Goal: Task Accomplishment & Management: Complete application form

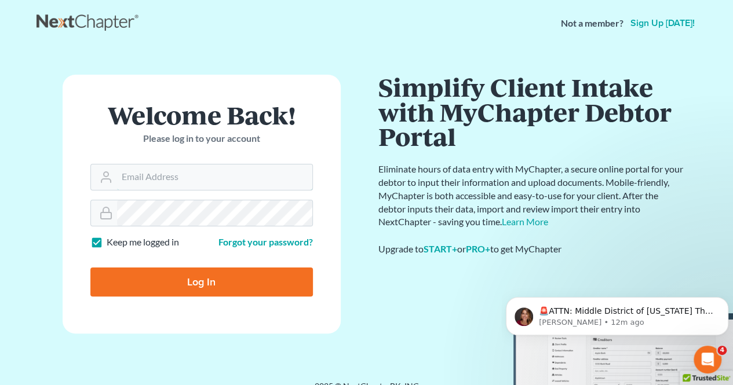
type input "[EMAIL_ADDRESS][DOMAIN_NAME]"
click at [280, 281] on input "Log In" at bounding box center [201, 282] width 222 height 29
type input "Thinking..."
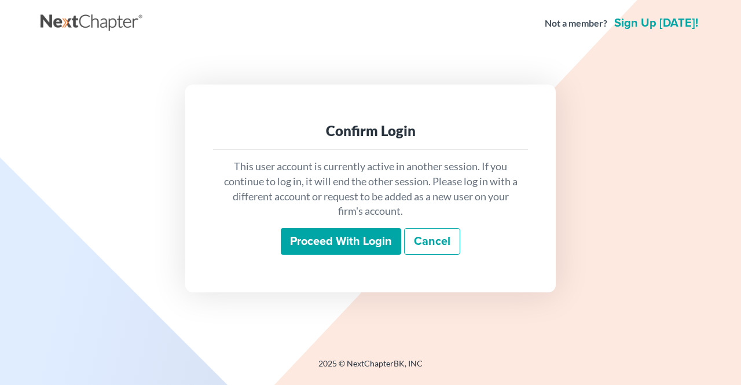
click at [353, 237] on input "Proceed with login" at bounding box center [341, 241] width 120 height 27
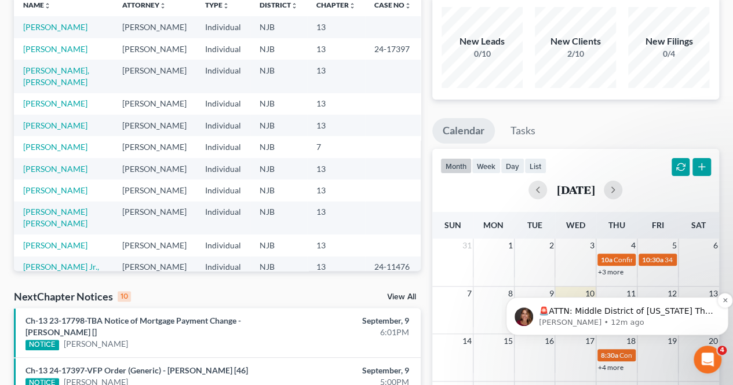
scroll to position [116, 0]
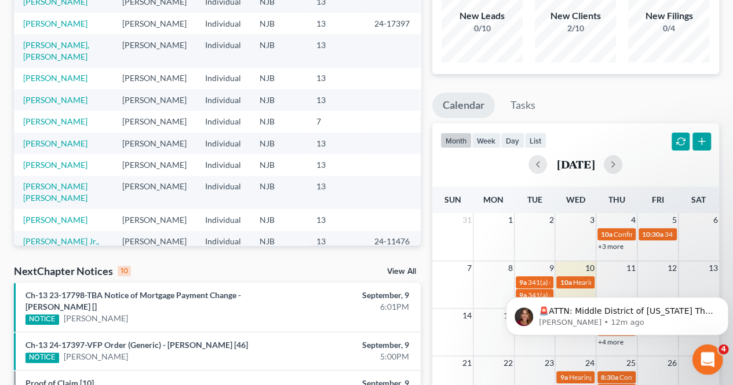
click at [708, 357] on icon "Open Intercom Messenger" at bounding box center [705, 358] width 19 height 19
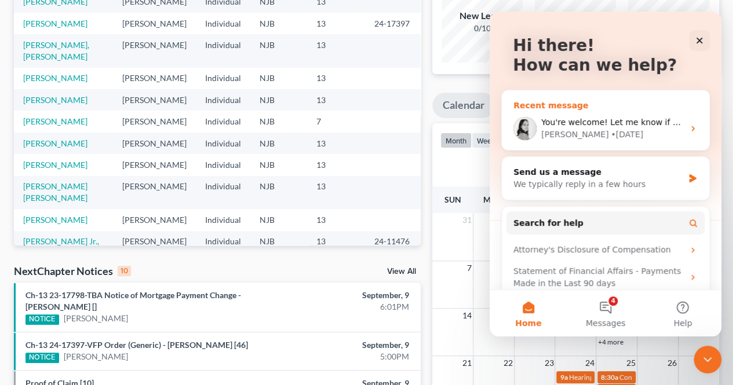
scroll to position [0, 0]
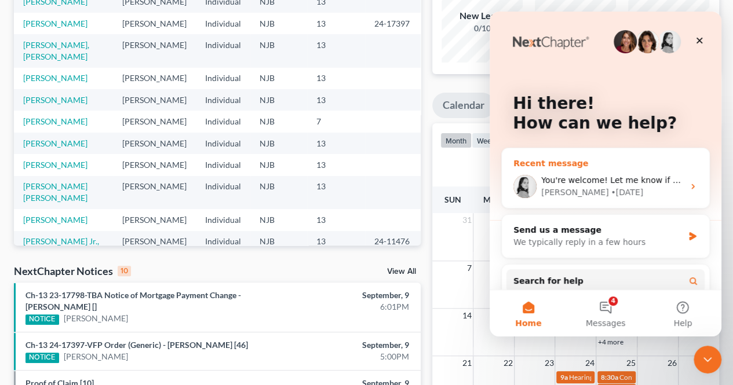
click at [585, 171] on div "You're welcome! Let me know if you have any other questions! [PERSON_NAME] • [D…" at bounding box center [604, 186] width 207 height 43
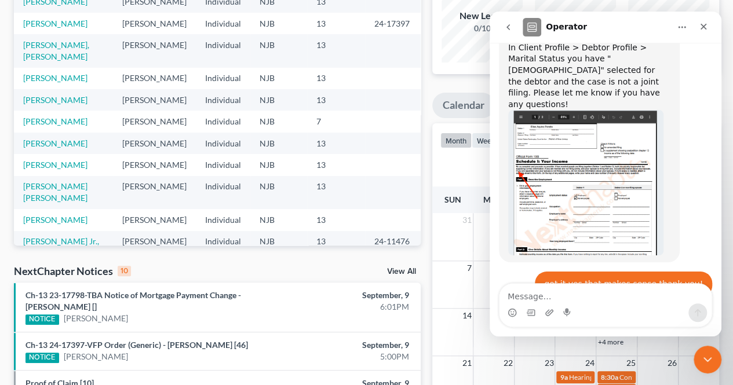
scroll to position [616, 0]
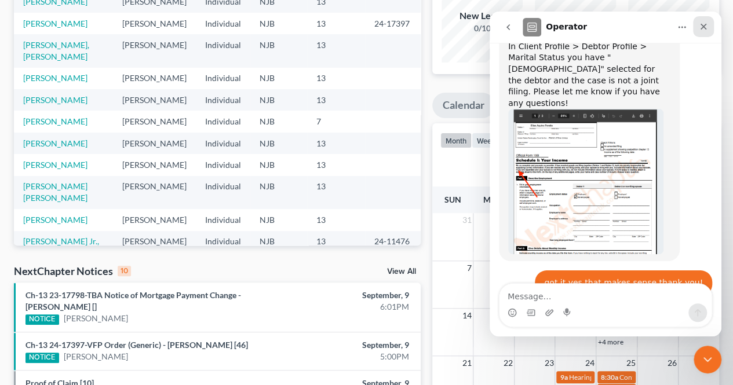
click at [702, 32] on div "Close" at bounding box center [703, 26] width 21 height 21
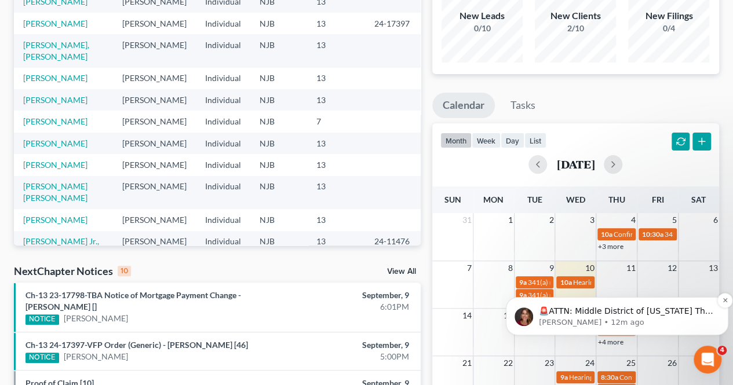
click at [602, 318] on p "[PERSON_NAME] • 12m ago" at bounding box center [626, 322] width 175 height 10
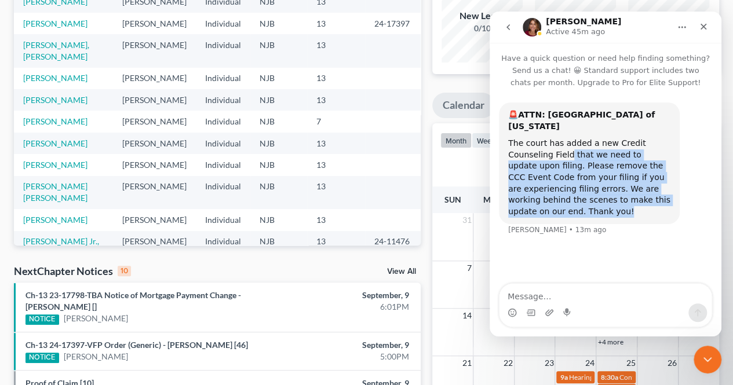
drag, startPoint x: 579, startPoint y: 146, endPoint x: 616, endPoint y: 222, distance: 84.2
click at [616, 214] on div "🚨ATTN: Middle District of [US_STATE] The court has added a new Credit Counselin…" at bounding box center [605, 175] width 213 height 147
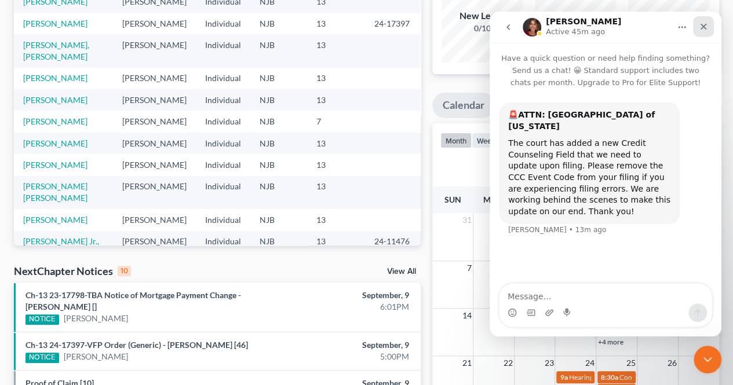
click at [702, 30] on icon "Close" at bounding box center [702, 26] width 9 height 9
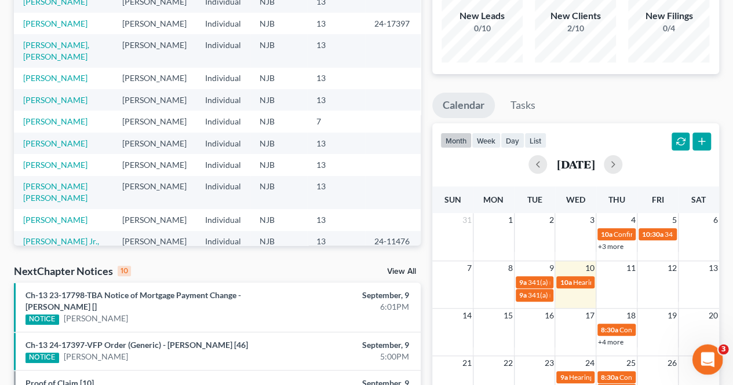
click at [697, 352] on div "Open Intercom Messenger" at bounding box center [705, 358] width 38 height 38
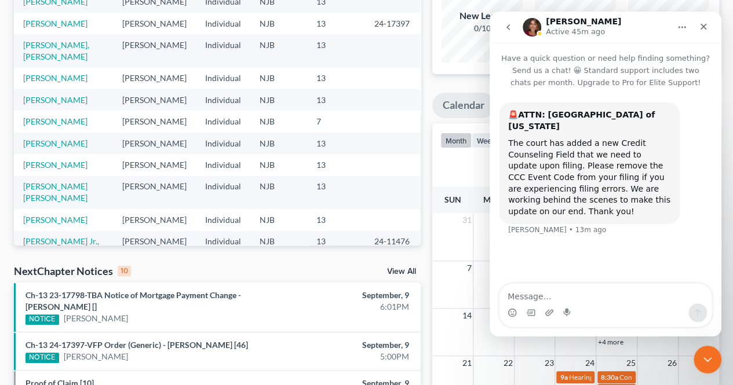
click at [509, 36] on button "go back" at bounding box center [508, 27] width 22 height 22
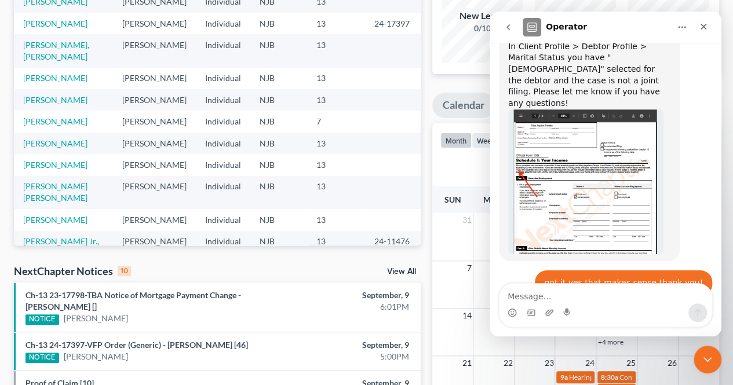
click at [515, 29] on button "go back" at bounding box center [508, 27] width 22 height 22
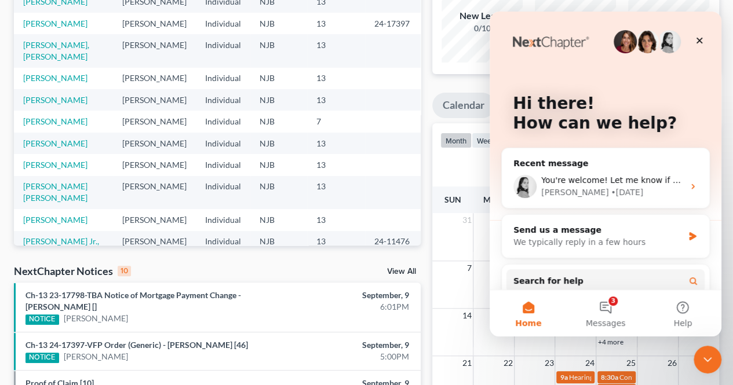
scroll to position [0, 0]
click at [582, 236] on div "We typically reply in a few hours" at bounding box center [598, 242] width 170 height 12
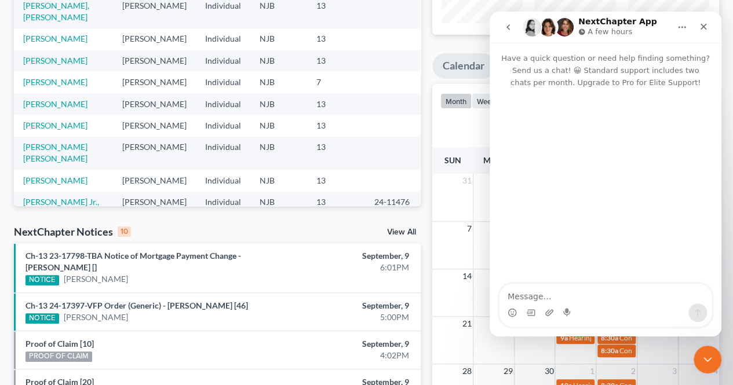
scroll to position [174, 0]
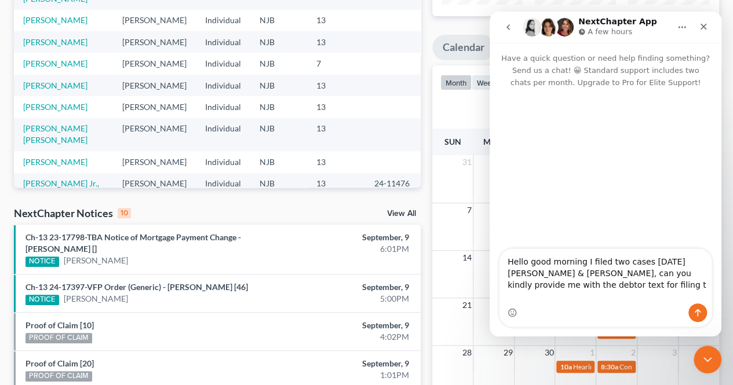
type textarea "Hello good morning I filed two cases [DATE] [PERSON_NAME] & [PERSON_NAME], can …"
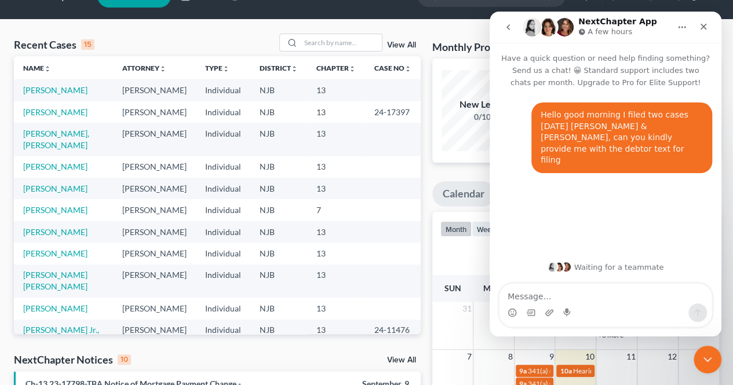
scroll to position [0, 0]
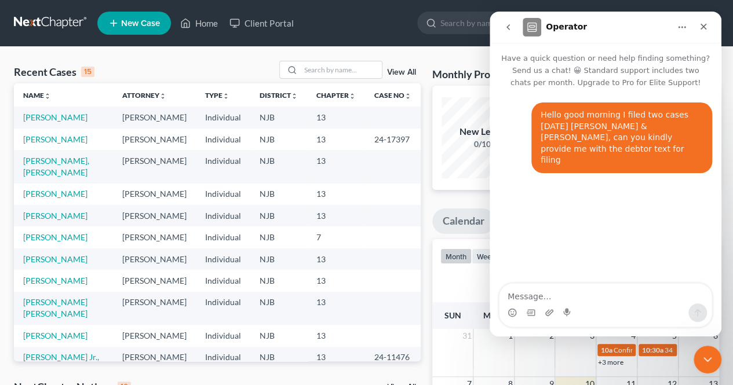
click at [507, 19] on button "go back" at bounding box center [508, 27] width 22 height 22
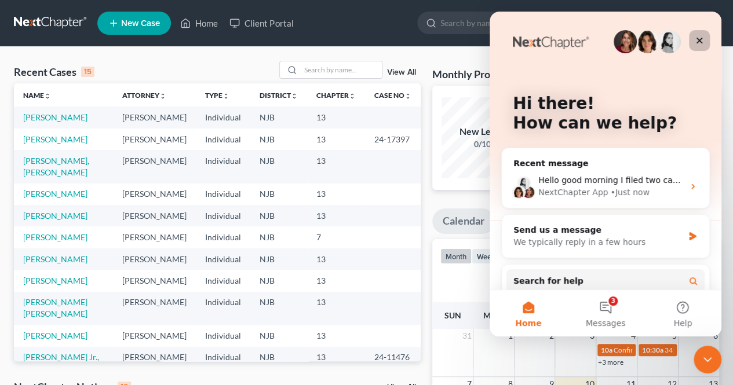
drag, startPoint x: 697, startPoint y: 39, endPoint x: 1185, endPoint y: 50, distance: 487.7
click at [697, 39] on icon "Close" at bounding box center [699, 41] width 6 height 6
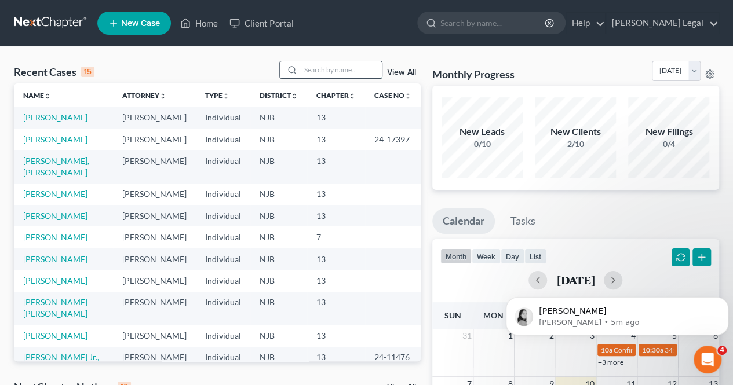
click at [320, 70] on input "search" at bounding box center [341, 69] width 81 height 17
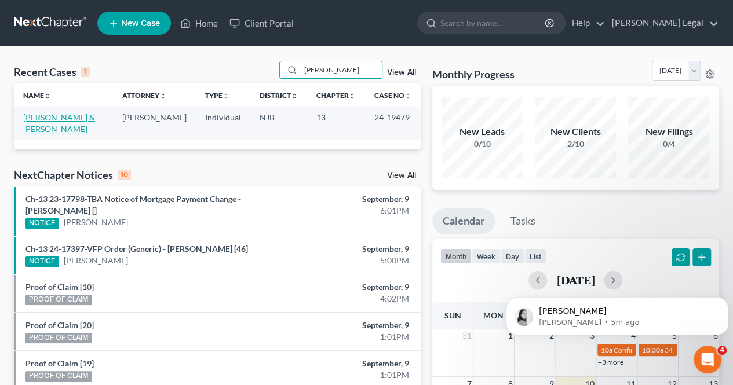
type input "[PERSON_NAME]"
click at [38, 115] on link "[PERSON_NAME] & [PERSON_NAME]" at bounding box center [59, 122] width 72 height 21
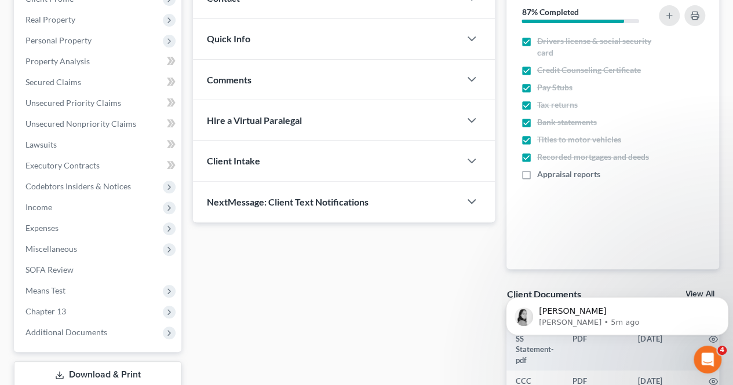
scroll to position [290, 0]
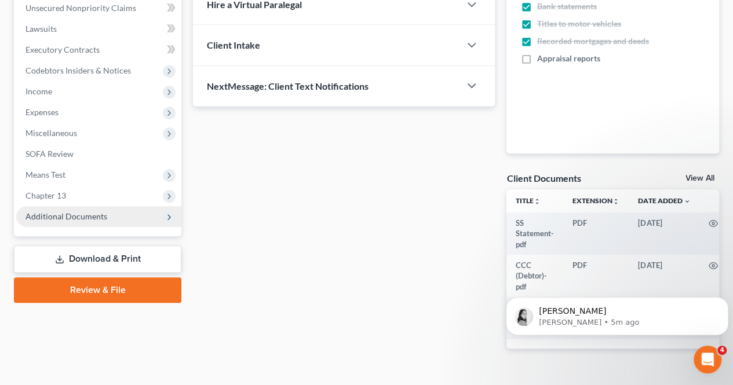
click at [82, 214] on span "Additional Documents" at bounding box center [66, 216] width 82 height 10
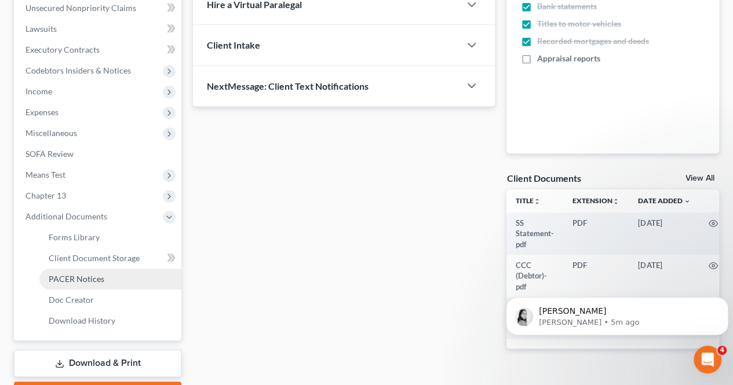
click at [104, 272] on link "PACER Notices" at bounding box center [110, 279] width 142 height 21
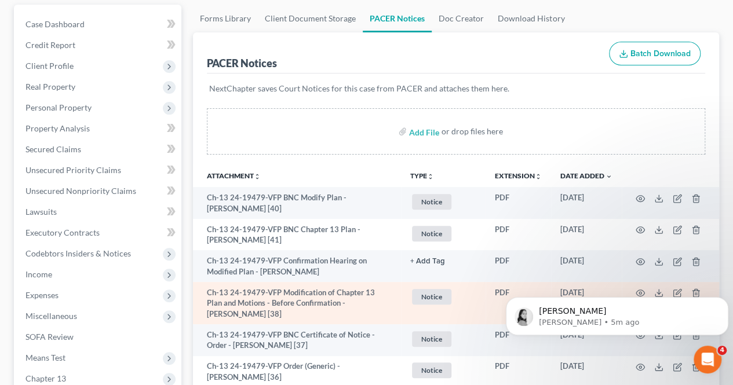
scroll to position [174, 0]
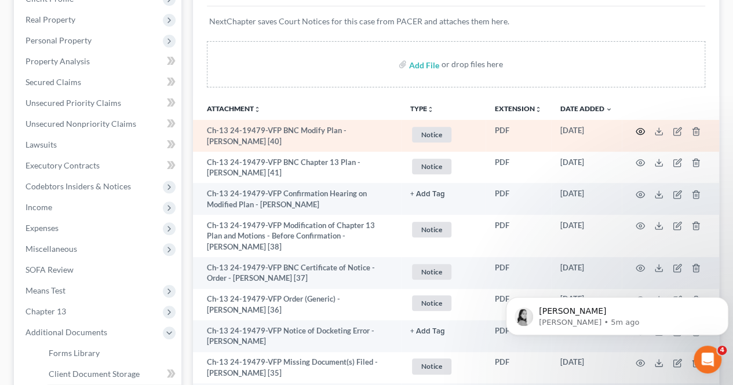
click at [642, 129] on icon "button" at bounding box center [639, 131] width 9 height 9
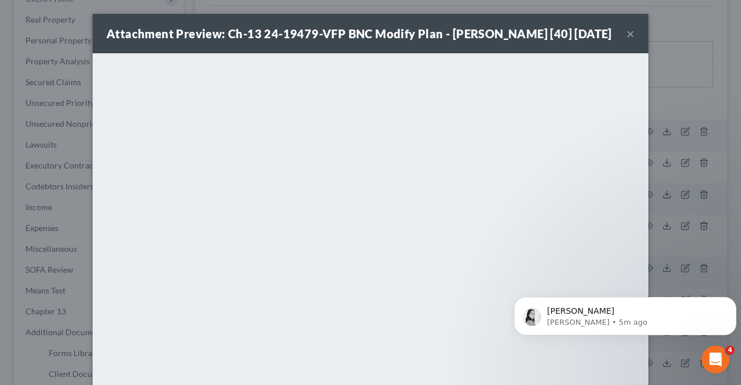
click at [629, 41] on button "×" at bounding box center [631, 34] width 8 height 14
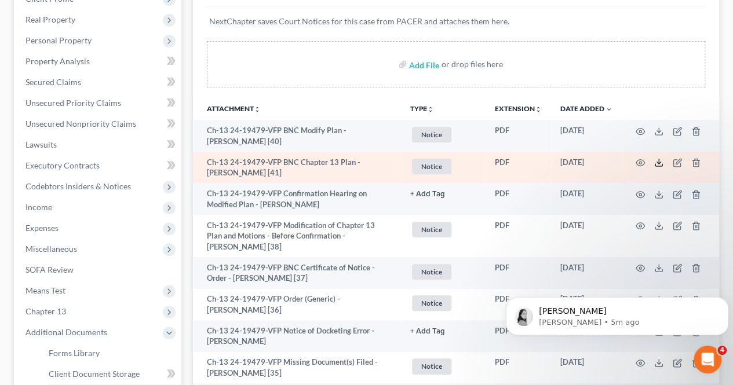
scroll to position [232, 0]
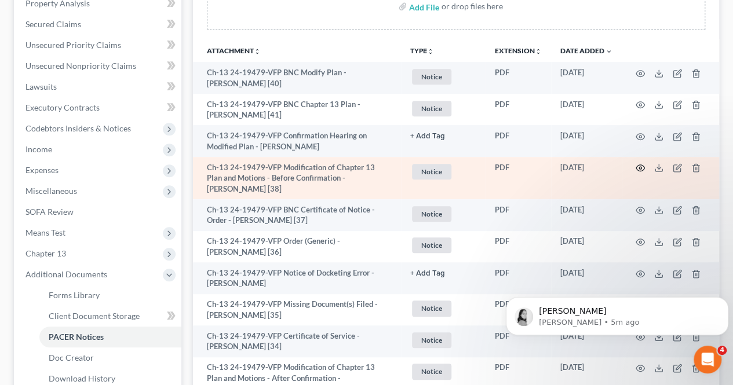
click at [638, 164] on icon "button" at bounding box center [639, 167] width 9 height 9
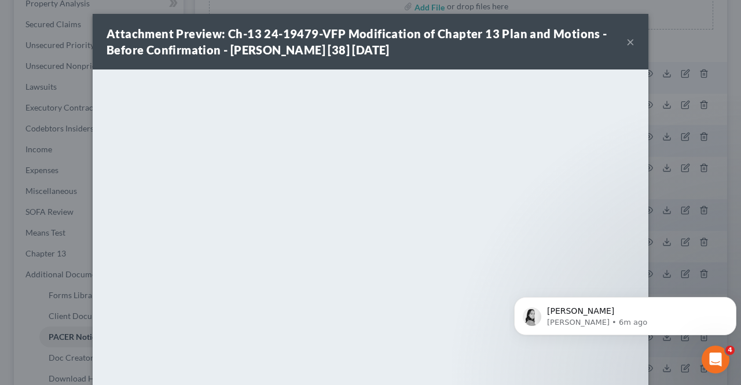
click at [627, 38] on button "×" at bounding box center [631, 42] width 8 height 14
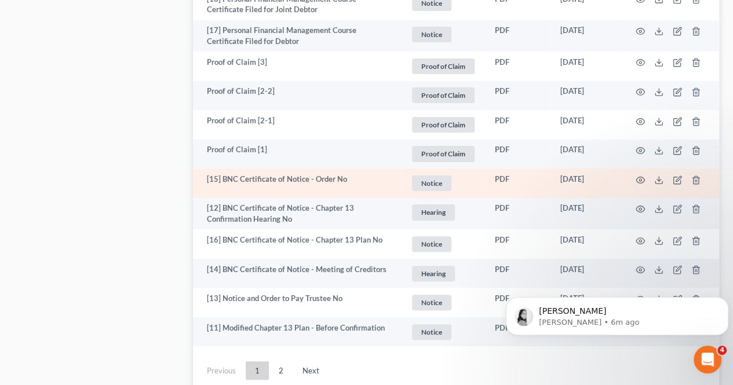
scroll to position [2168, 0]
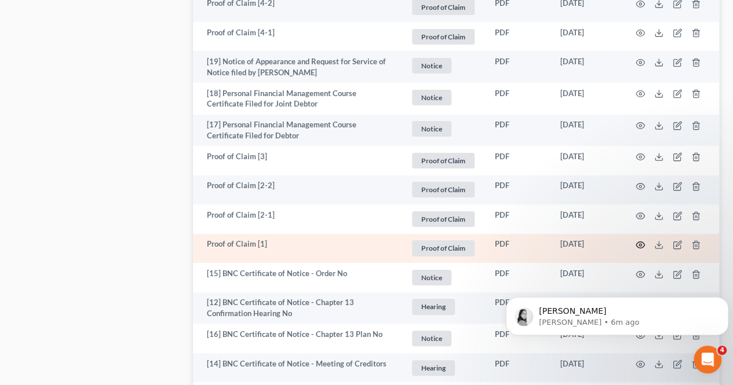
click at [640, 244] on circle "button" at bounding box center [640, 245] width 2 height 2
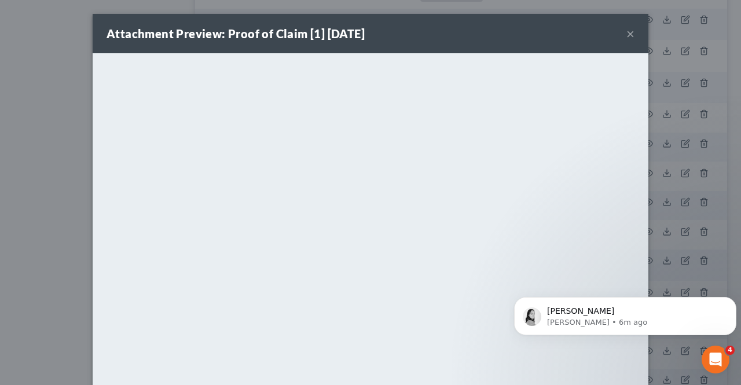
click at [629, 35] on button "×" at bounding box center [631, 34] width 8 height 14
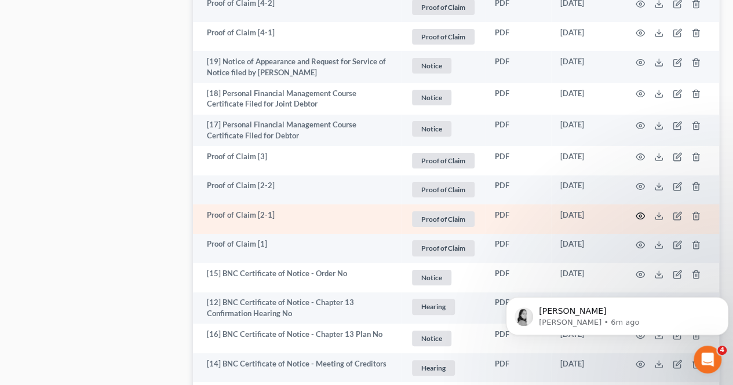
click at [640, 211] on icon "button" at bounding box center [639, 215] width 9 height 9
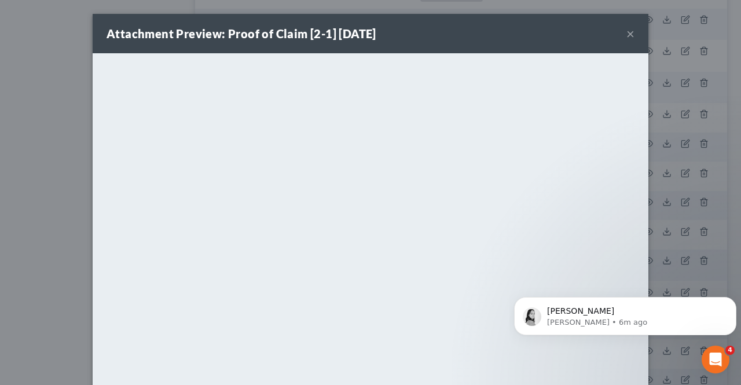
click at [627, 37] on button "×" at bounding box center [631, 34] width 8 height 14
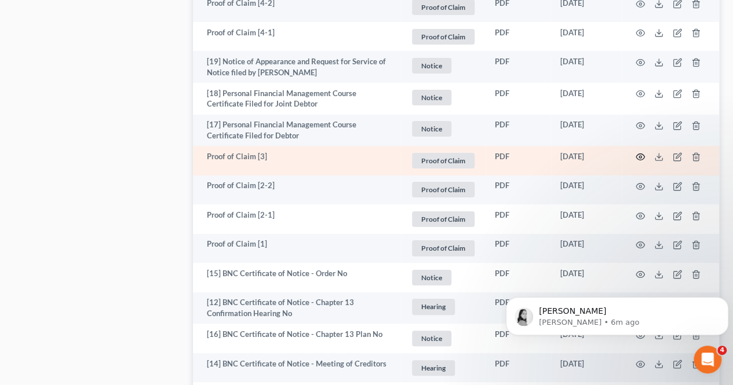
click at [641, 152] on icon "button" at bounding box center [639, 156] width 9 height 9
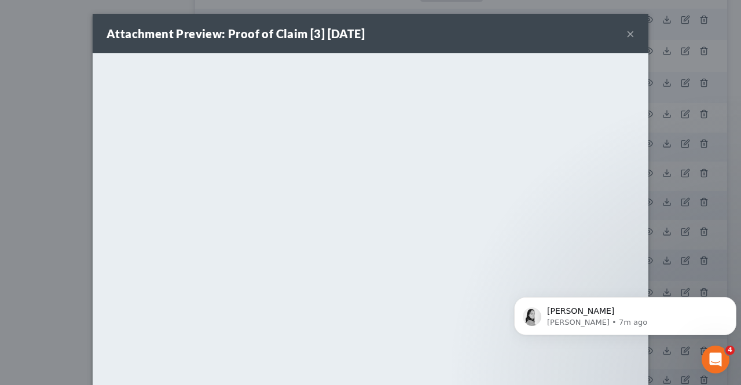
click at [627, 31] on button "×" at bounding box center [631, 34] width 8 height 14
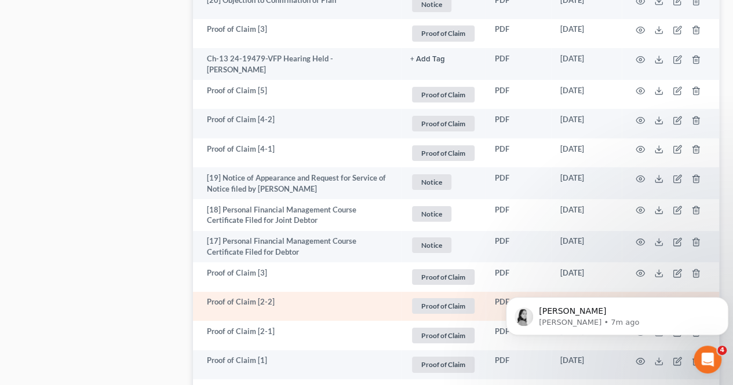
scroll to position [1994, 0]
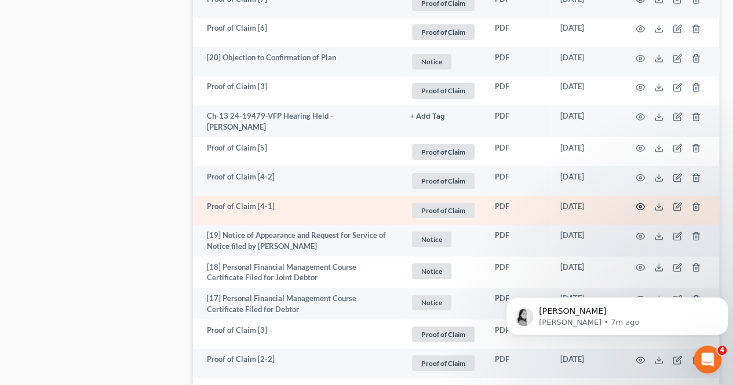
click at [636, 202] on icon "button" at bounding box center [639, 206] width 9 height 9
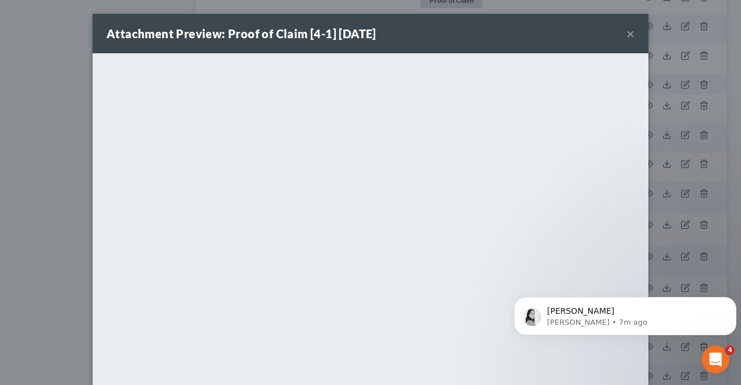
click at [629, 36] on button "×" at bounding box center [631, 34] width 8 height 14
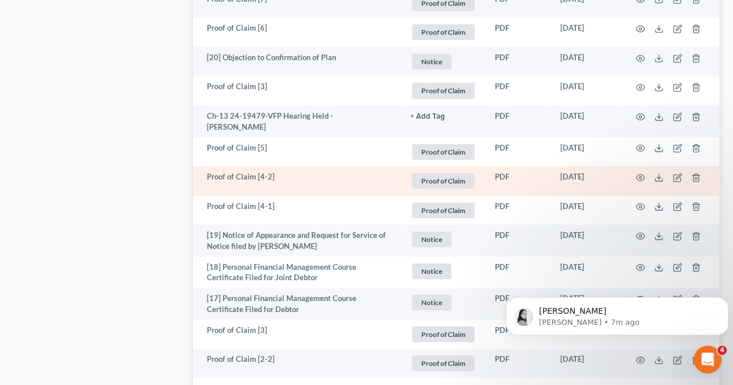
scroll to position [1936, 0]
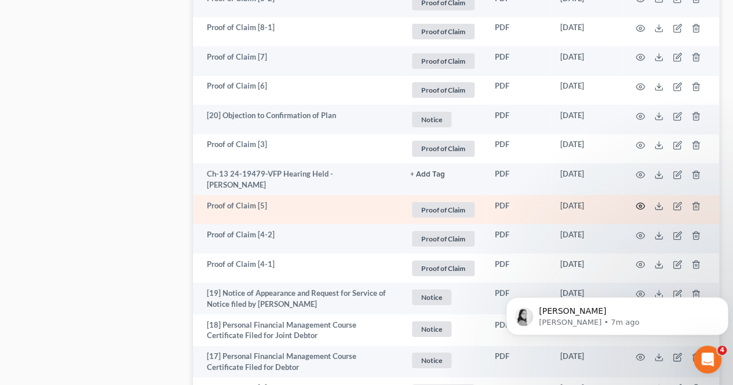
click at [639, 203] on icon "button" at bounding box center [640, 206] width 9 height 6
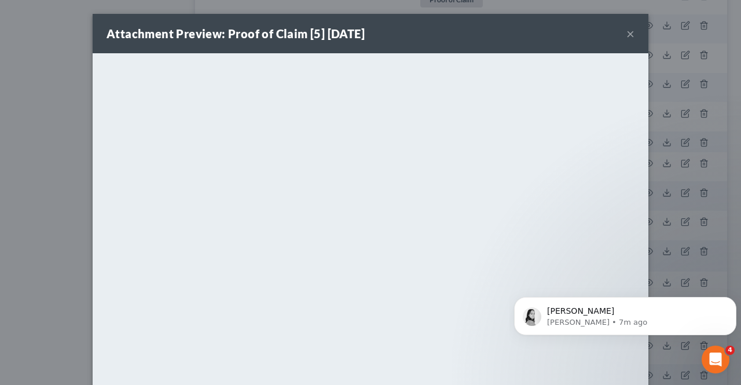
click at [627, 33] on button "×" at bounding box center [631, 34] width 8 height 14
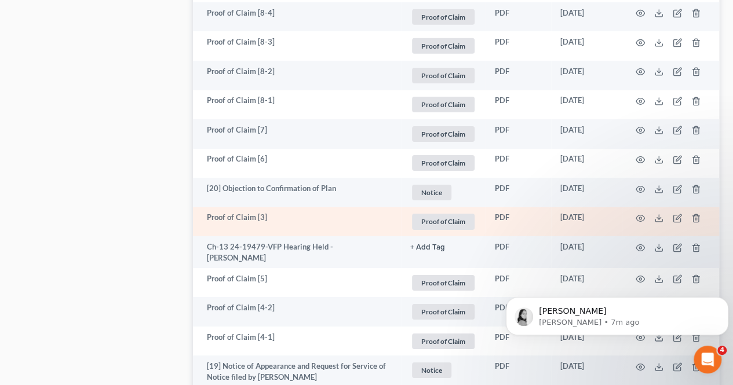
scroll to position [1821, 0]
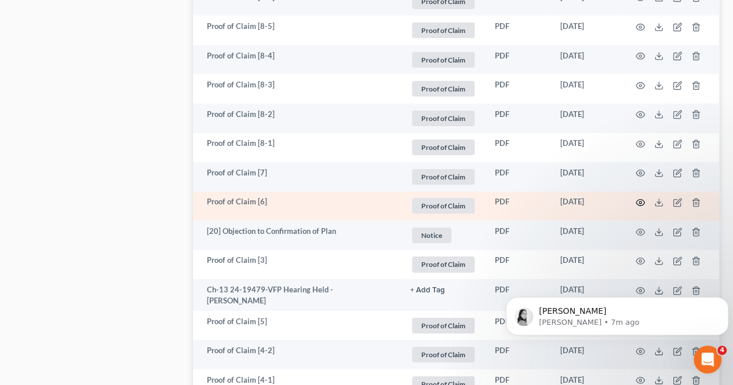
click at [639, 198] on icon "button" at bounding box center [639, 202] width 9 height 9
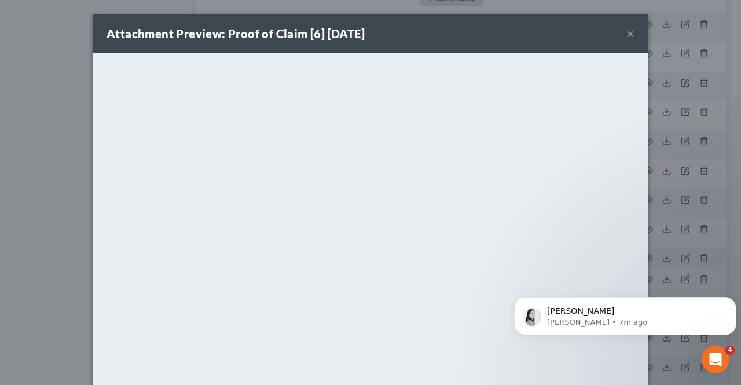
click at [630, 31] on button "×" at bounding box center [631, 34] width 8 height 14
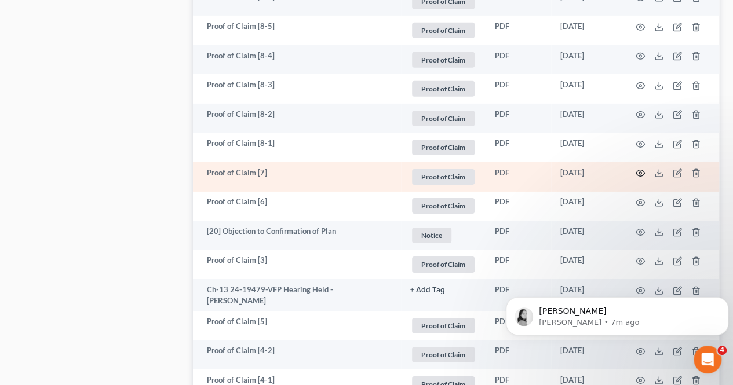
click at [638, 169] on icon "button" at bounding box center [639, 173] width 9 height 9
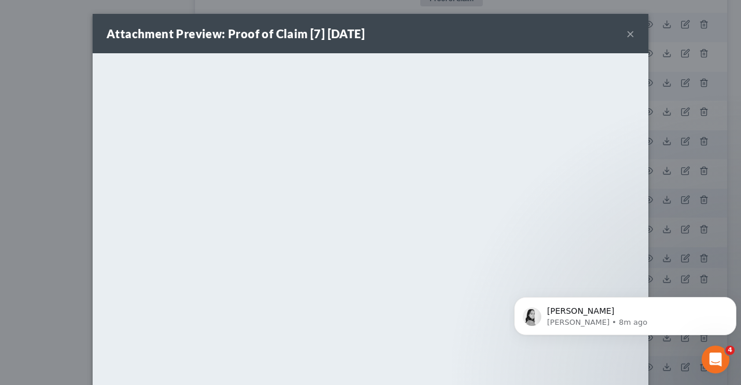
click at [627, 34] on button "×" at bounding box center [631, 34] width 8 height 14
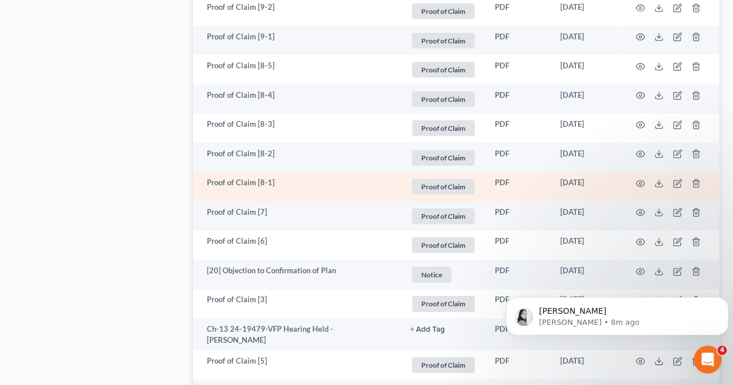
scroll to position [1763, 0]
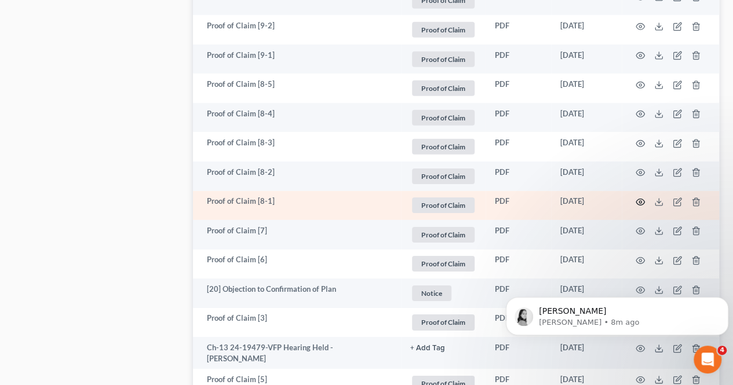
click at [638, 197] on icon "button" at bounding box center [639, 201] width 9 height 9
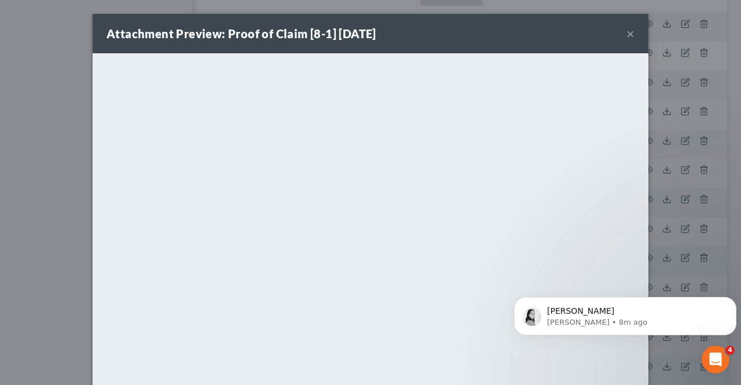
click at [628, 29] on button "×" at bounding box center [631, 34] width 8 height 14
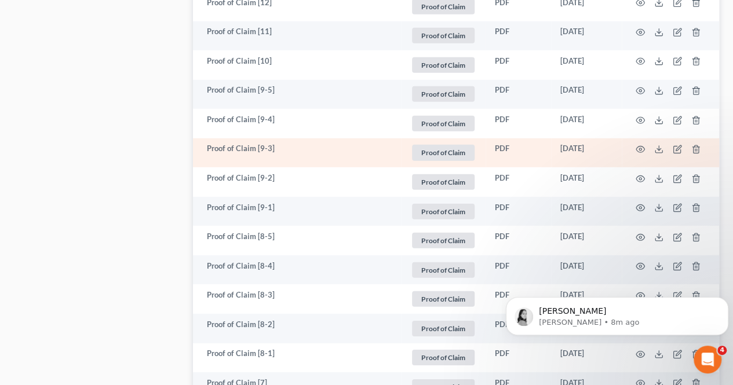
scroll to position [1589, 0]
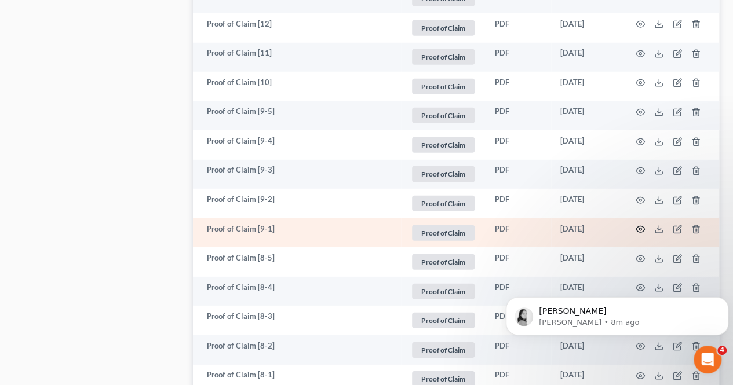
click at [642, 225] on icon "button" at bounding box center [639, 229] width 9 height 9
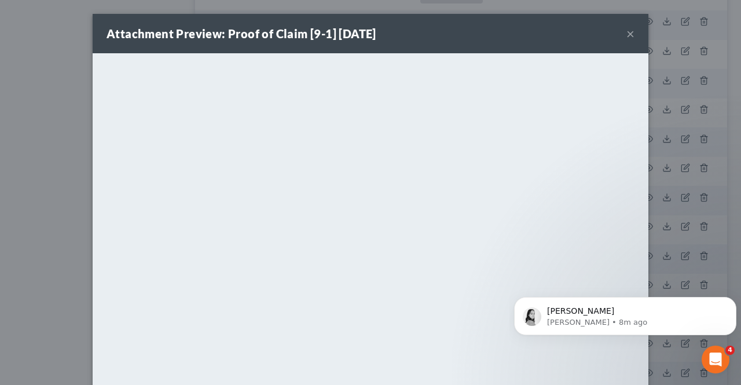
click at [630, 36] on div "Attachment Preview: Proof of Claim [9-1] [DATE] ×" at bounding box center [371, 33] width 556 height 39
click at [630, 36] on button "×" at bounding box center [631, 34] width 8 height 14
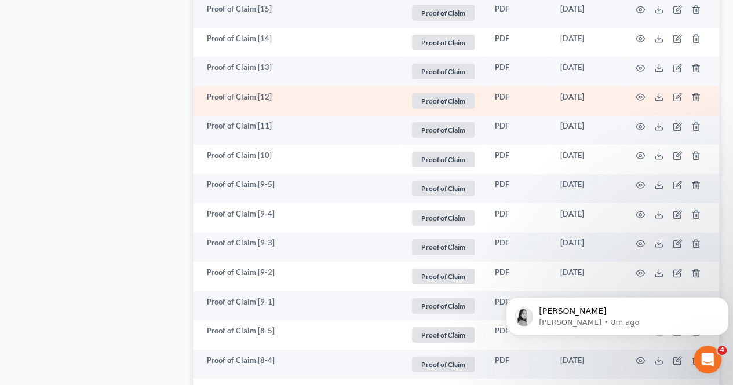
scroll to position [1473, 0]
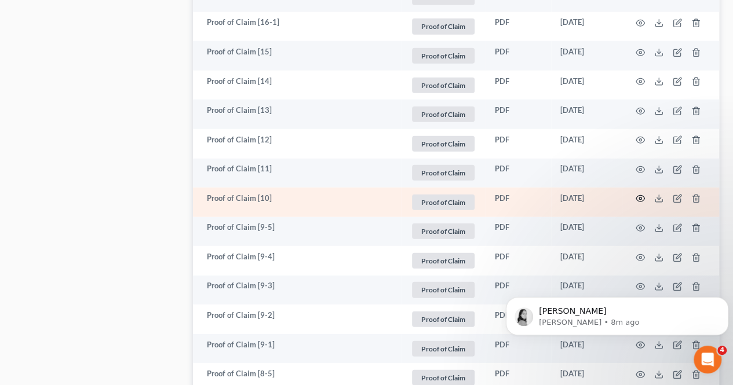
click at [637, 194] on icon "button" at bounding box center [639, 198] width 9 height 9
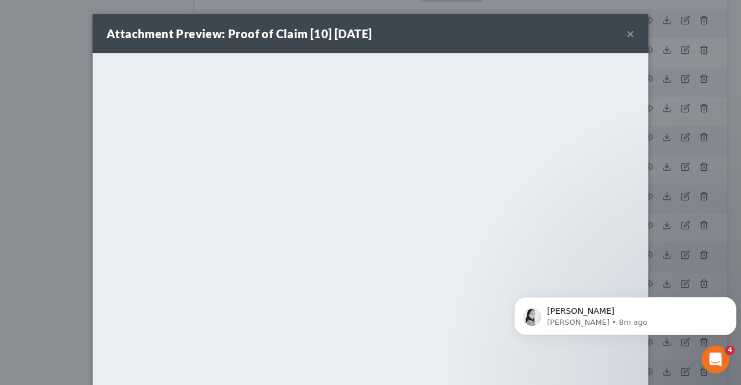
click at [627, 31] on button "×" at bounding box center [631, 34] width 8 height 14
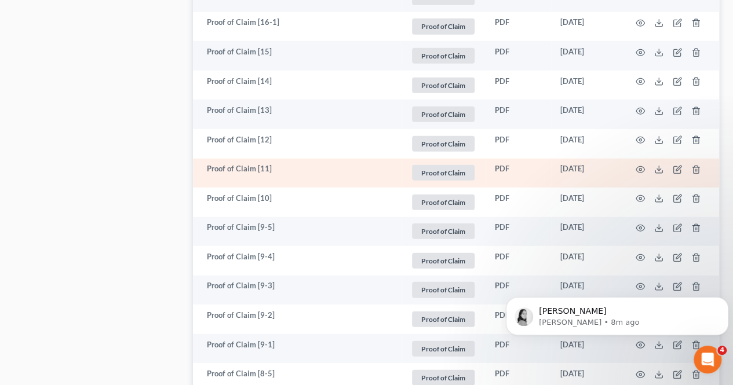
scroll to position [1415, 0]
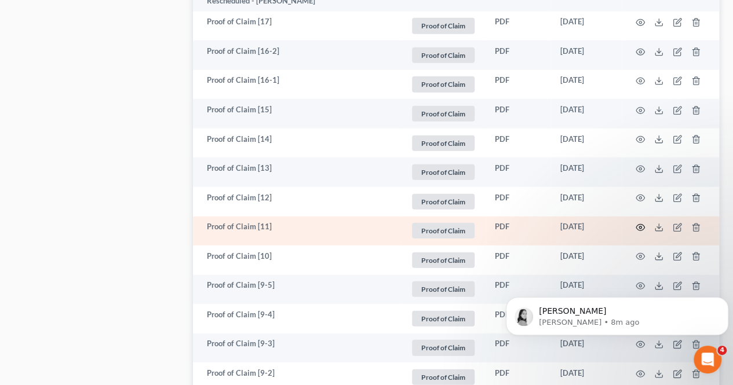
click at [639, 226] on circle "button" at bounding box center [640, 227] width 2 height 2
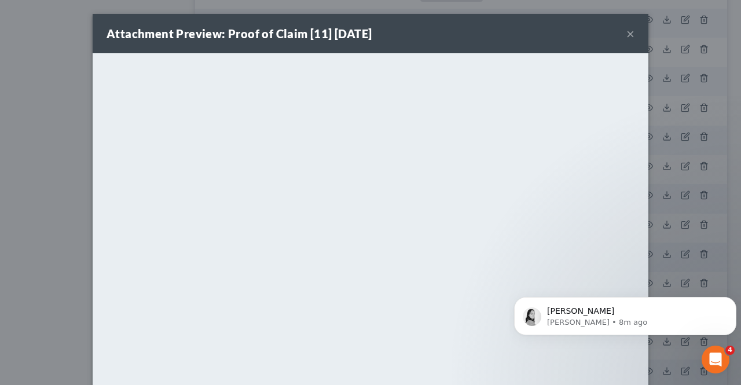
click at [627, 32] on button "×" at bounding box center [631, 34] width 8 height 14
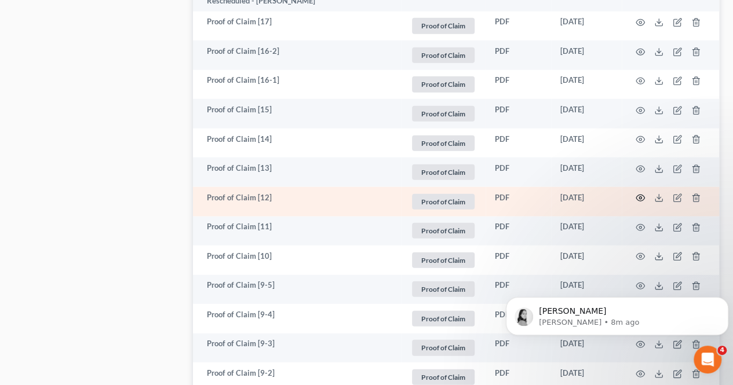
click at [635, 193] on icon "button" at bounding box center [639, 197] width 9 height 9
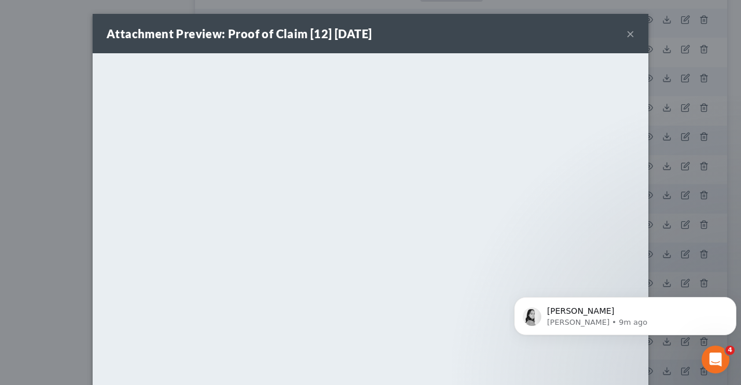
click at [629, 32] on button "×" at bounding box center [631, 34] width 8 height 14
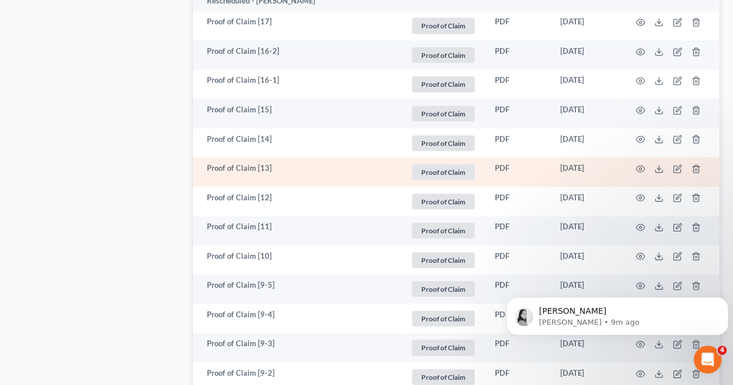
click at [633, 159] on td at bounding box center [669, 173] width 97 height 30
click at [635, 158] on td at bounding box center [669, 173] width 97 height 30
click at [636, 164] on icon "button" at bounding box center [639, 168] width 9 height 9
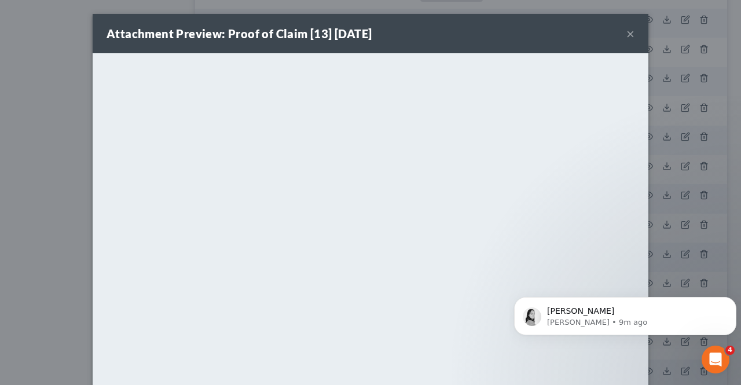
click at [629, 34] on button "×" at bounding box center [631, 34] width 8 height 14
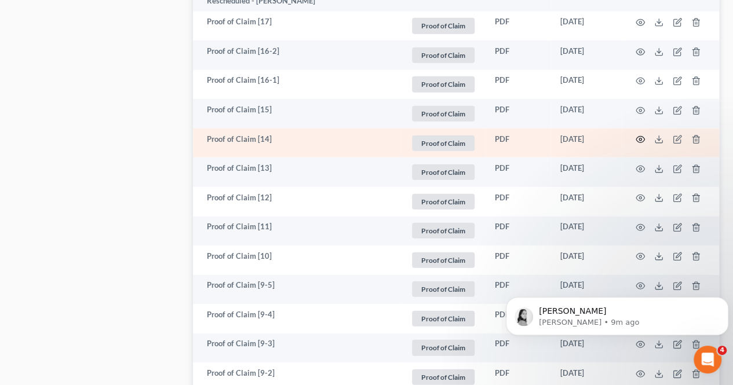
click at [636, 135] on icon "button" at bounding box center [639, 139] width 9 height 9
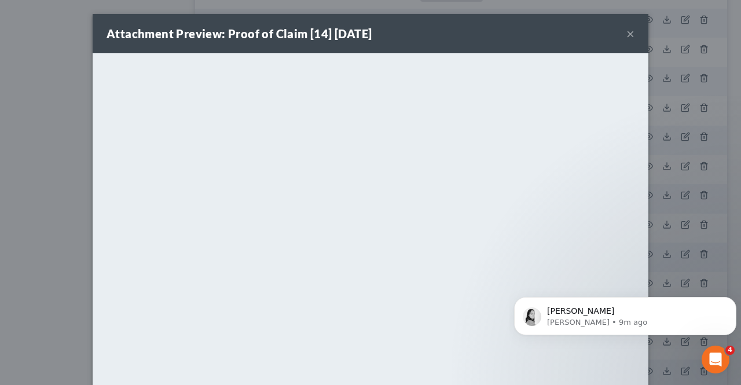
click at [627, 36] on button "×" at bounding box center [631, 34] width 8 height 14
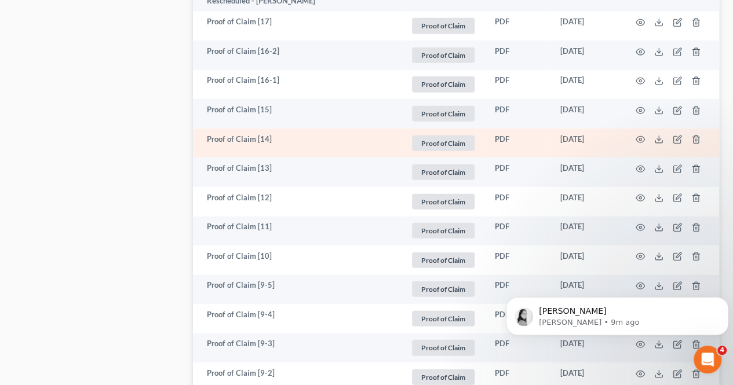
scroll to position [1357, 0]
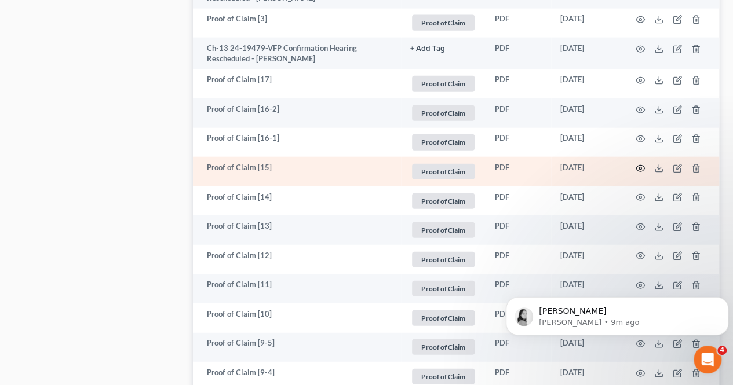
click at [642, 165] on icon "button" at bounding box center [640, 168] width 9 height 6
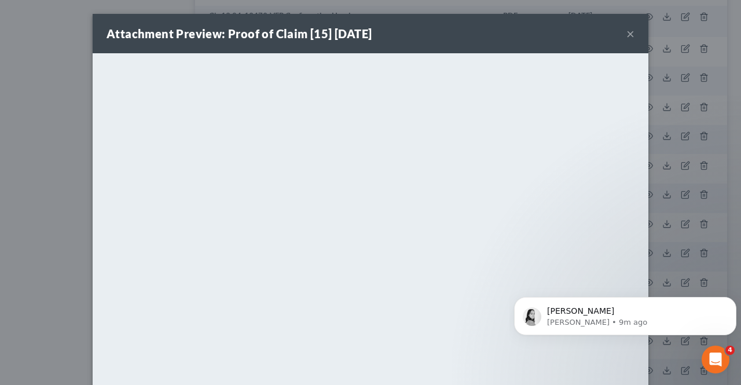
click at [627, 32] on button "×" at bounding box center [631, 34] width 8 height 14
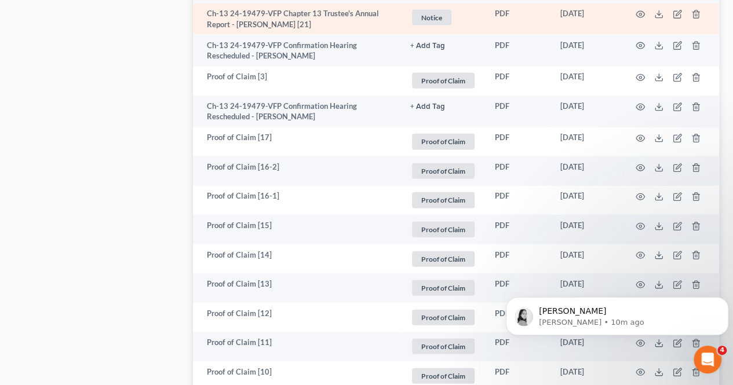
scroll to position [1242, 0]
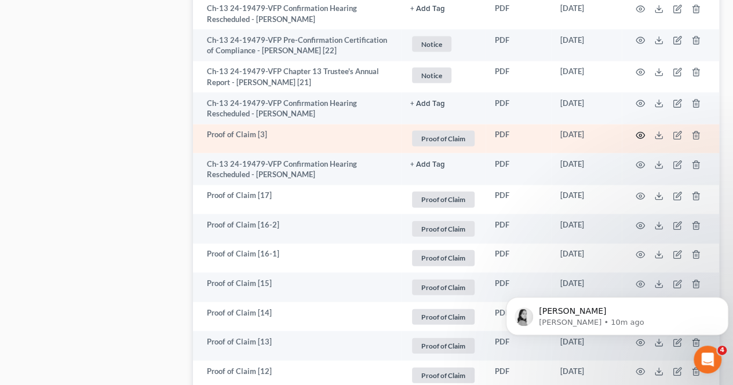
click at [637, 133] on icon "button" at bounding box center [640, 136] width 9 height 6
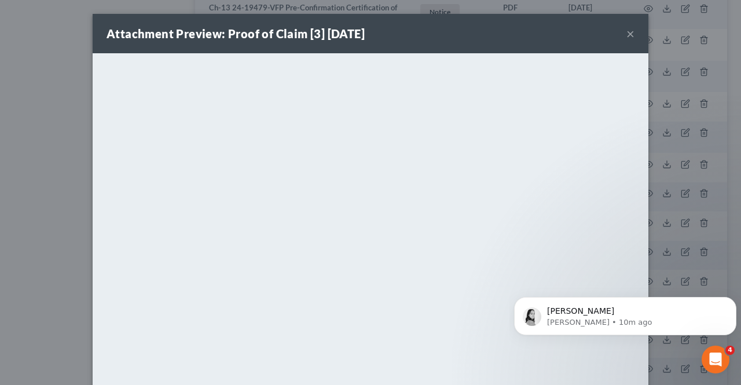
click at [629, 35] on button "×" at bounding box center [631, 34] width 8 height 14
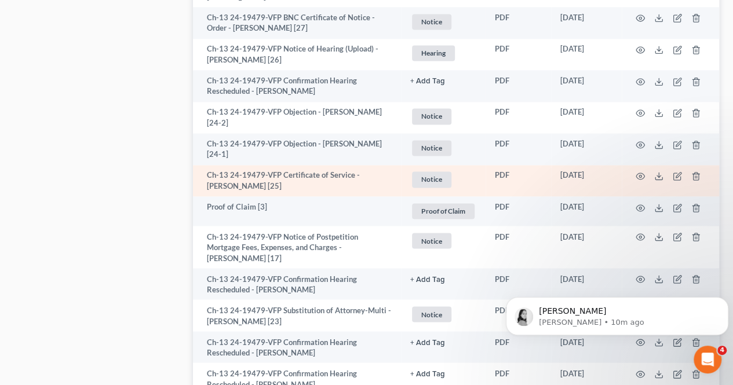
scroll to position [894, 0]
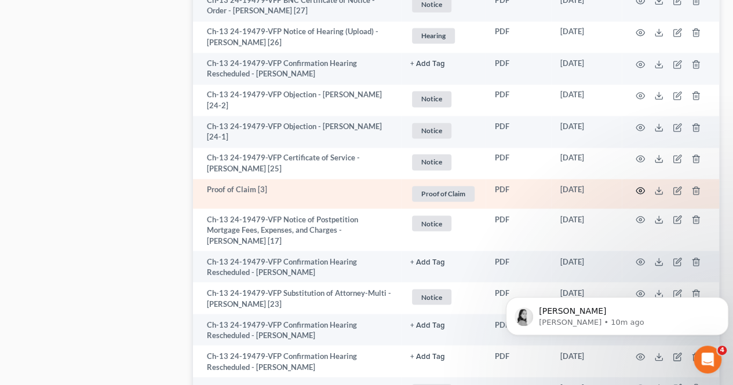
click at [636, 189] on icon "button" at bounding box center [639, 190] width 9 height 9
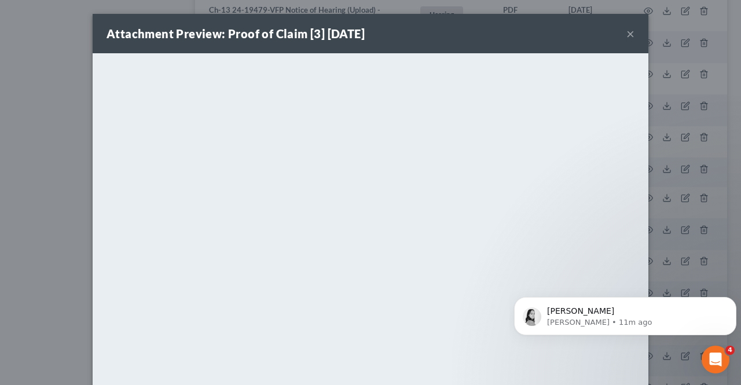
click at [627, 35] on button "×" at bounding box center [631, 34] width 8 height 14
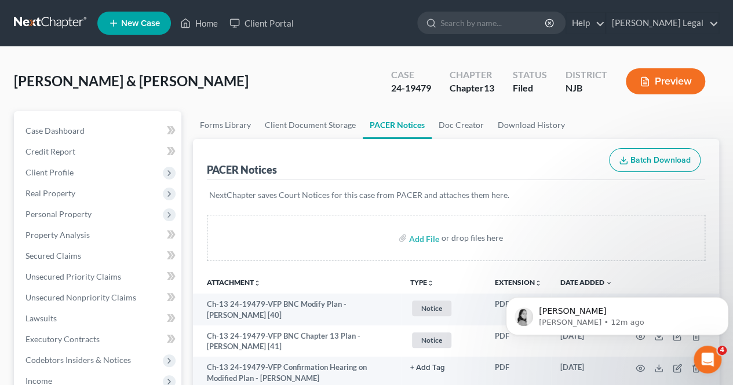
scroll to position [0, 0]
click at [211, 26] on link "Home" at bounding box center [198, 23] width 49 height 21
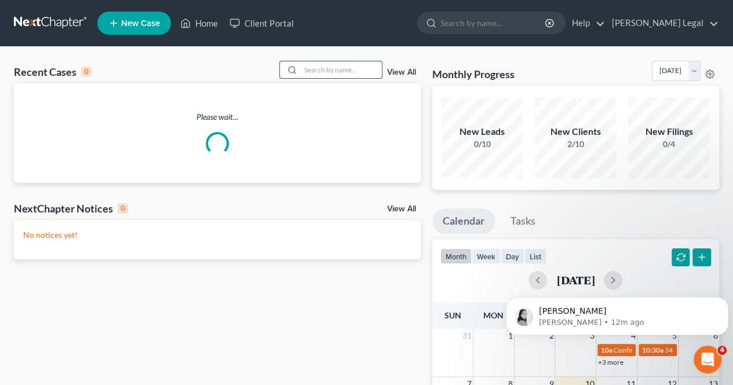
click at [318, 73] on input "search" at bounding box center [341, 69] width 81 height 17
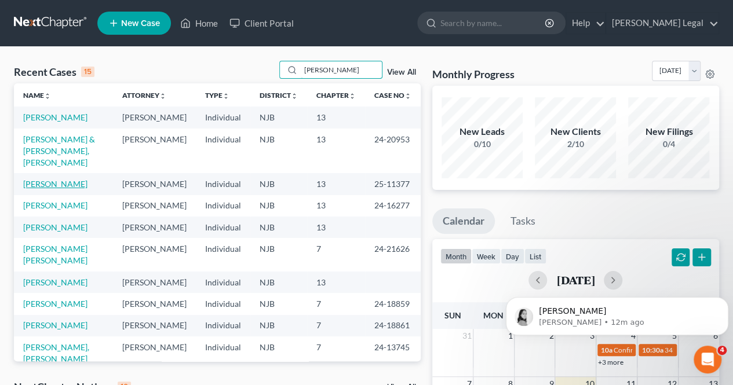
type input "[PERSON_NAME]"
click at [57, 188] on link "[PERSON_NAME]" at bounding box center [55, 184] width 64 height 10
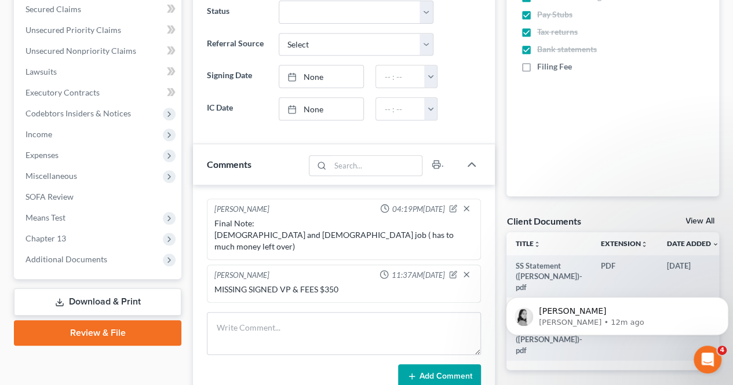
scroll to position [347, 0]
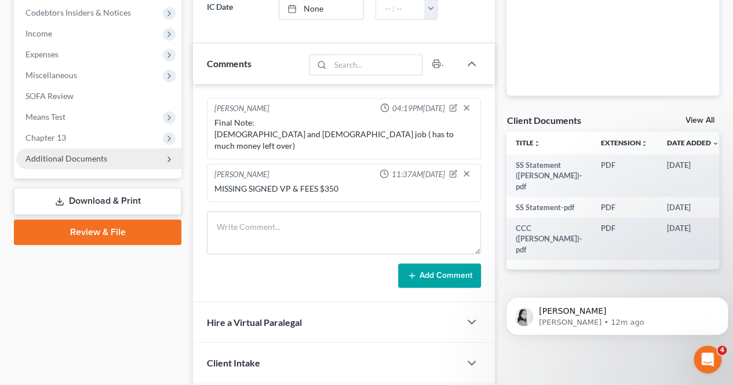
click at [77, 158] on span "Additional Documents" at bounding box center [66, 158] width 82 height 10
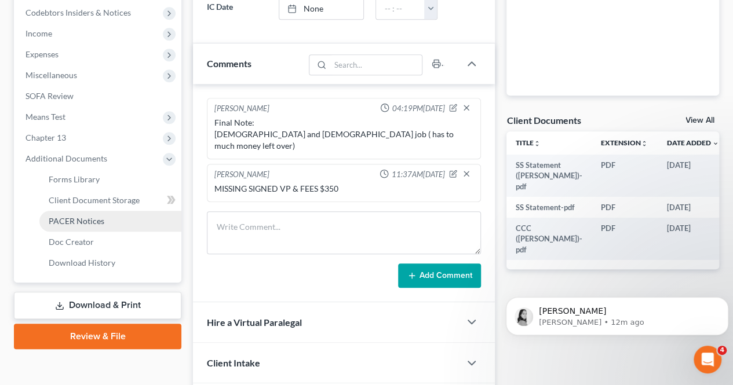
click at [80, 221] on span "PACER Notices" at bounding box center [77, 221] width 56 height 10
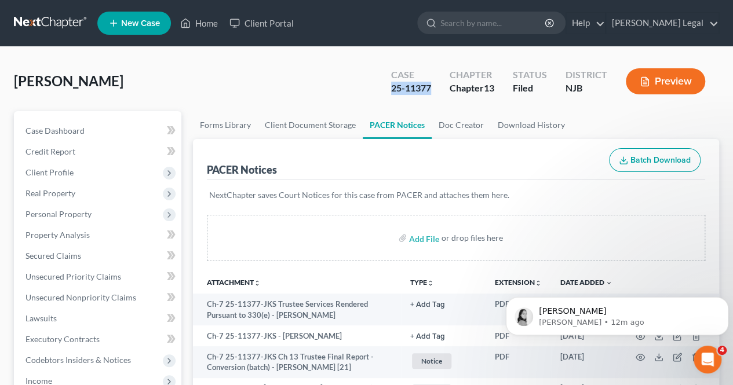
drag, startPoint x: 434, startPoint y: 91, endPoint x: 389, endPoint y: 93, distance: 45.8
click at [389, 93] on div "Case 25-11377" at bounding box center [411, 82] width 58 height 34
copy div "25-11377"
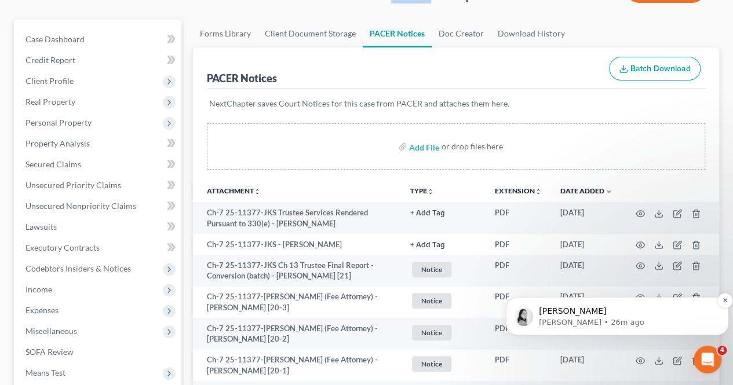
scroll to position [116, 0]
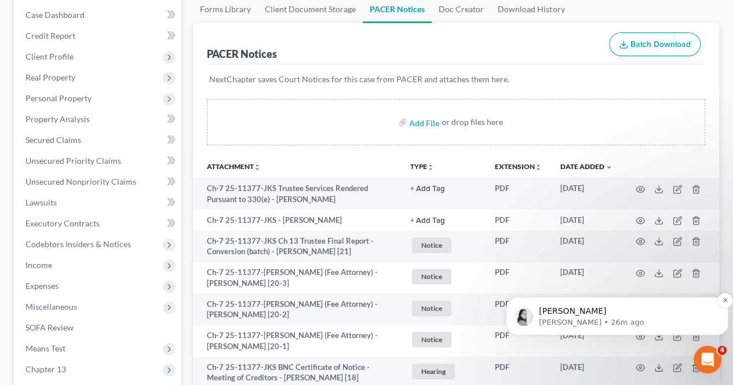
click at [565, 309] on p "[PERSON_NAME]" at bounding box center [626, 312] width 175 height 12
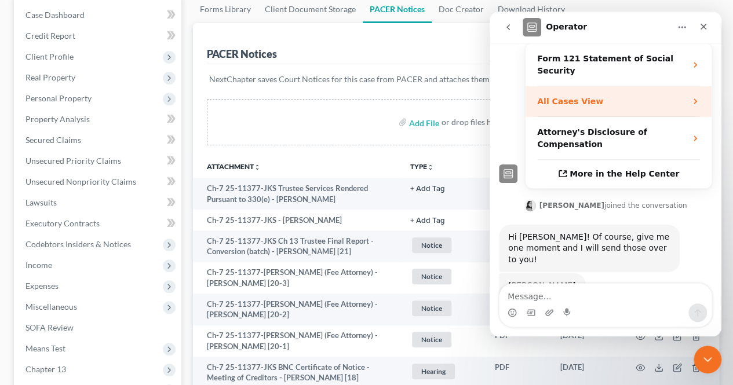
scroll to position [287, 0]
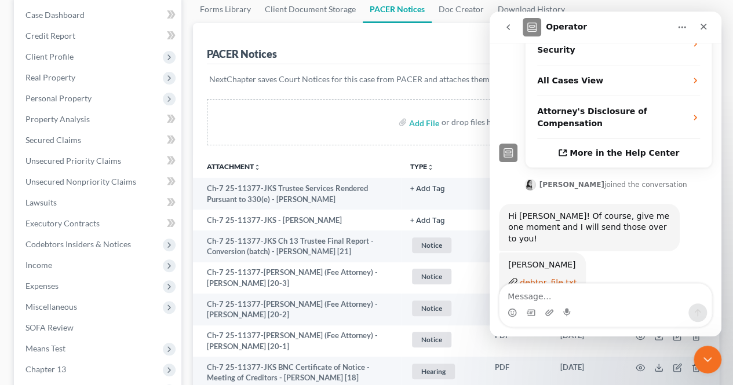
click at [548, 277] on div "debtor_file.txt" at bounding box center [547, 283] width 57 height 12
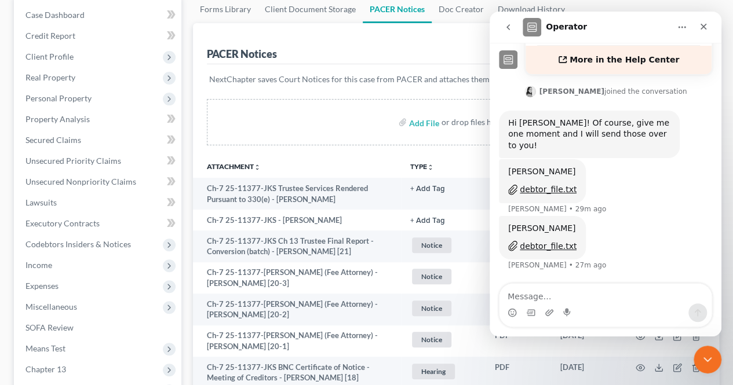
scroll to position [299, 0]
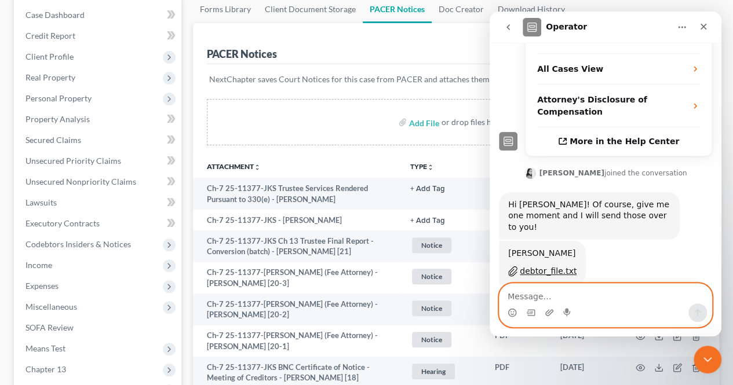
click at [596, 296] on textarea "Message…" at bounding box center [605, 294] width 212 height 20
type textarea "thank you!"
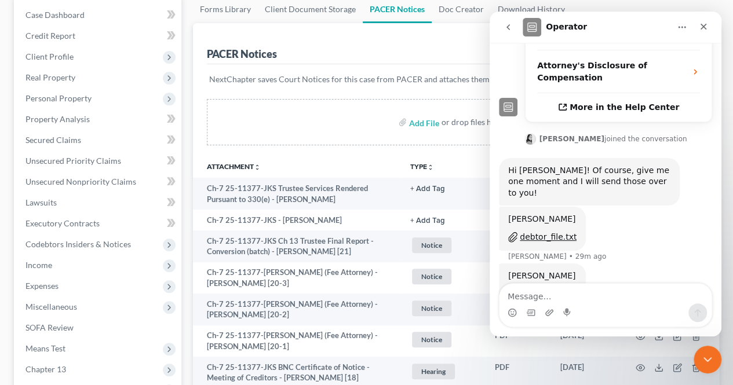
click at [507, 26] on icon "go back" at bounding box center [507, 27] width 3 height 6
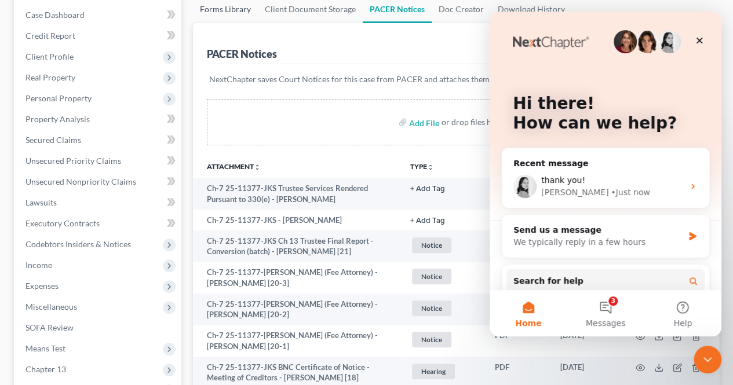
scroll to position [0, 0]
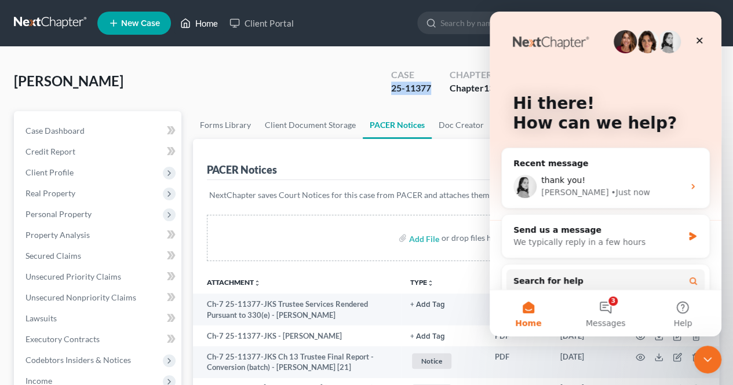
click at [203, 16] on link "Home" at bounding box center [198, 23] width 49 height 21
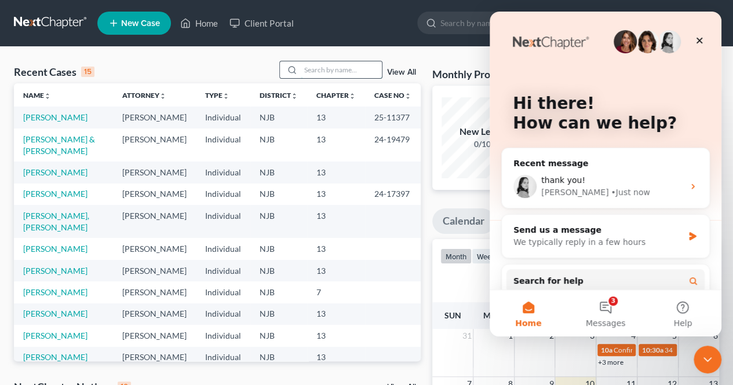
click at [367, 72] on input "search" at bounding box center [341, 69] width 81 height 17
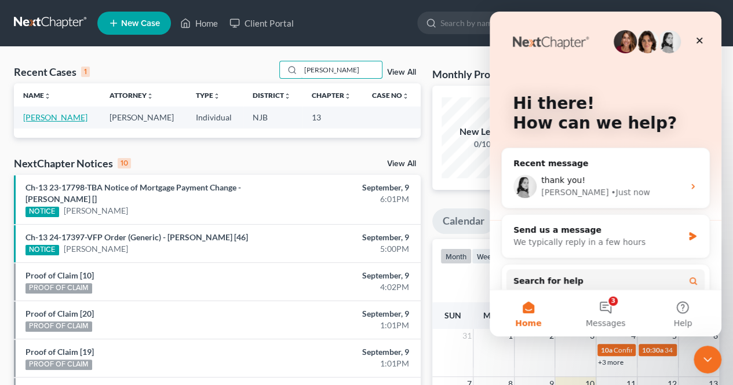
type input "[PERSON_NAME]"
click at [67, 113] on link "[PERSON_NAME]" at bounding box center [55, 117] width 64 height 10
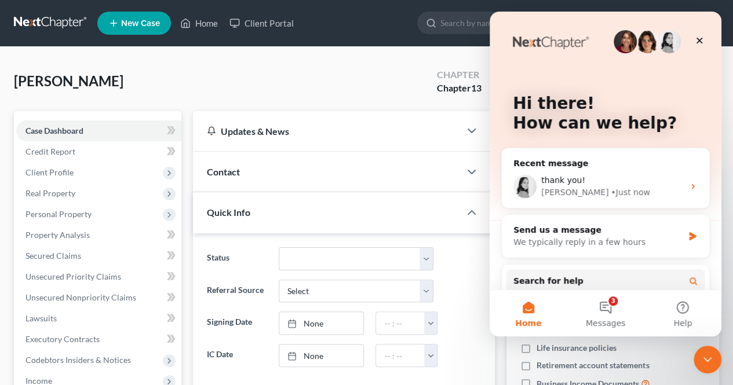
scroll to position [119, 0]
click at [715, 355] on div "Close Intercom Messenger" at bounding box center [705, 358] width 28 height 28
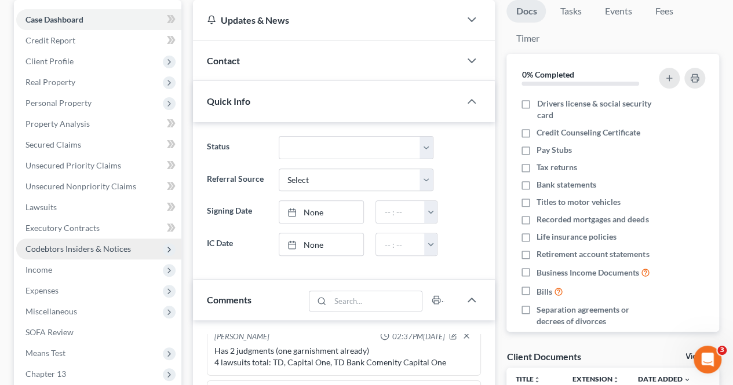
scroll to position [116, 0]
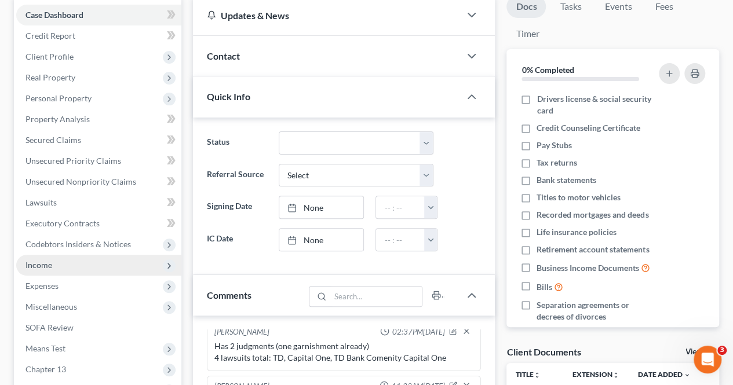
click at [73, 258] on span "Income" at bounding box center [98, 265] width 165 height 21
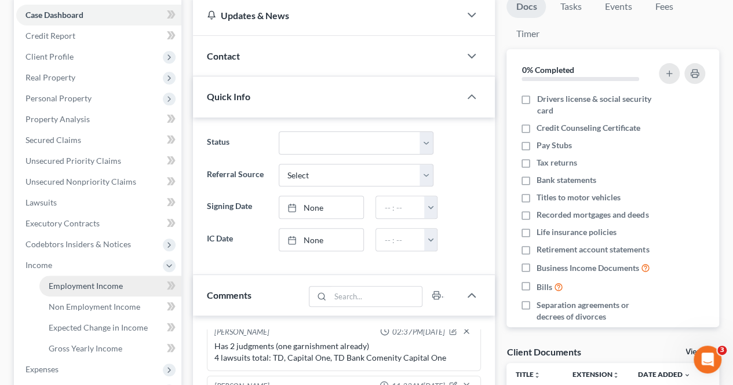
click at [68, 285] on span "Employment Income" at bounding box center [86, 286] width 74 height 10
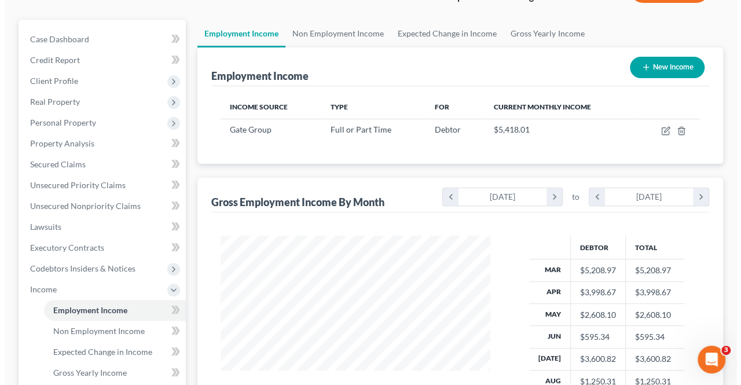
scroll to position [174, 0]
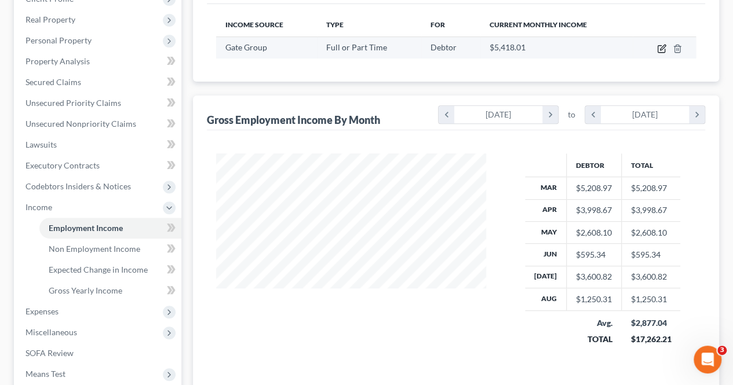
click at [660, 49] on icon "button" at bounding box center [662, 47] width 5 height 5
select select "0"
select select "48"
select select "3"
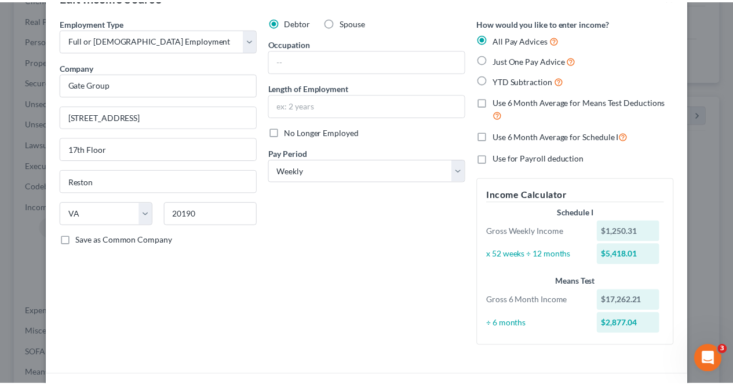
scroll to position [0, 0]
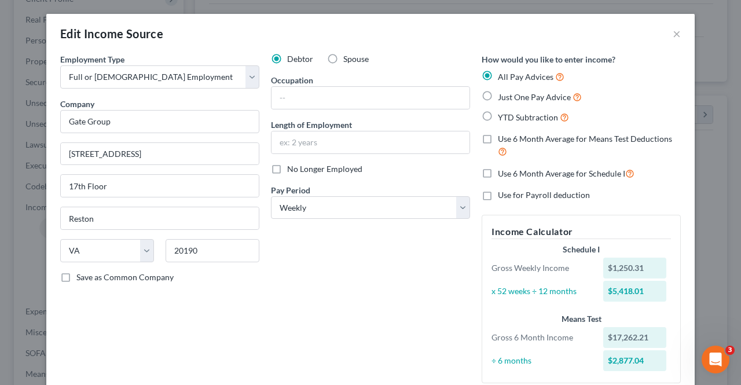
click at [678, 30] on div "Edit Income Source ×" at bounding box center [370, 33] width 649 height 39
click at [674, 33] on button "×" at bounding box center [677, 34] width 8 height 14
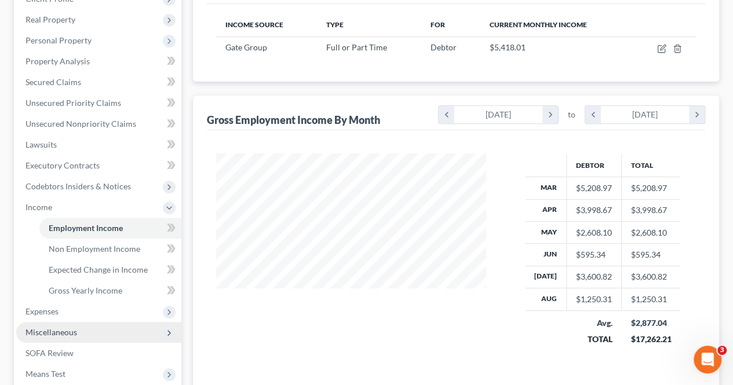
scroll to position [232, 0]
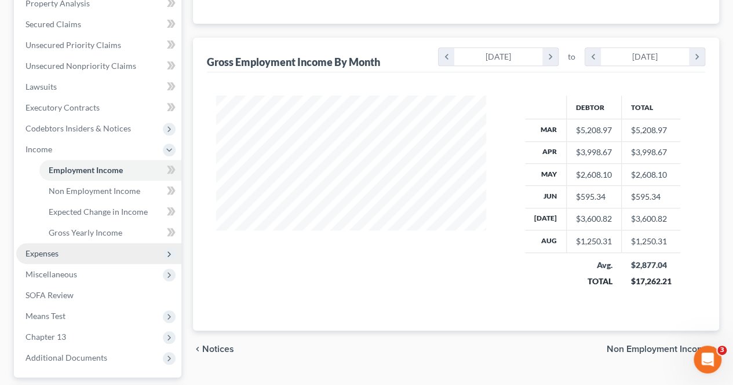
click at [116, 262] on span "Expenses" at bounding box center [98, 253] width 165 height 21
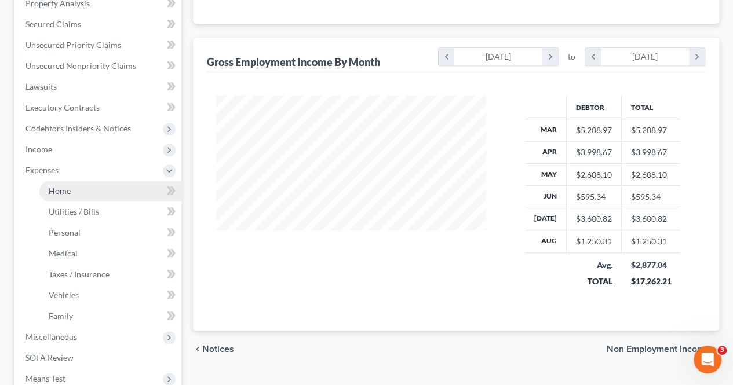
click at [102, 199] on link "Home" at bounding box center [110, 191] width 142 height 21
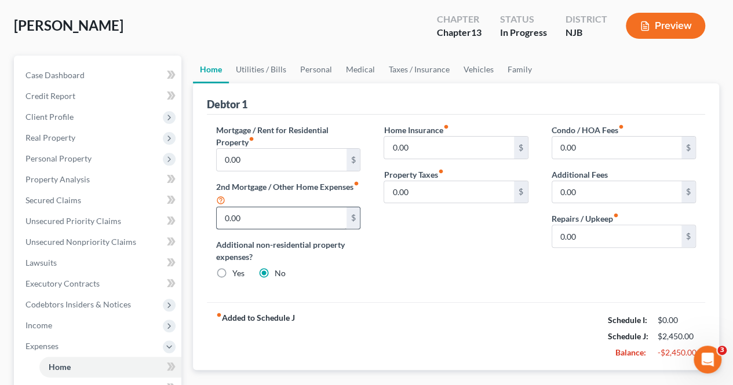
scroll to position [58, 0]
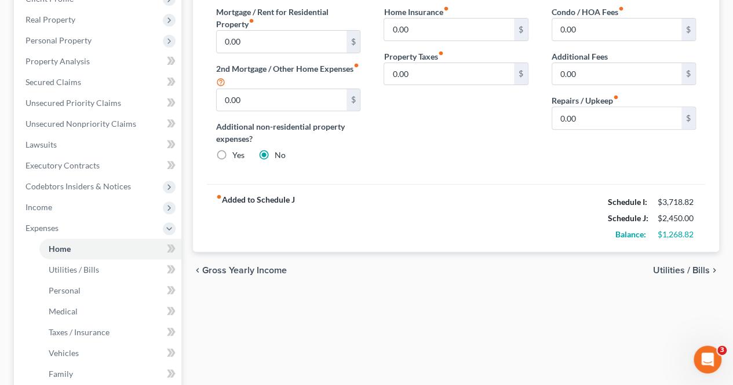
click at [678, 270] on span "Utilities / Bills" at bounding box center [681, 270] width 57 height 9
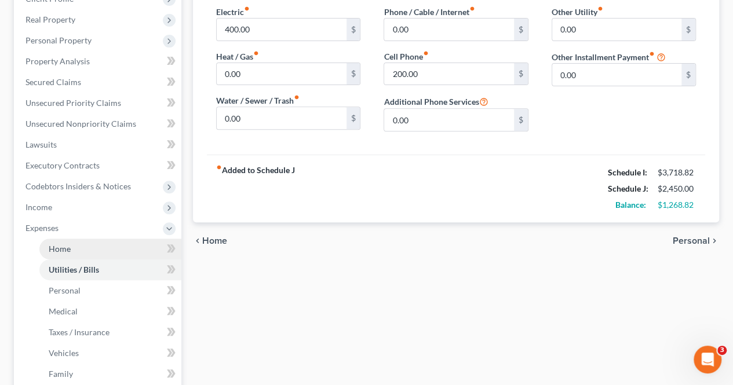
click at [126, 250] on link "Home" at bounding box center [110, 249] width 142 height 21
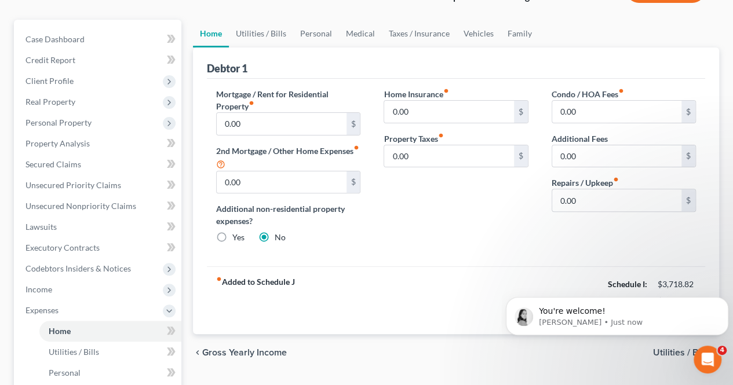
scroll to position [116, 0]
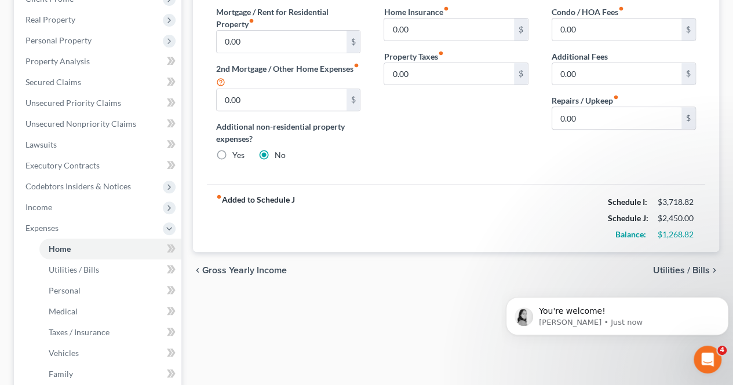
click at [657, 266] on span "Utilities / Bills" at bounding box center [681, 270] width 57 height 9
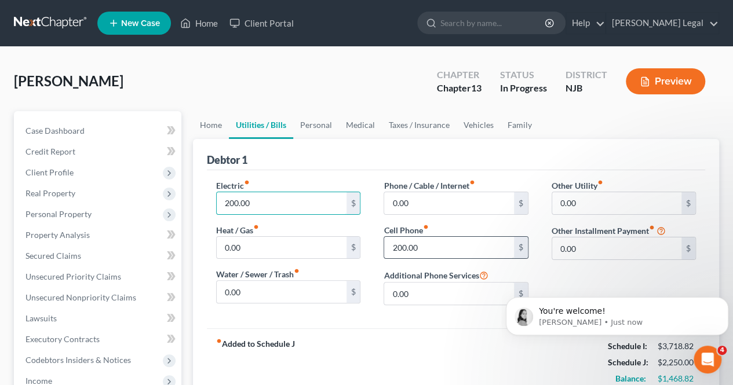
type input "200.00"
type input "100.00"
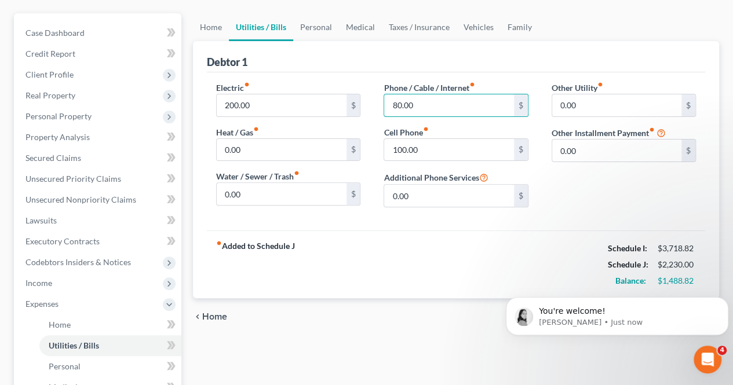
scroll to position [116, 0]
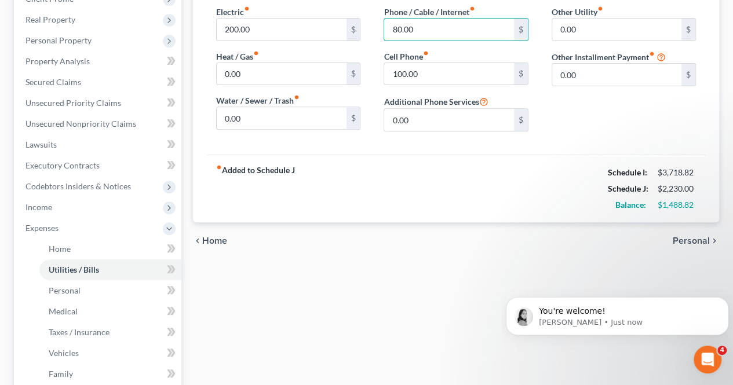
type input "80.00"
click at [690, 237] on span "Personal" at bounding box center [690, 240] width 37 height 9
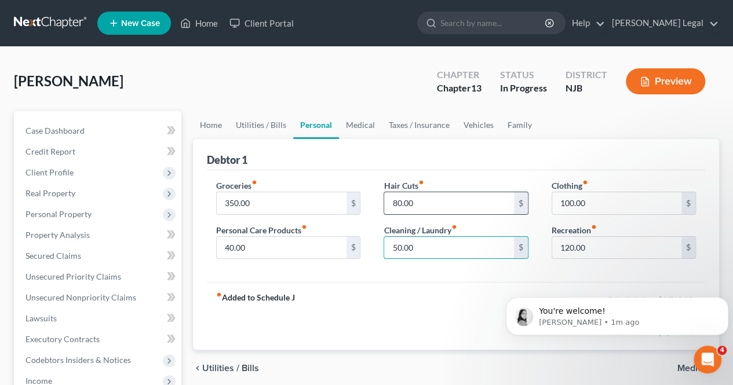
click at [420, 201] on input "80.00" at bounding box center [448, 203] width 129 height 22
type input "60.00"
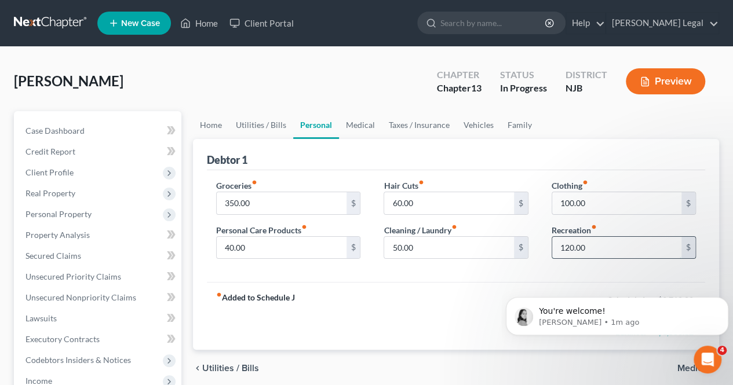
click at [587, 253] on input "120.00" at bounding box center [616, 248] width 129 height 22
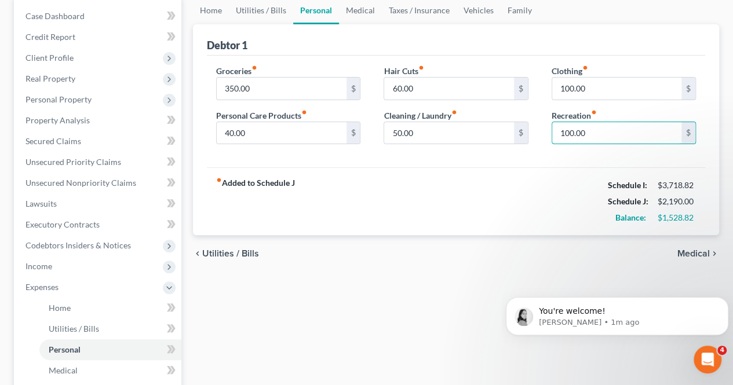
scroll to position [116, 0]
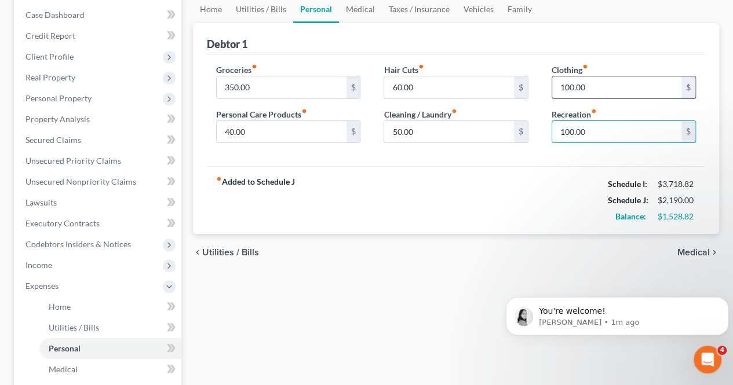
type input "100.00"
click at [569, 85] on input "100.00" at bounding box center [616, 87] width 129 height 22
type input "120.00"
click at [687, 254] on span "Medical" at bounding box center [693, 252] width 32 height 9
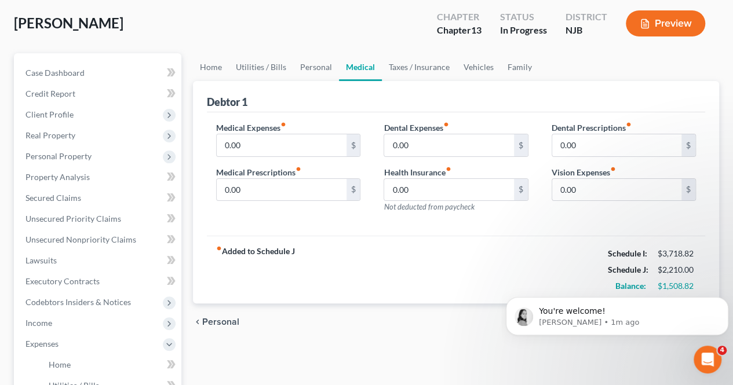
click at [219, 318] on span "Personal" at bounding box center [220, 321] width 37 height 9
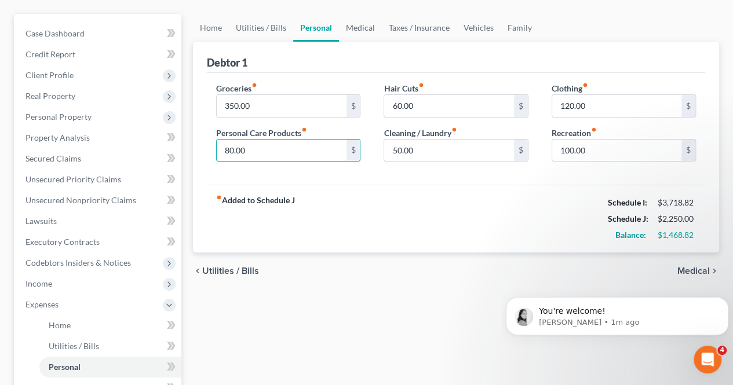
scroll to position [116, 0]
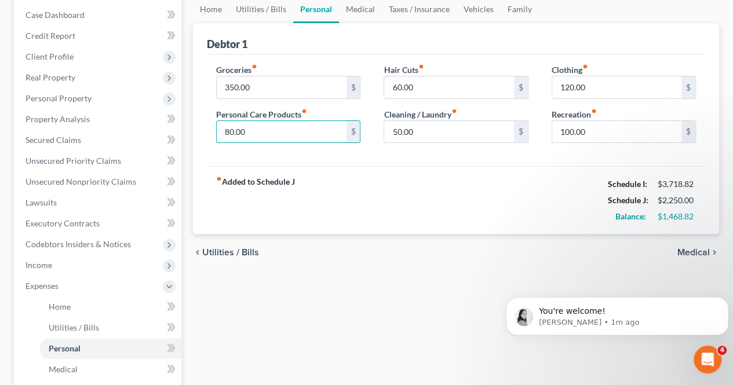
type input "80.00"
click at [687, 254] on span "Medical" at bounding box center [693, 252] width 32 height 9
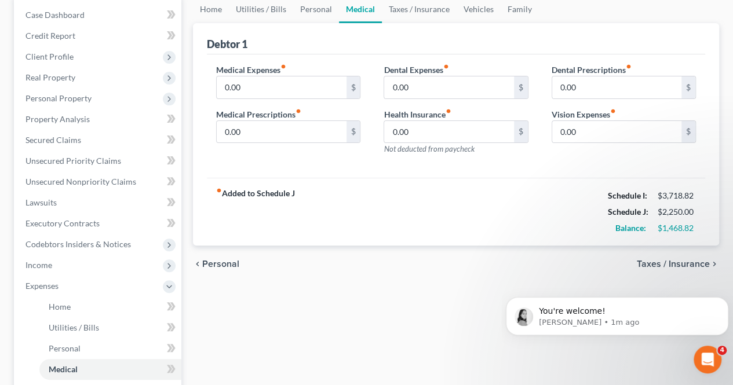
click at [675, 259] on span "Taxes / Insurance" at bounding box center [672, 263] width 73 height 9
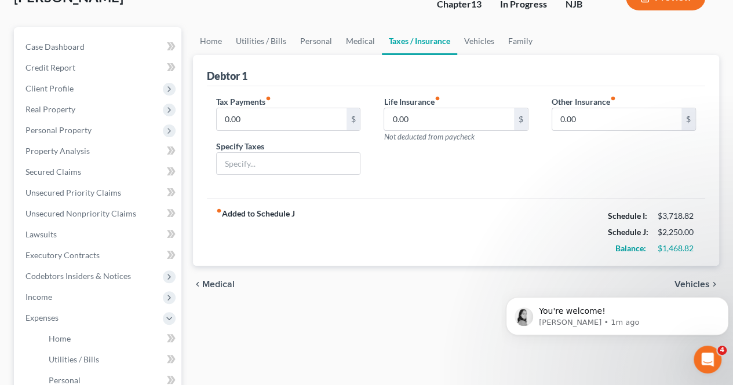
scroll to position [116, 0]
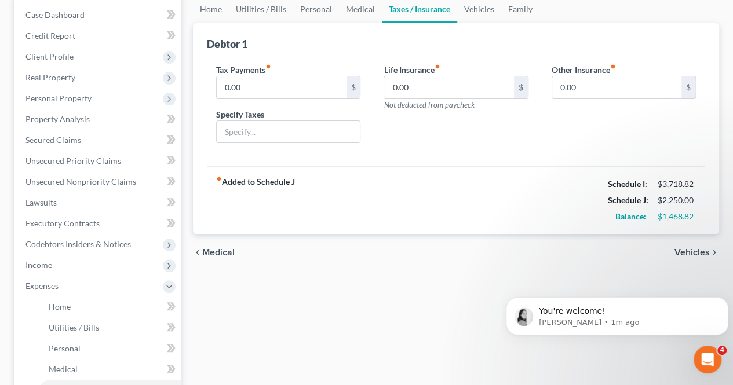
click at [689, 254] on span "Vehicles" at bounding box center [691, 252] width 35 height 9
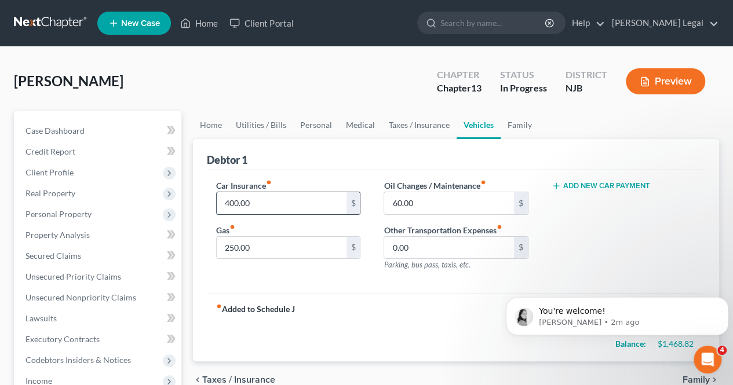
click at [270, 200] on input "400.00" at bounding box center [281, 203] width 129 height 22
type input "250.00"
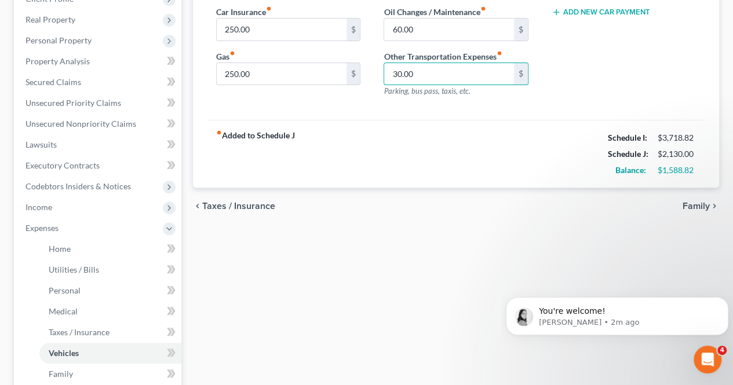
type input "30.00"
click at [699, 204] on span "Family" at bounding box center [695, 206] width 27 height 9
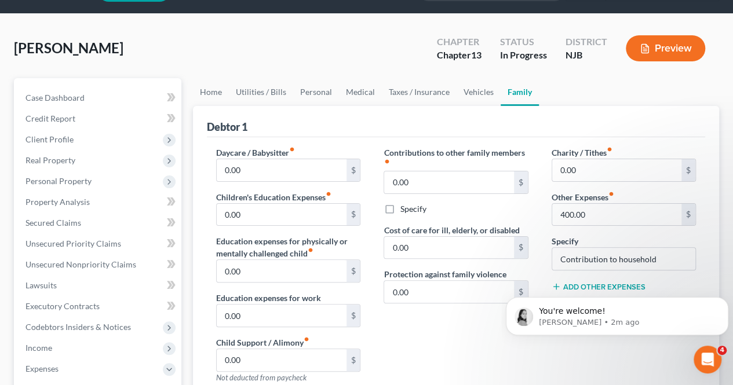
scroll to position [58, 0]
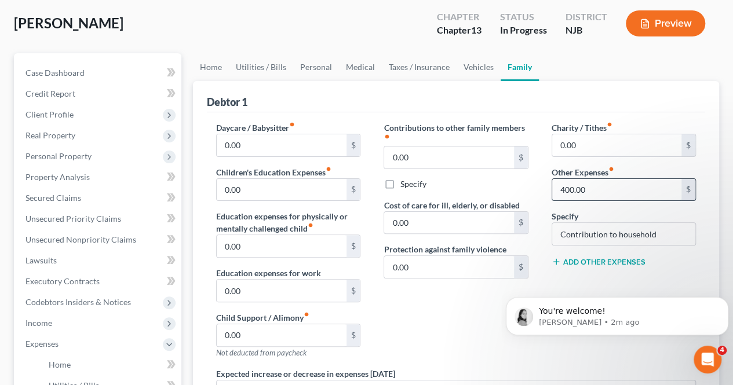
click at [612, 186] on input "400.00" at bounding box center [616, 190] width 129 height 22
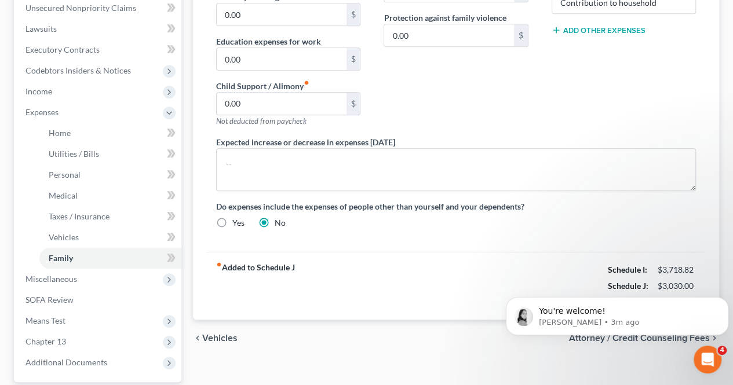
type input "1,300.00"
click at [221, 339] on span "Vehicles" at bounding box center [219, 338] width 35 height 9
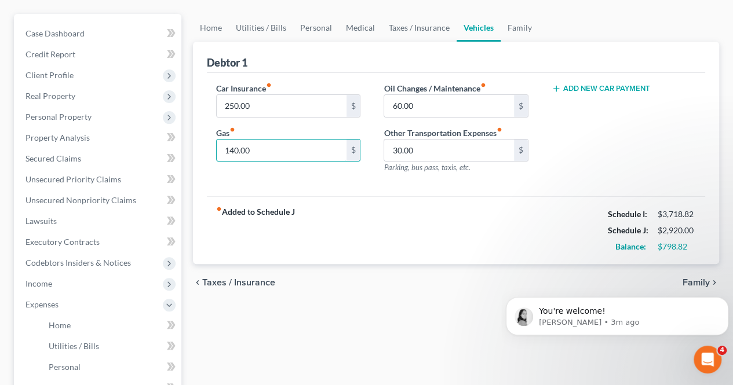
scroll to position [116, 0]
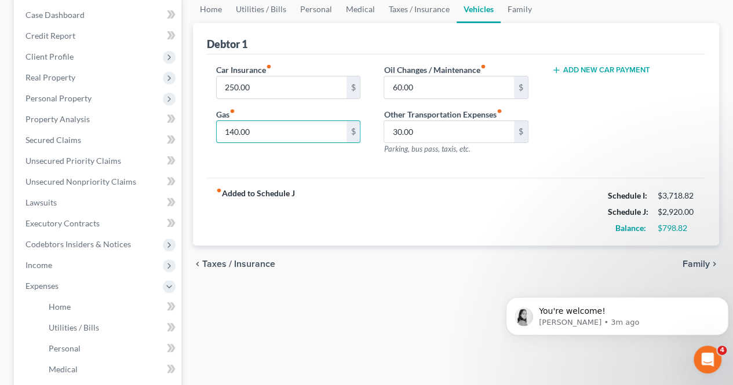
type input "140.00"
click at [689, 263] on span "Family" at bounding box center [695, 263] width 27 height 9
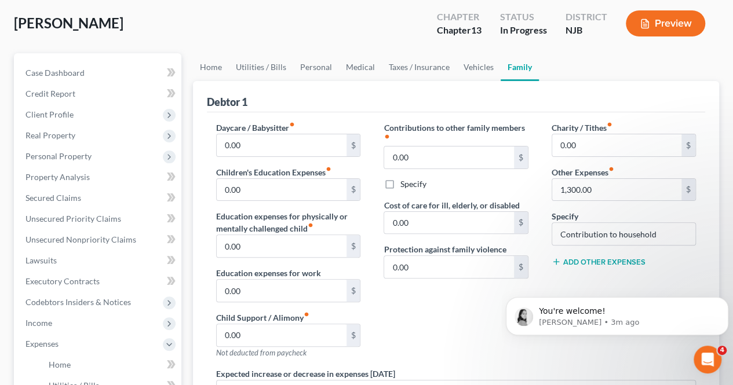
scroll to position [116, 0]
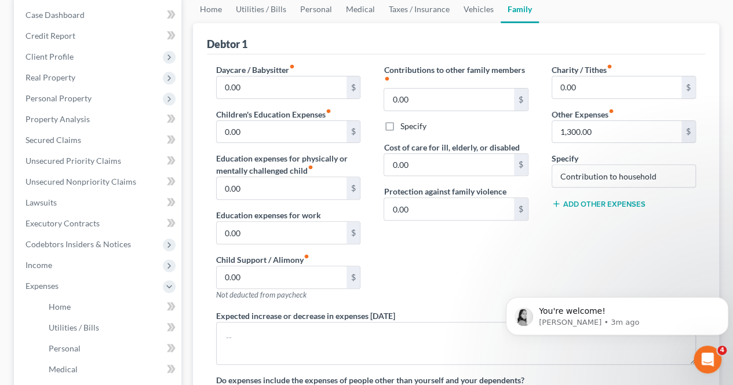
click at [588, 203] on button "Add Other Expenses" at bounding box center [598, 203] width 94 height 9
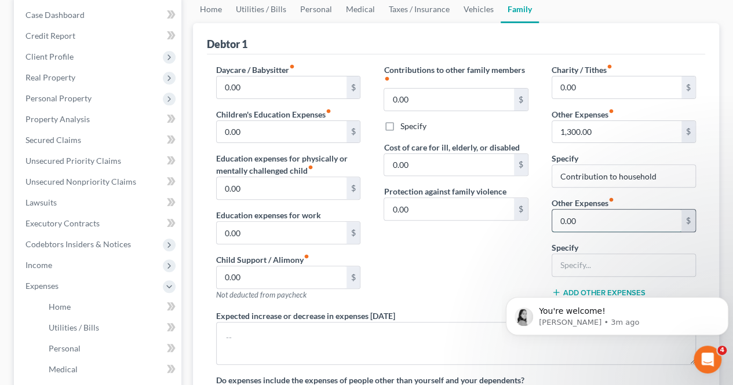
click at [588, 221] on input "0.00" at bounding box center [616, 221] width 129 height 22
type input "35.00"
click at [577, 254] on input "text" at bounding box center [623, 265] width 143 height 22
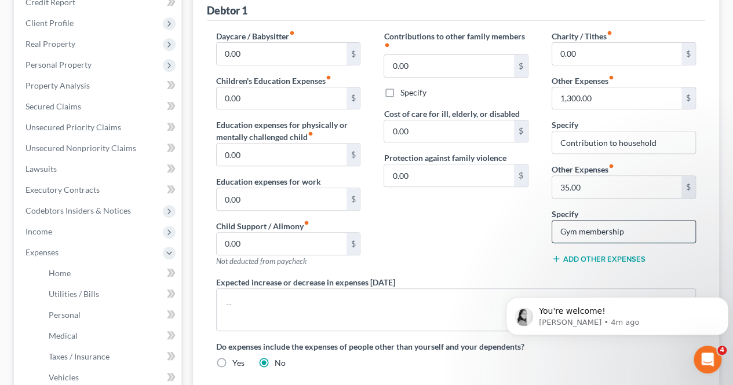
scroll to position [174, 0]
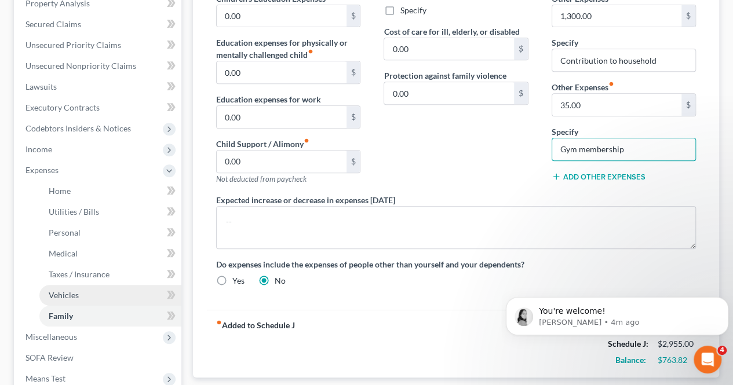
type input "Gym membership"
click at [98, 295] on link "Vehicles" at bounding box center [110, 295] width 142 height 21
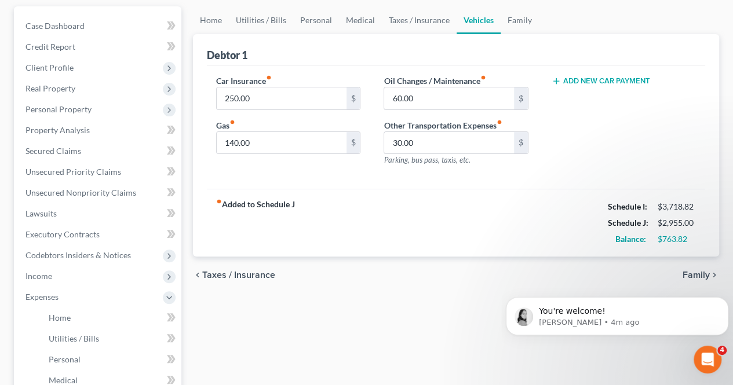
scroll to position [116, 0]
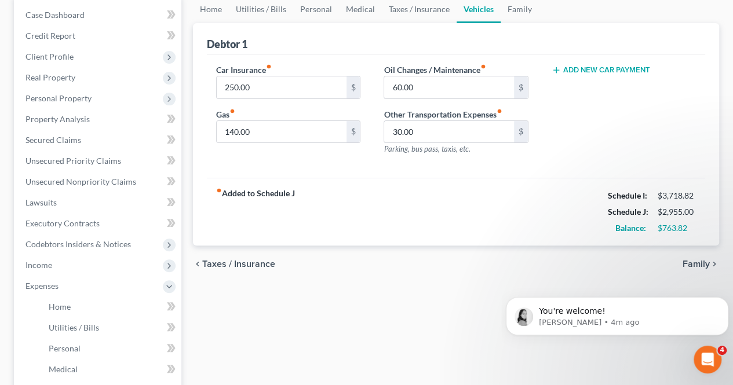
click at [693, 261] on span "Family" at bounding box center [695, 263] width 27 height 9
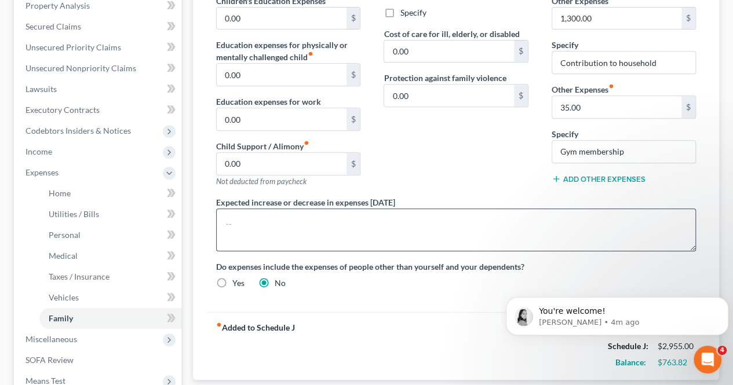
scroll to position [232, 0]
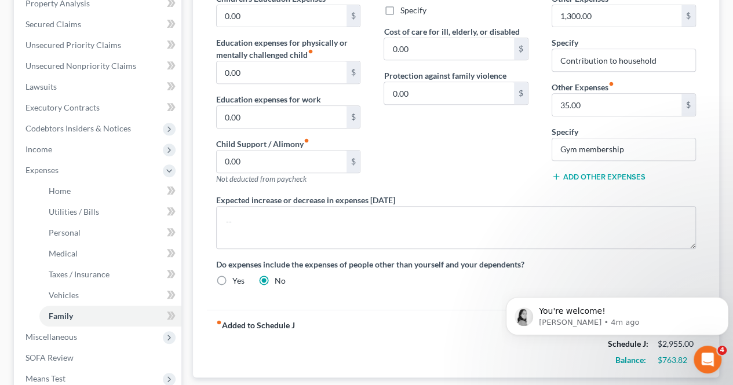
click at [589, 175] on button "Add Other Expenses" at bounding box center [598, 176] width 94 height 9
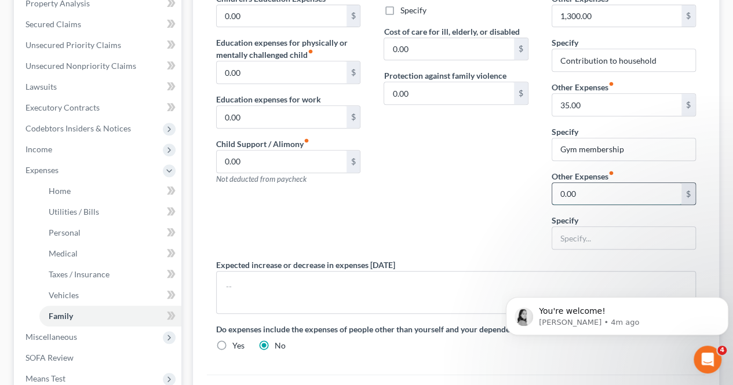
click at [585, 194] on input "0.00" at bounding box center [616, 194] width 129 height 22
type input "300.00"
click at [578, 230] on input "text" at bounding box center [623, 238] width 143 height 22
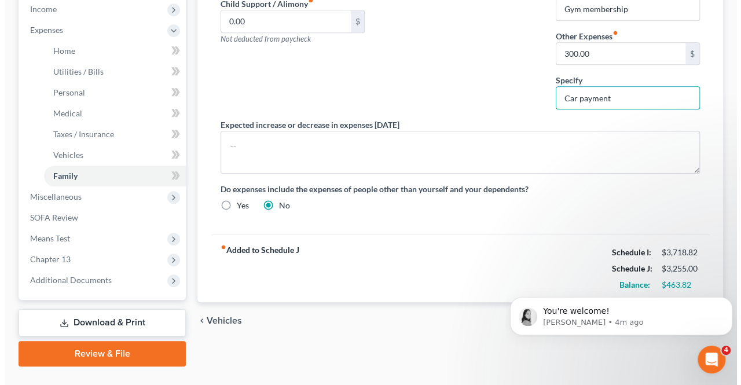
scroll to position [395, 0]
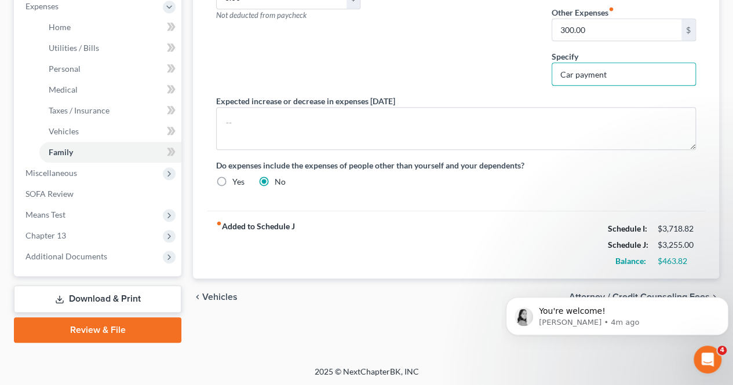
type input "Car payment"
click at [646, 292] on body "You're welcome! [PERSON_NAME] • 4m ago" at bounding box center [617, 313] width 222 height 72
click at [721, 299] on button "Dismiss notification" at bounding box center [724, 300] width 15 height 15
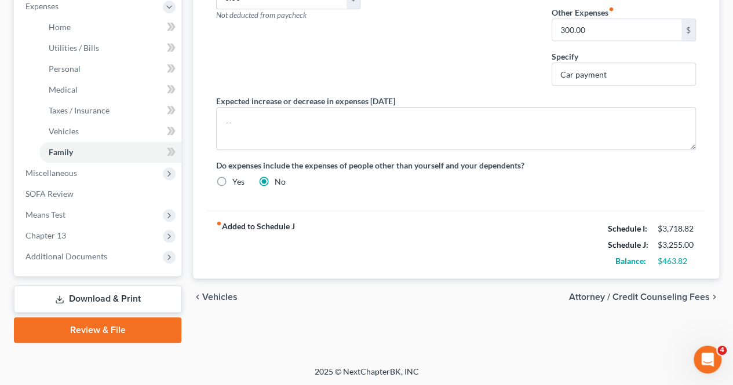
click at [649, 293] on span "Attorney / Credit Counseling Fees" at bounding box center [639, 296] width 141 height 9
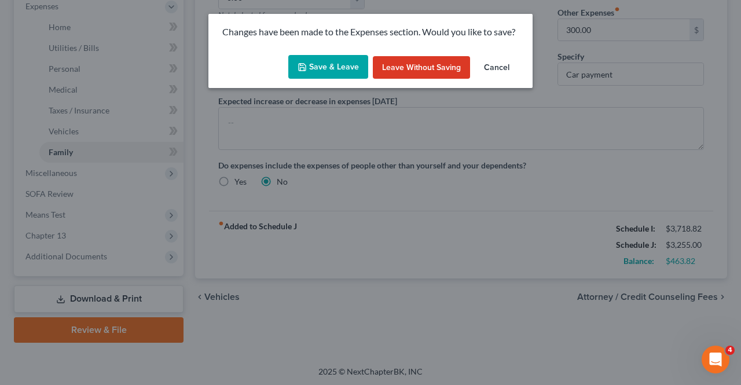
click at [346, 74] on button "Save & Leave" at bounding box center [328, 67] width 80 height 24
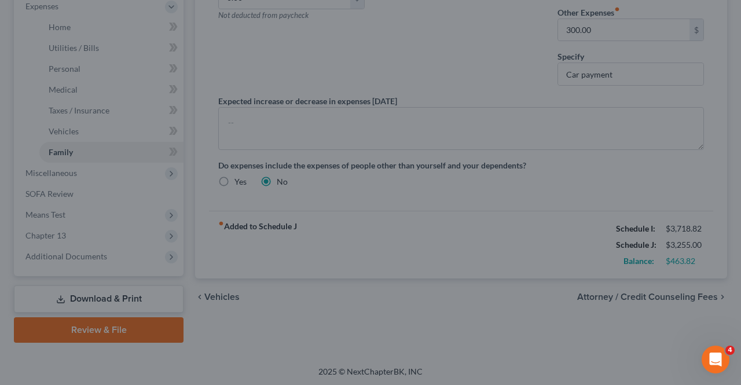
select select "0"
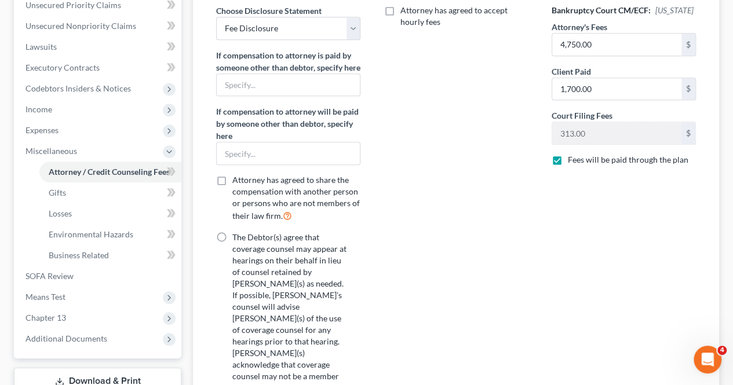
scroll to position [290, 0]
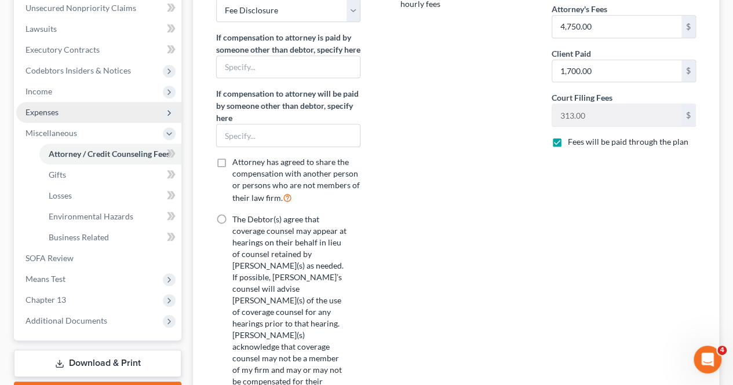
click at [65, 108] on span "Expenses" at bounding box center [98, 112] width 165 height 21
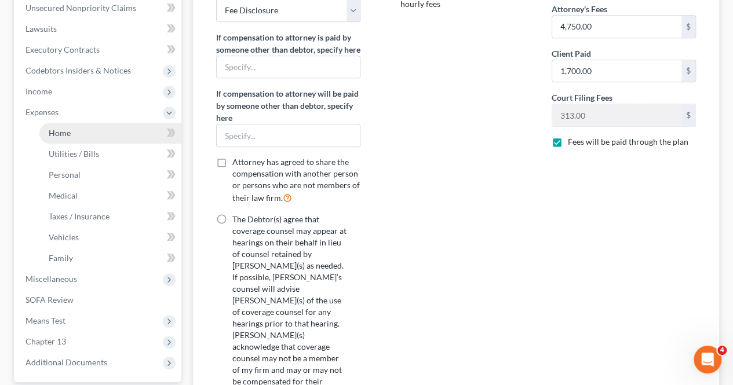
click at [71, 129] on link "Home" at bounding box center [110, 133] width 142 height 21
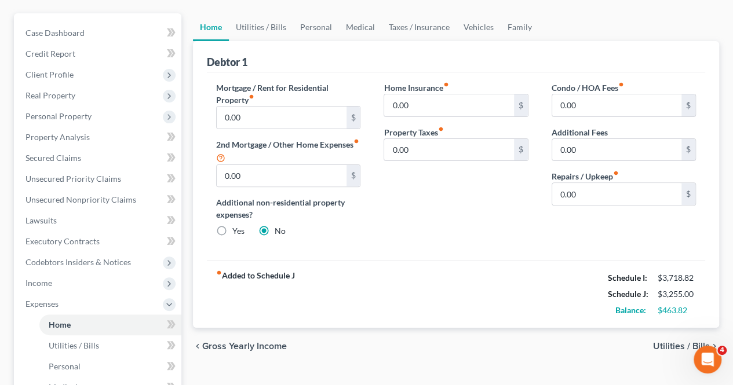
scroll to position [116, 0]
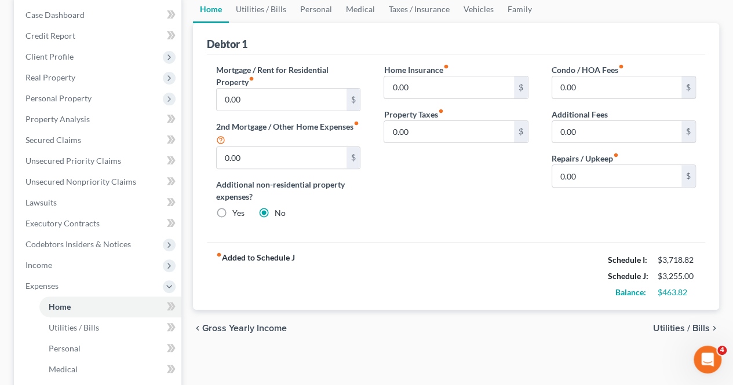
click at [655, 324] on span "Utilities / Bills" at bounding box center [681, 328] width 57 height 9
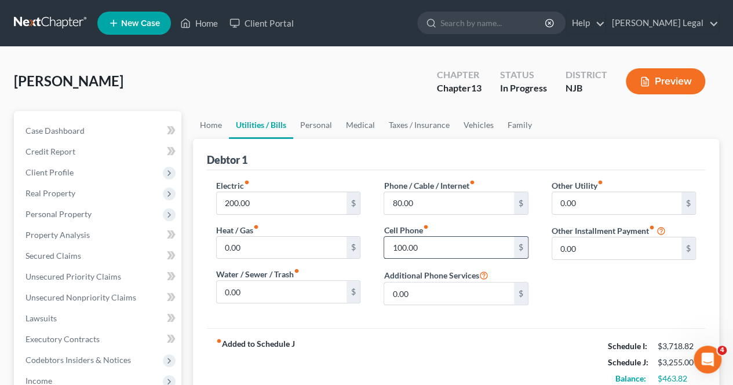
click at [400, 244] on input "100.00" at bounding box center [448, 248] width 129 height 22
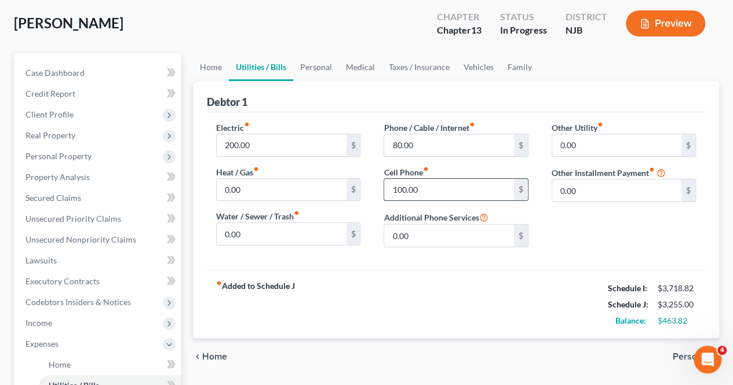
click at [432, 186] on input "100.00" at bounding box center [448, 190] width 129 height 22
click at [399, 186] on input "100.00" at bounding box center [448, 190] width 129 height 22
type input "130.00"
click at [468, 273] on div "fiber_manual_record Added to Schedule J Schedule I: $3,718.82 Schedule J: $3,28…" at bounding box center [456, 304] width 498 height 68
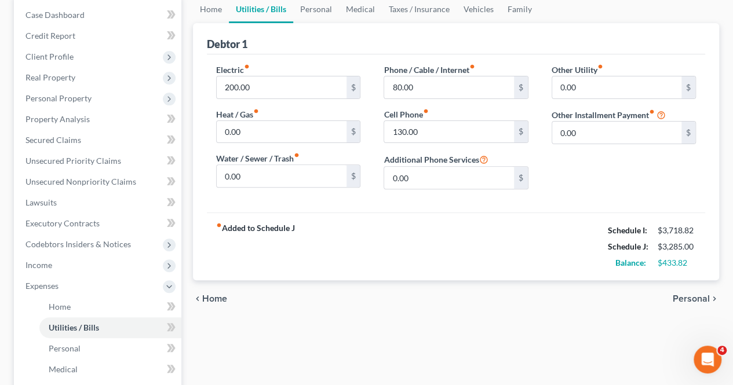
click at [696, 298] on span "Personal" at bounding box center [690, 298] width 37 height 9
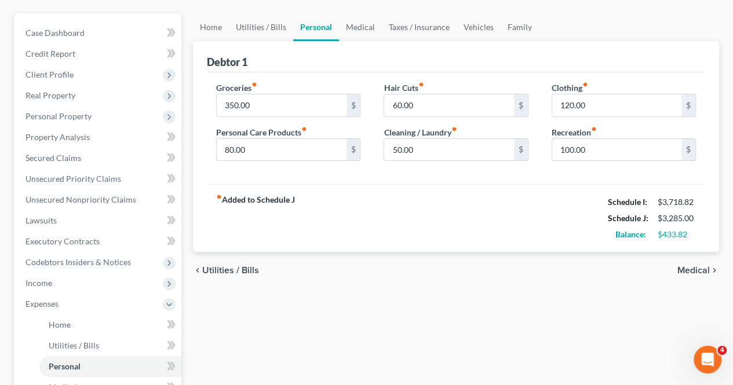
scroll to position [116, 0]
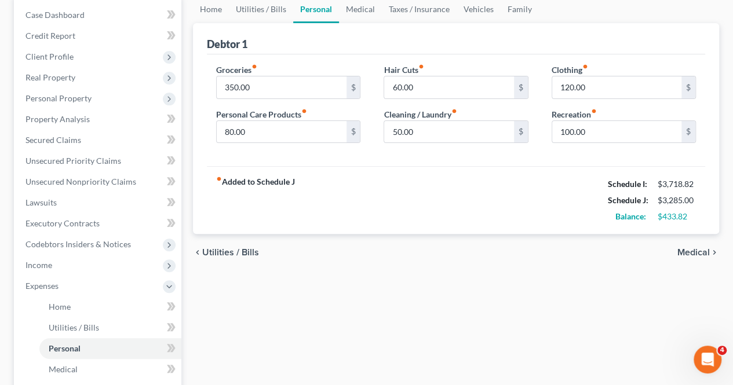
click at [704, 253] on span "Medical" at bounding box center [693, 252] width 32 height 9
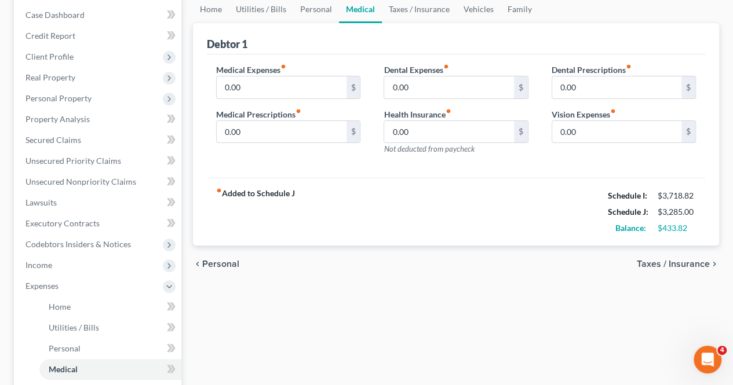
click at [680, 265] on span "Taxes / Insurance" at bounding box center [672, 263] width 73 height 9
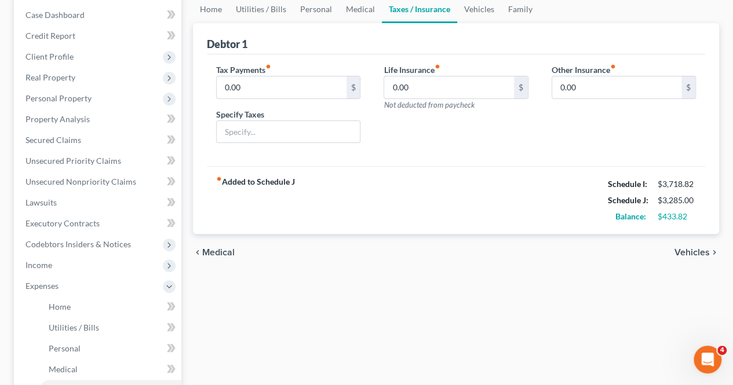
click at [679, 252] on span "Vehicles" at bounding box center [691, 252] width 35 height 9
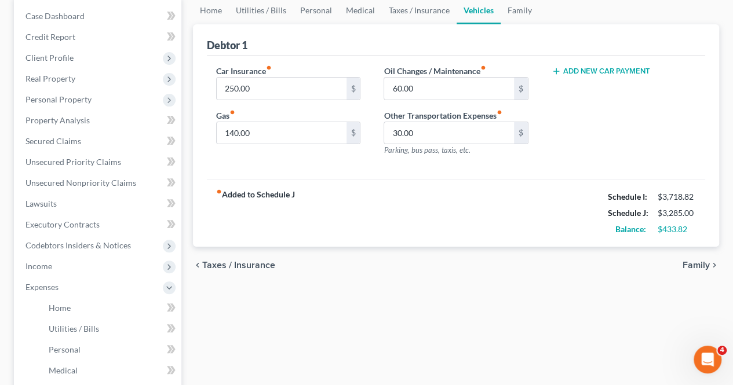
scroll to position [116, 0]
click at [691, 264] on span "Family" at bounding box center [695, 263] width 27 height 9
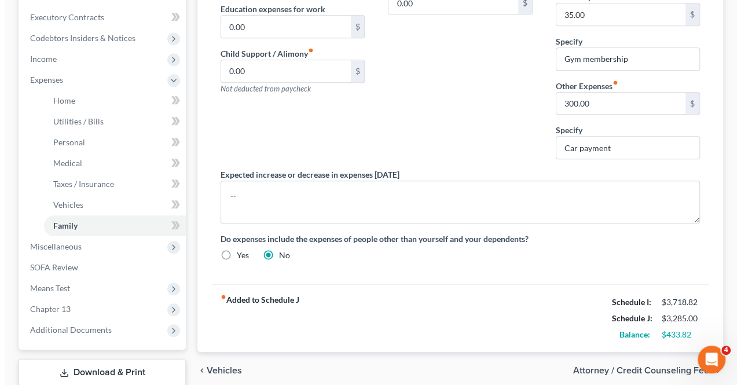
scroll to position [347, 0]
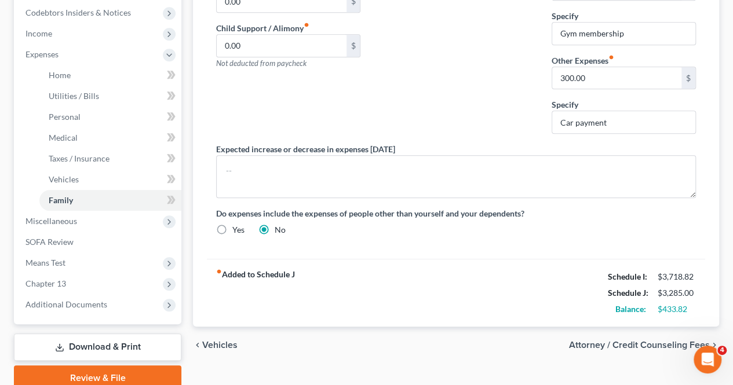
click at [639, 340] on span "Attorney / Credit Counseling Fees" at bounding box center [639, 344] width 141 height 9
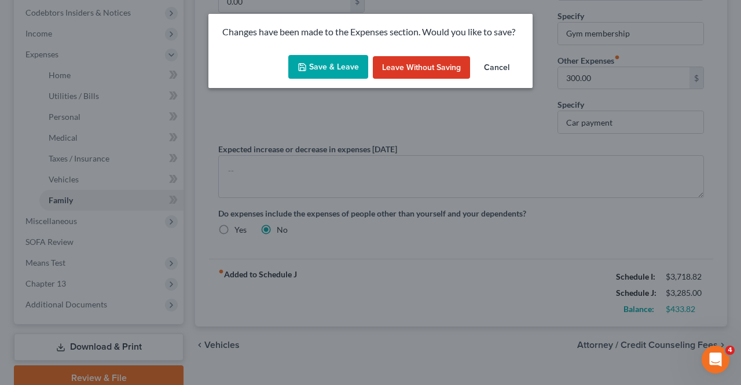
click at [350, 72] on button "Save & Leave" at bounding box center [328, 67] width 80 height 24
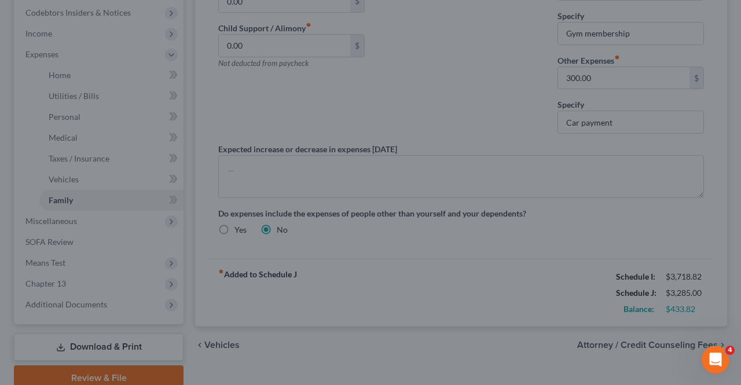
select select "0"
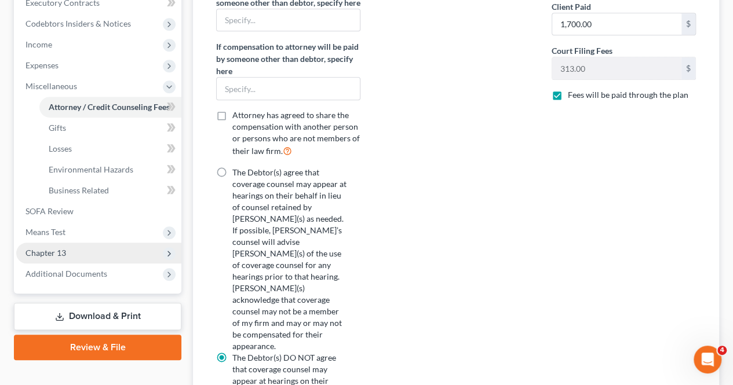
scroll to position [347, 0]
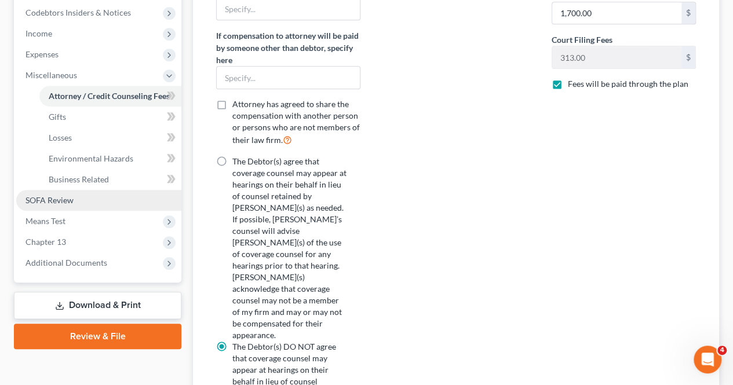
click at [88, 205] on link "SOFA Review" at bounding box center [98, 200] width 165 height 21
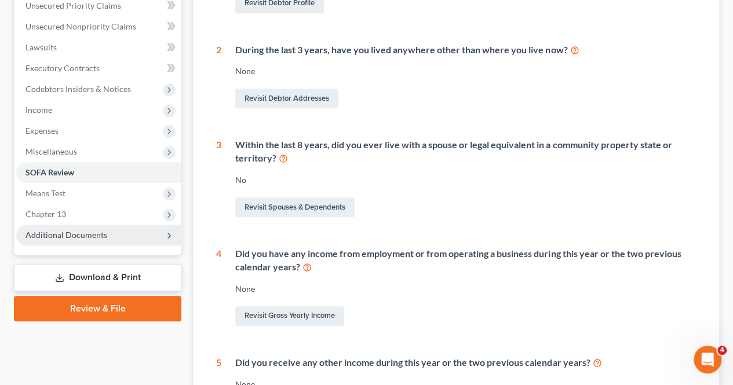
scroll to position [290, 0]
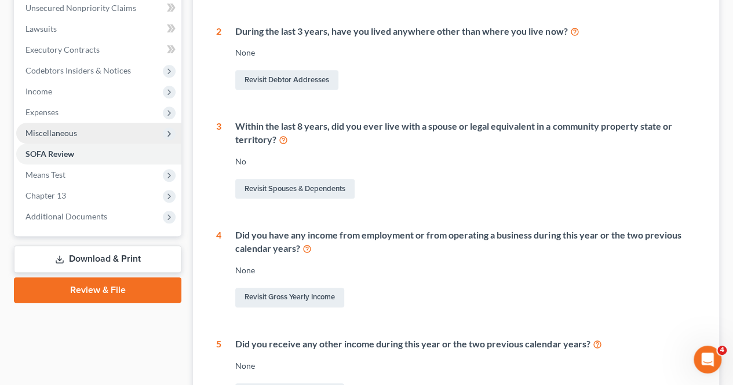
click at [76, 127] on span "Miscellaneous" at bounding box center [98, 133] width 165 height 21
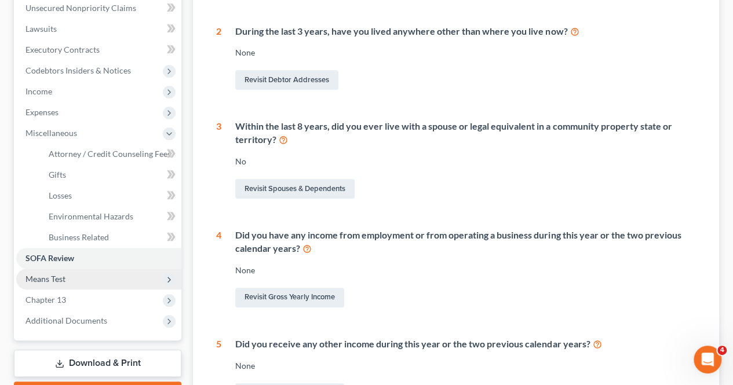
click at [75, 274] on span "Means Test" at bounding box center [98, 279] width 165 height 21
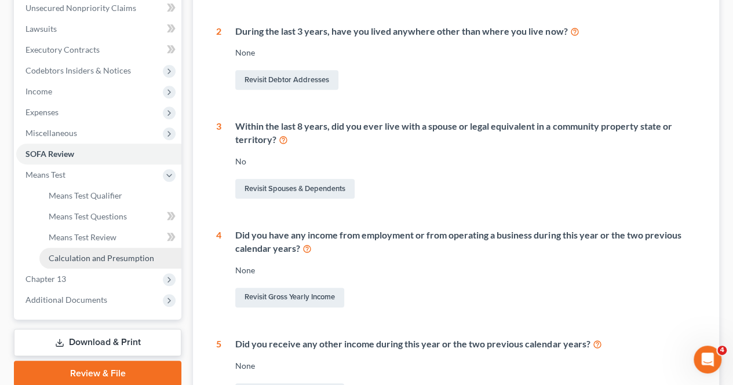
click at [91, 252] on link "Calculation and Presumption" at bounding box center [110, 258] width 142 height 21
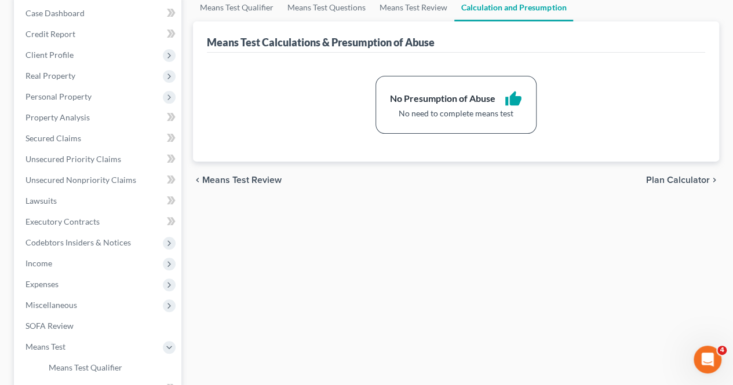
scroll to position [58, 0]
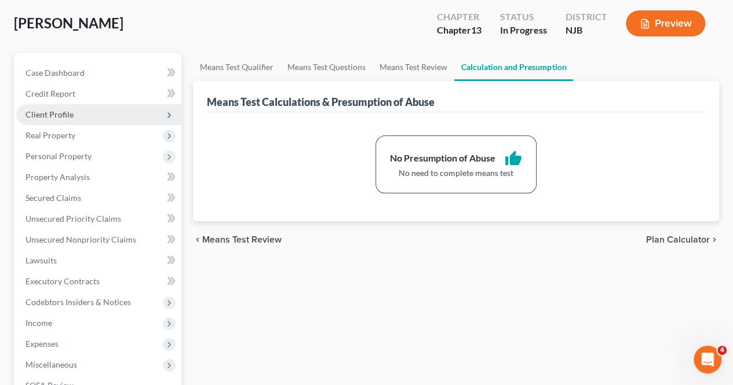
click at [71, 117] on span "Client Profile" at bounding box center [49, 114] width 48 height 10
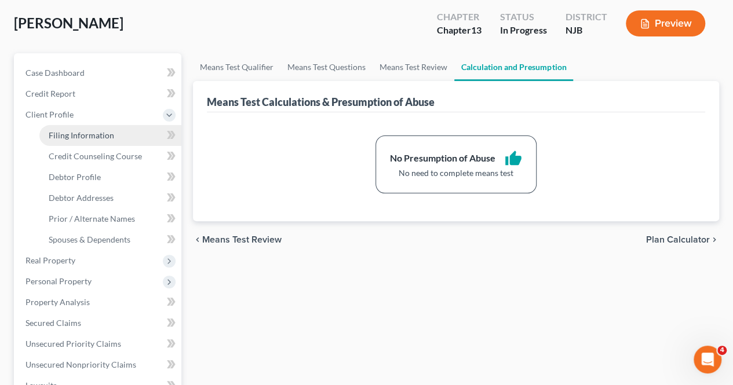
click at [93, 131] on span "Filing Information" at bounding box center [81, 135] width 65 height 10
select select "1"
select select "0"
select select "3"
select select "51"
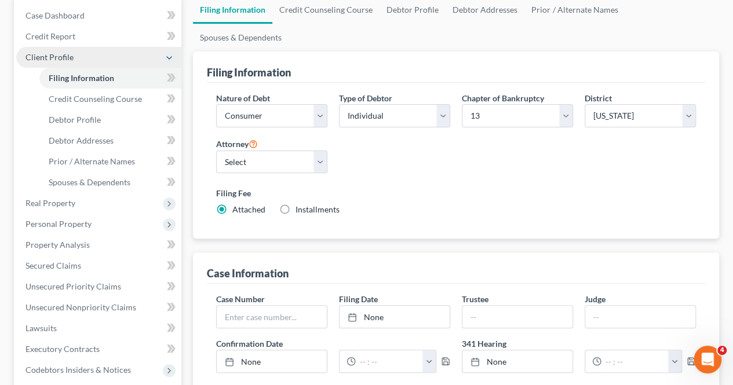
scroll to position [116, 0]
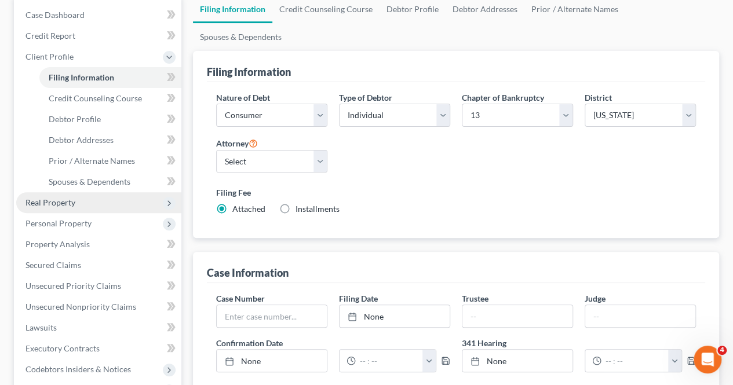
click at [107, 199] on span "Real Property" at bounding box center [98, 202] width 165 height 21
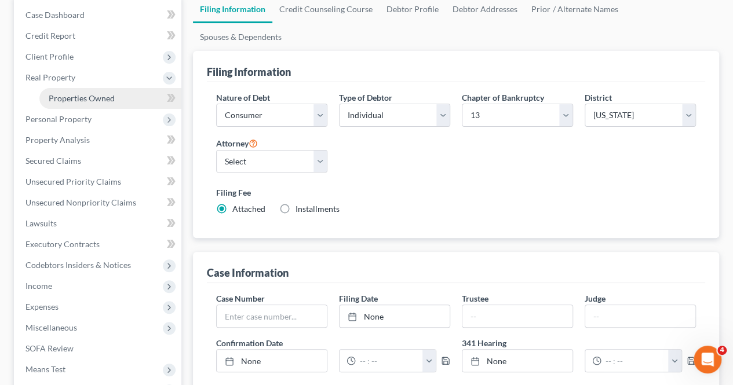
click at [94, 104] on link "Properties Owned" at bounding box center [110, 98] width 142 height 21
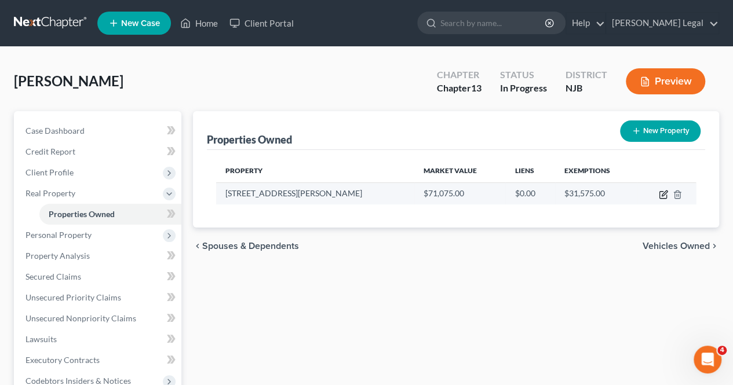
click at [661, 197] on icon "button" at bounding box center [662, 195] width 7 height 7
select select "33"
select select "8"
select select "0"
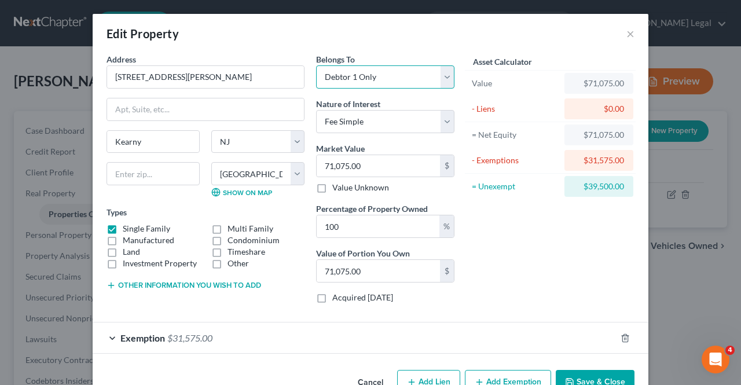
click at [374, 78] on select "Select Debtor 1 Only Debtor 2 Only Debtor 1 And Debtor 2 Only At Least One Of T…" at bounding box center [385, 76] width 138 height 23
select select "3"
click at [316, 65] on select "Select Debtor 1 Only Debtor 2 Only Debtor 1 And Debtor 2 Only At Least One Of T…" at bounding box center [385, 76] width 138 height 23
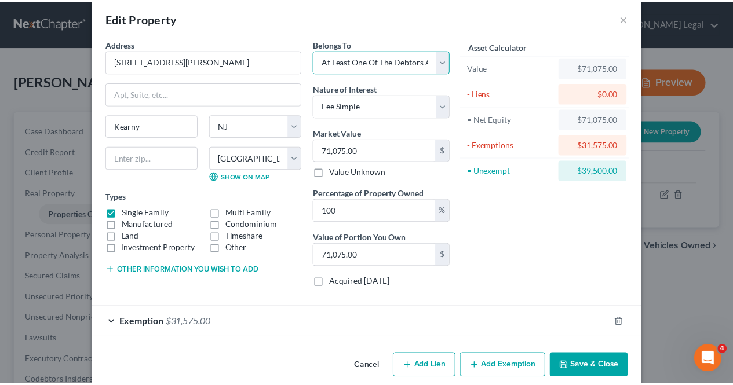
scroll to position [30, 0]
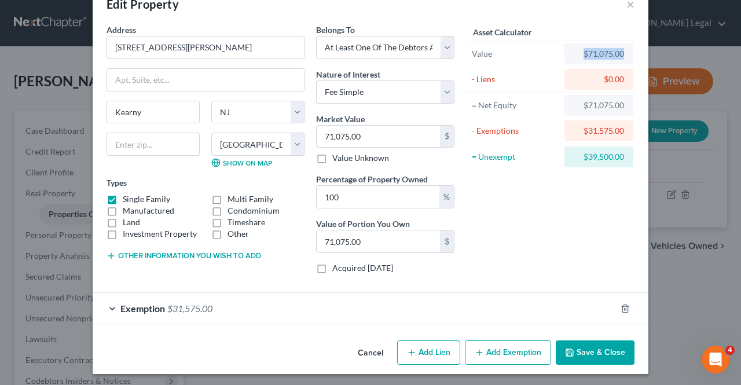
drag, startPoint x: 574, startPoint y: 60, endPoint x: 627, endPoint y: 82, distance: 56.8
click at [627, 66] on div "Asset Calculator Value $71,075.00 - Liens $0.00 = Net Equity $71,075.00 - Exemp…" at bounding box center [550, 97] width 169 height 146
click at [590, 159] on div "$39,500.00" at bounding box center [599, 157] width 50 height 12
drag, startPoint x: 585, startPoint y: 159, endPoint x: 622, endPoint y: 164, distance: 37.4
click at [622, 164] on div "$39,500.00" at bounding box center [599, 157] width 69 height 21
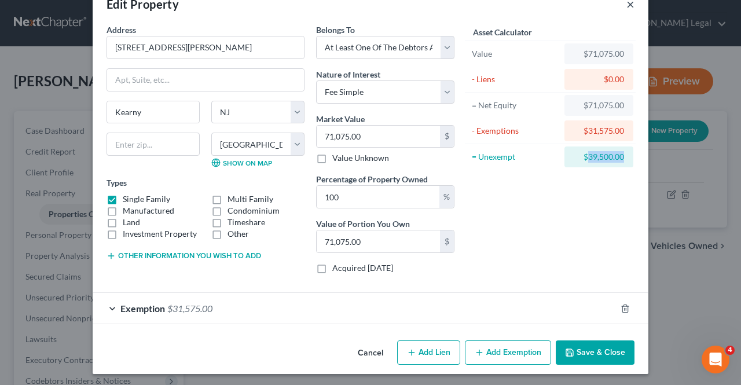
click at [627, 6] on button "×" at bounding box center [631, 4] width 8 height 14
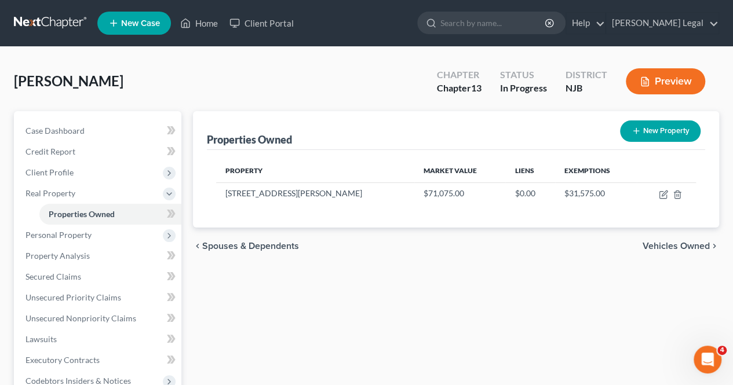
click at [658, 247] on span "Vehicles Owned" at bounding box center [675, 245] width 67 height 9
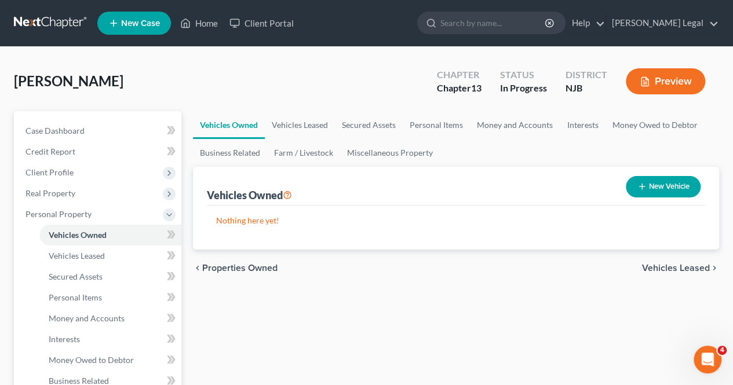
click at [650, 272] on span "Vehicles Leased" at bounding box center [676, 267] width 68 height 9
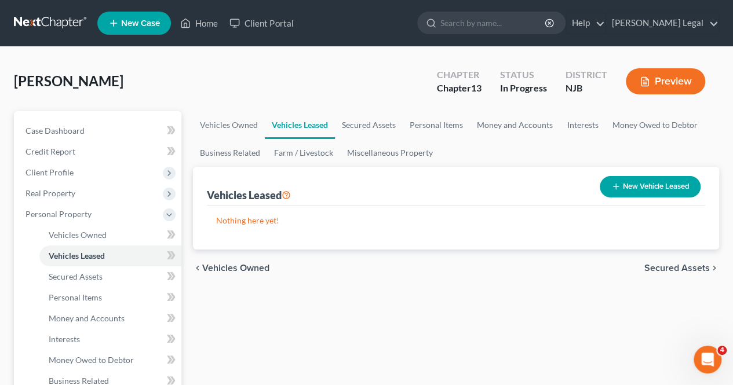
click at [646, 263] on span "Secured Assets" at bounding box center [676, 267] width 65 height 9
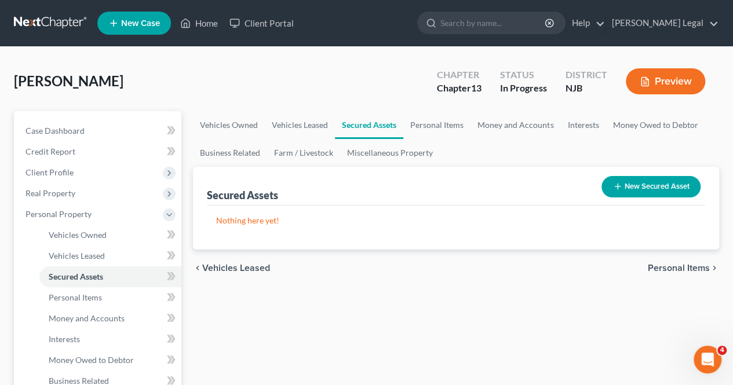
click at [657, 266] on span "Personal Items" at bounding box center [678, 267] width 62 height 9
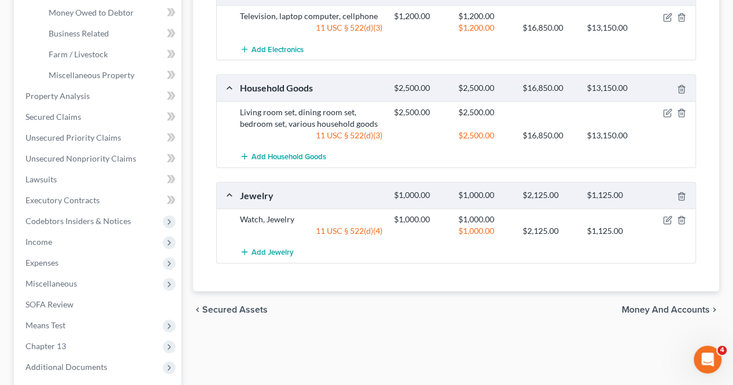
click at [661, 305] on span "Money and Accounts" at bounding box center [665, 309] width 88 height 9
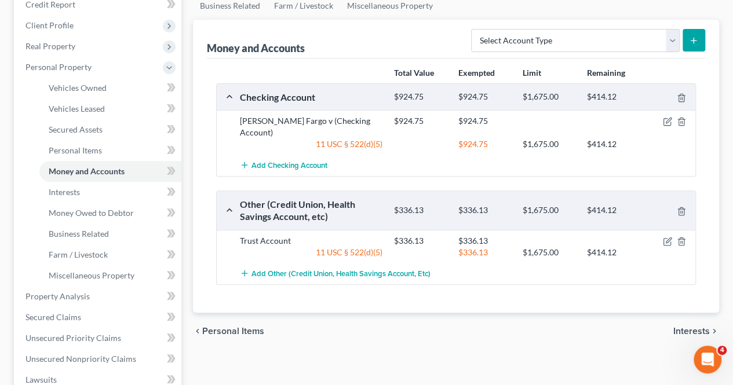
scroll to position [174, 0]
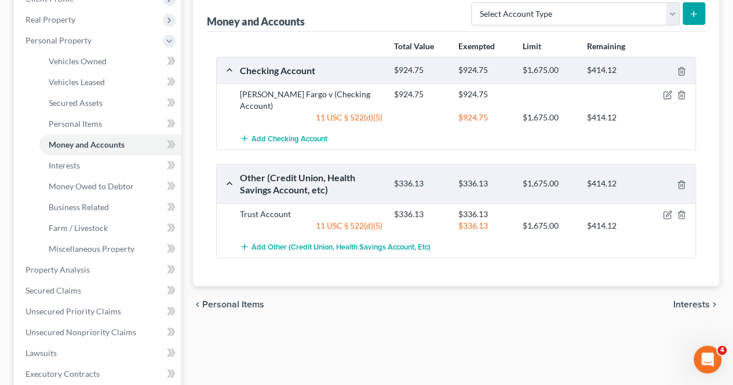
click at [687, 300] on span "Interests" at bounding box center [691, 304] width 36 height 9
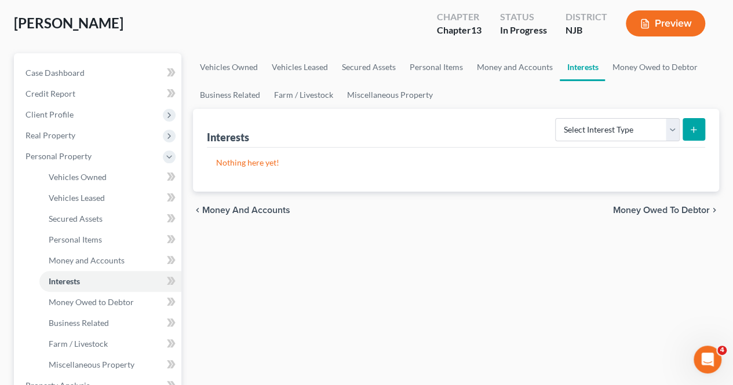
click at [647, 209] on span "Money Owed to Debtor" at bounding box center [661, 210] width 97 height 9
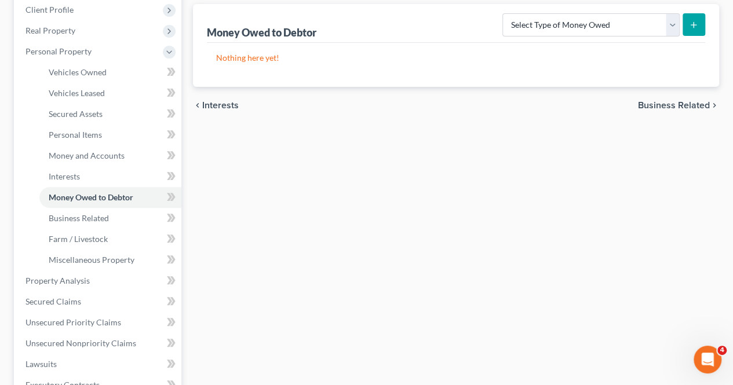
scroll to position [174, 0]
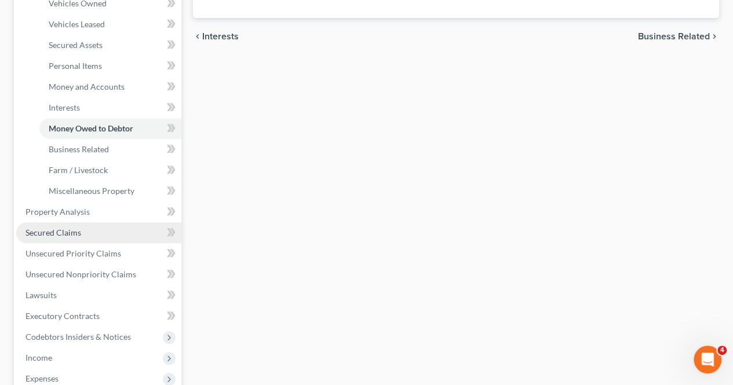
click at [75, 228] on span "Secured Claims" at bounding box center [53, 233] width 56 height 10
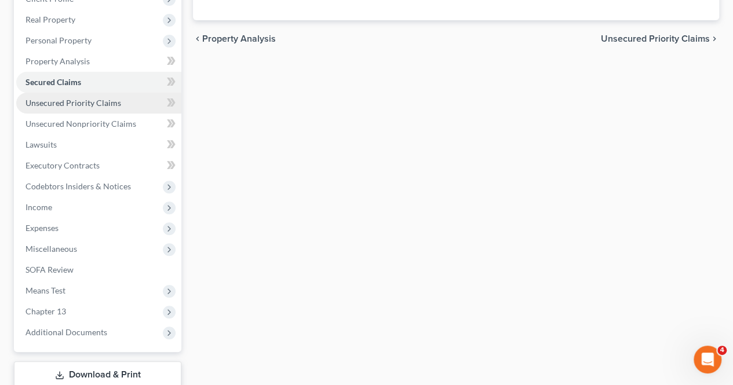
click at [134, 103] on link "Unsecured Priority Claims" at bounding box center [98, 103] width 165 height 21
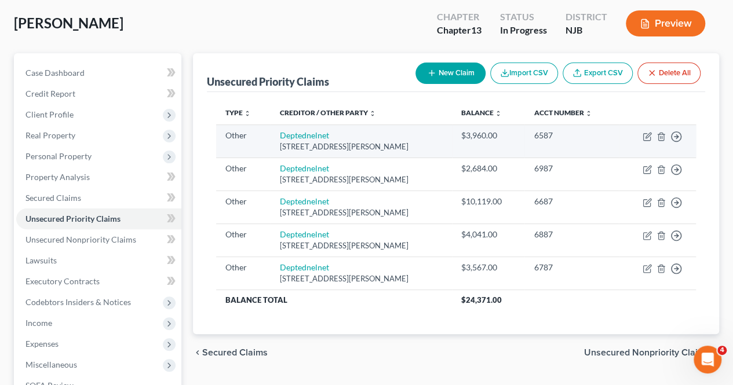
scroll to position [116, 0]
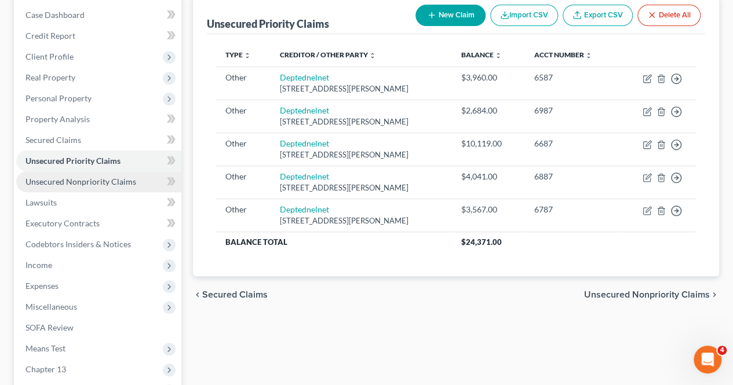
click at [139, 180] on link "Unsecured Nonpriority Claims" at bounding box center [98, 181] width 165 height 21
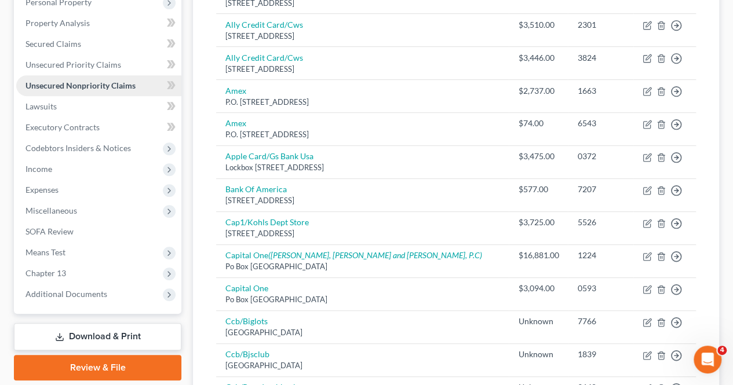
scroll to position [156, 0]
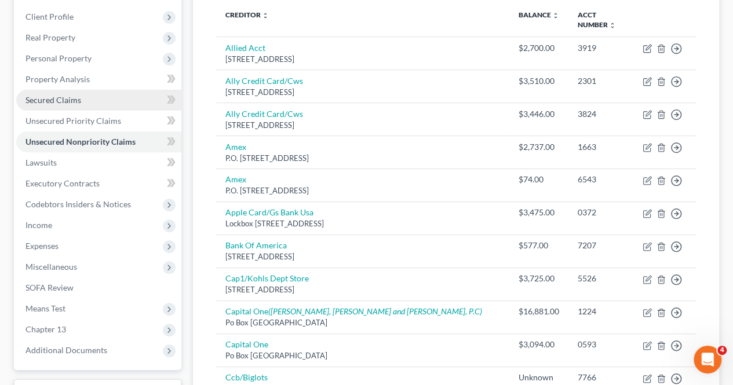
click at [88, 100] on link "Secured Claims" at bounding box center [98, 100] width 165 height 21
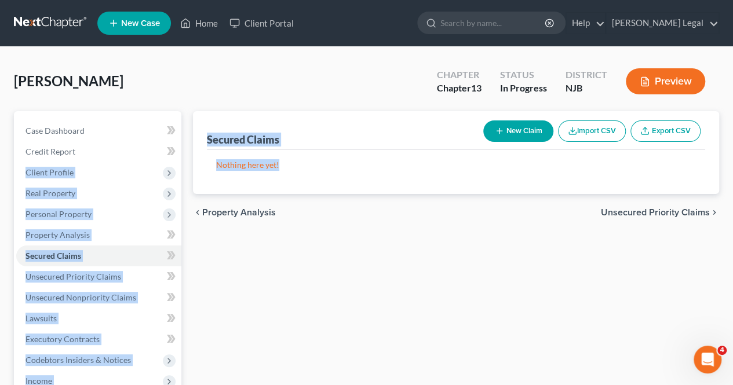
drag, startPoint x: 296, startPoint y: 171, endPoint x: 181, endPoint y: 158, distance: 115.4
click at [182, 159] on div "Petition Navigation Case Dashboard Payments Invoices Payments Payments Credit R…" at bounding box center [366, 351] width 716 height 481
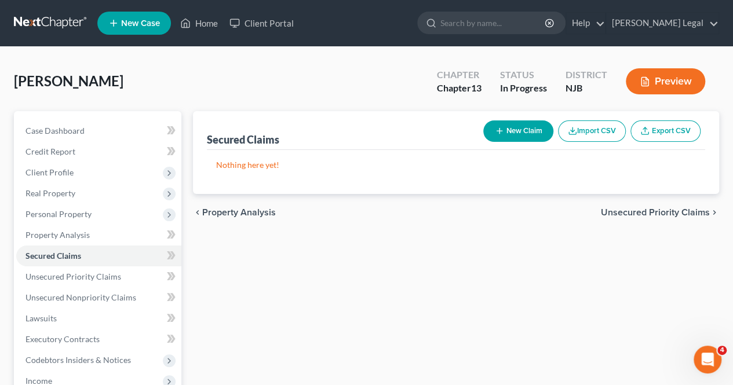
click at [301, 218] on div "chevron_left Property Analysis Unsecured Priority Claims chevron_right" at bounding box center [456, 212] width 526 height 37
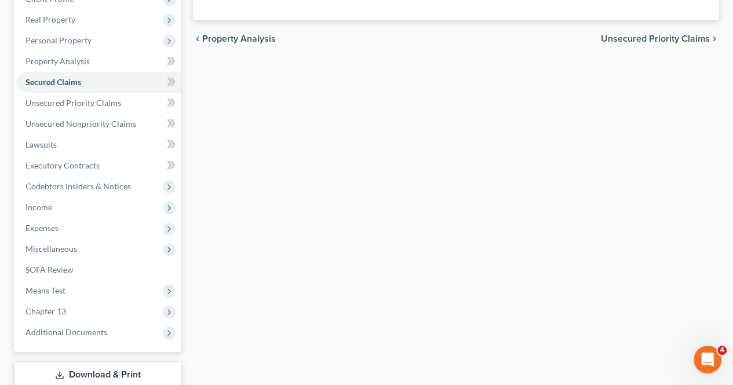
scroll to position [250, 0]
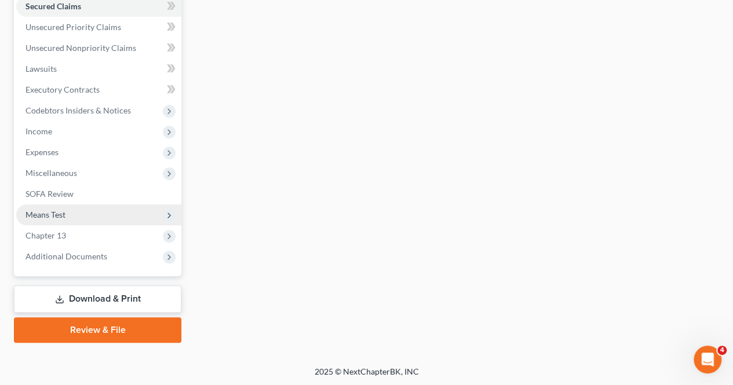
click at [75, 222] on span "Means Test" at bounding box center [98, 214] width 165 height 21
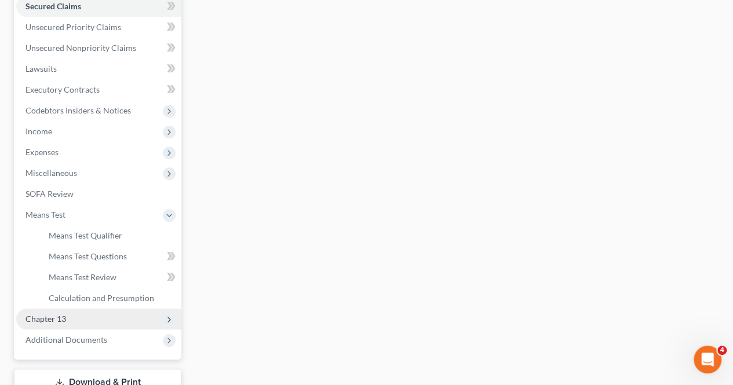
click at [107, 316] on span "Chapter 13" at bounding box center [98, 319] width 165 height 21
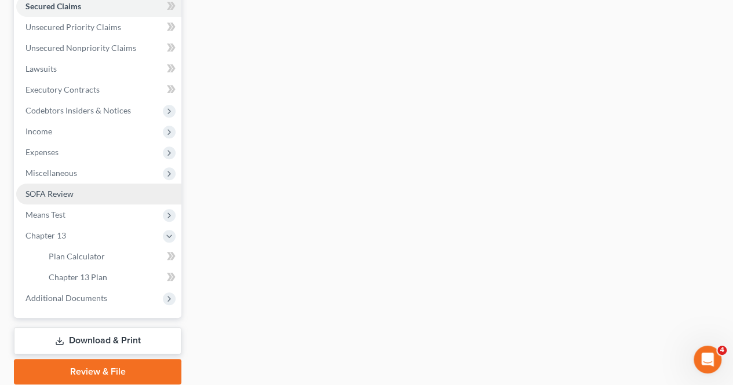
click at [86, 193] on link "SOFA Review" at bounding box center [98, 194] width 165 height 21
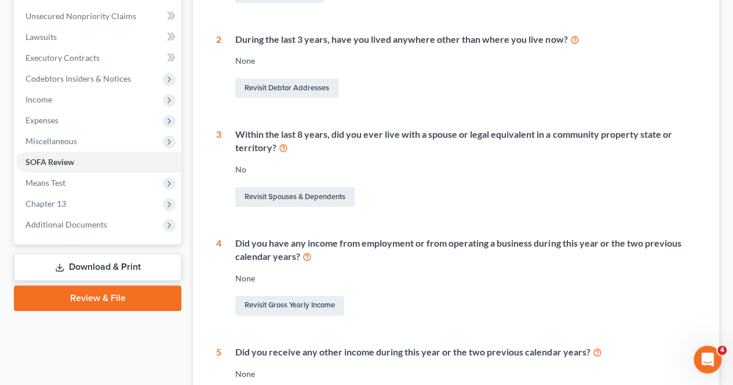
scroll to position [290, 0]
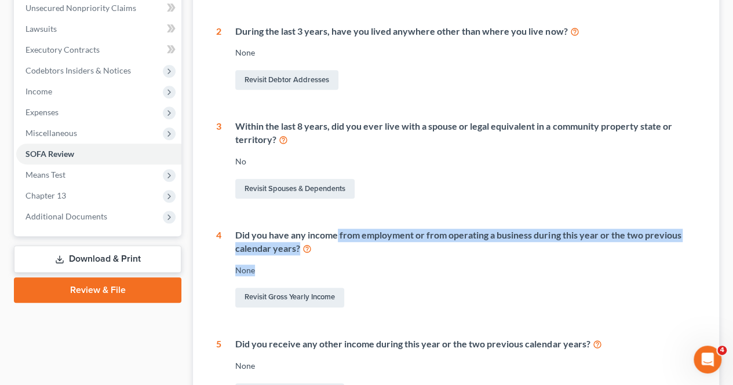
drag, startPoint x: 338, startPoint y: 238, endPoint x: 470, endPoint y: 265, distance: 135.4
click at [470, 265] on div "Did you have any income from employment or from operating a business during thi…" at bounding box center [458, 269] width 474 height 81
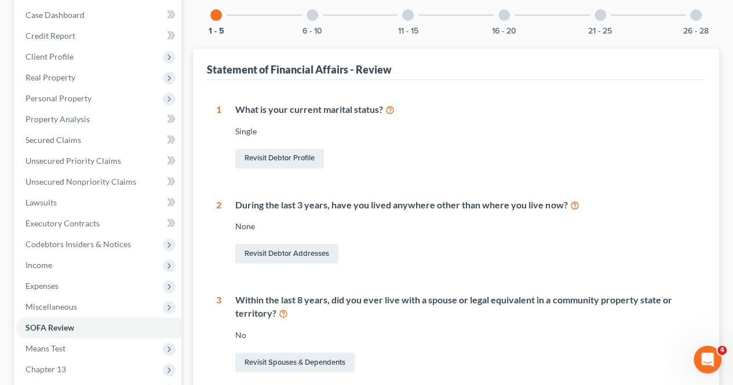
scroll to position [0, 0]
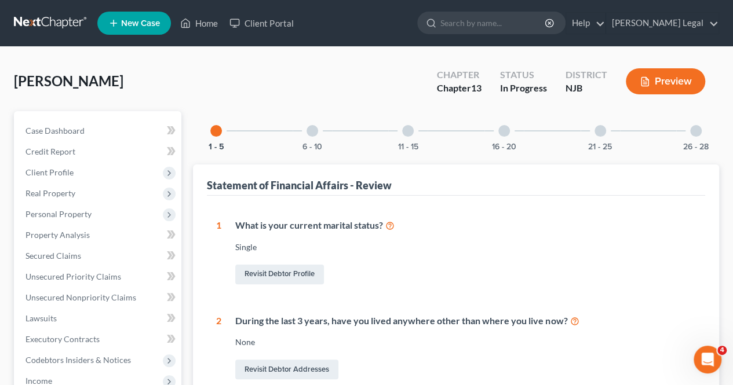
click at [310, 133] on div at bounding box center [312, 131] width 12 height 12
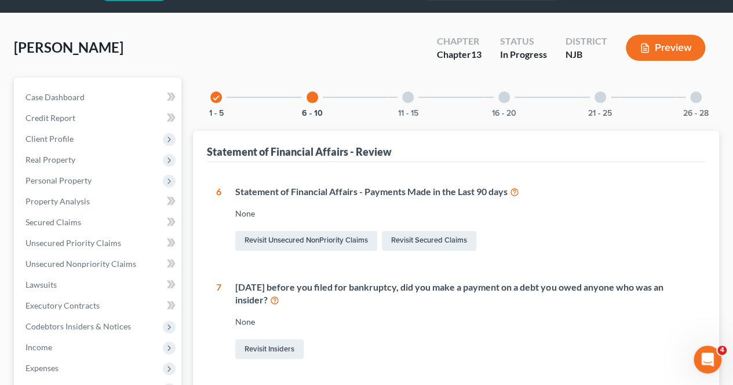
scroll to position [58, 0]
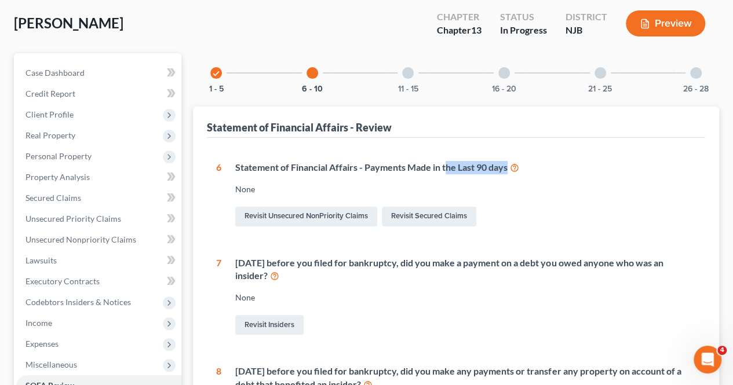
drag, startPoint x: 447, startPoint y: 169, endPoint x: 521, endPoint y: 179, distance: 74.8
click at [515, 173] on div "Statement of Financial Affairs - Payments Made in the Last 90 days None Revisit…" at bounding box center [458, 195] width 474 height 68
click at [525, 187] on div "None" at bounding box center [465, 190] width 460 height 12
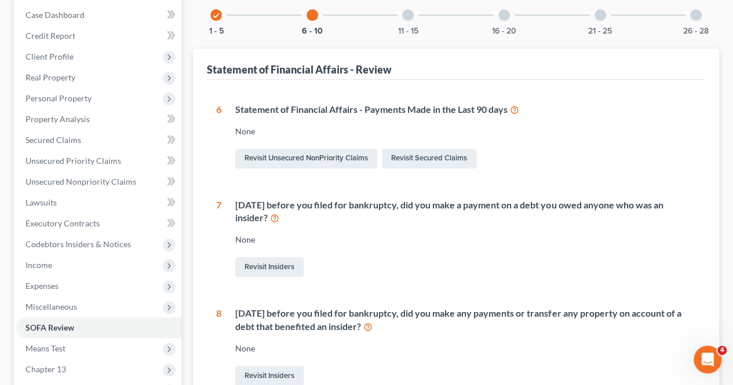
drag, startPoint x: 360, startPoint y: 206, endPoint x: 426, endPoint y: 217, distance: 66.5
click at [423, 215] on div "[DATE] before you filed for bankruptcy, did you make a payment on a debt you ow…" at bounding box center [465, 212] width 460 height 27
click at [430, 225] on div "[DATE] before you filed for bankruptcy, did you make a payment on a debt you ow…" at bounding box center [458, 239] width 474 height 81
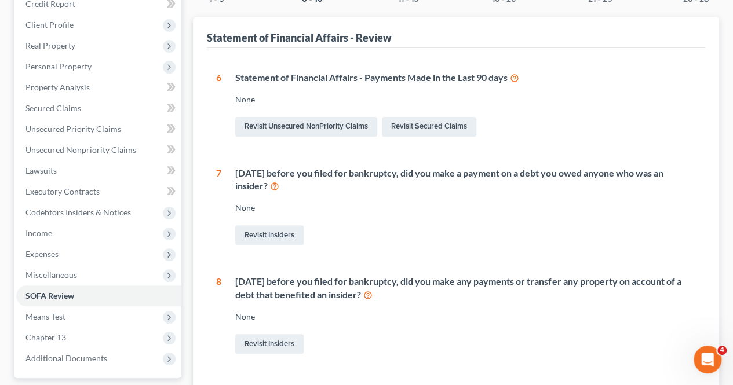
scroll to position [174, 0]
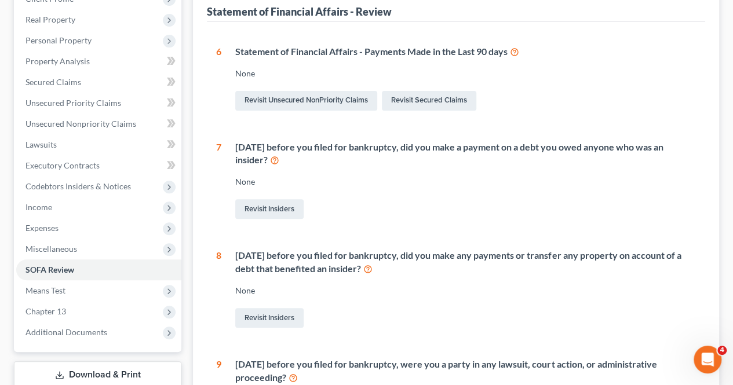
drag, startPoint x: 416, startPoint y: 253, endPoint x: 448, endPoint y: 266, distance: 34.8
click at [448, 266] on div "[DATE] before you filed for bankruptcy, did you make any payments or transfer a…" at bounding box center [465, 262] width 460 height 27
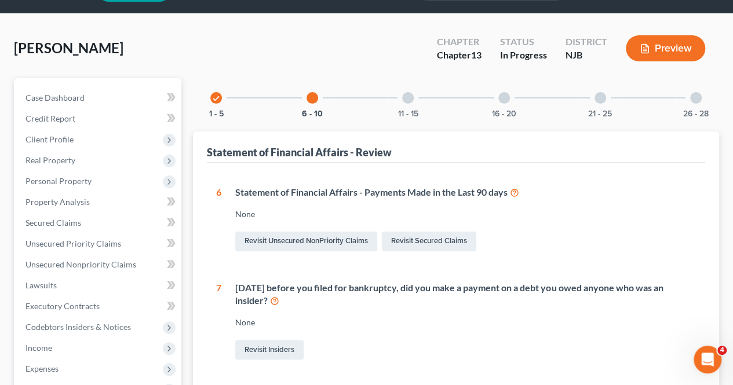
scroll to position [0, 0]
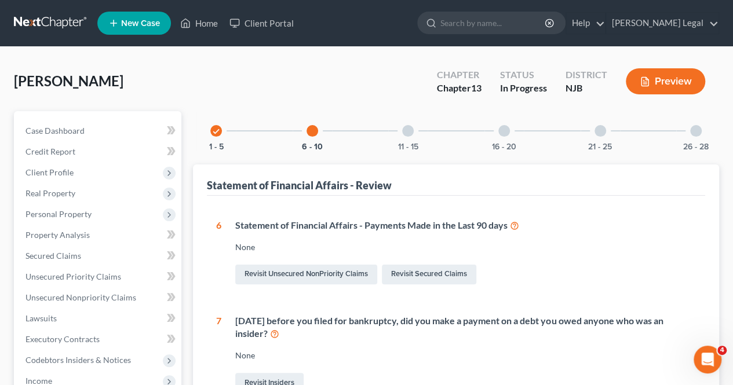
click at [405, 127] on div at bounding box center [408, 131] width 12 height 12
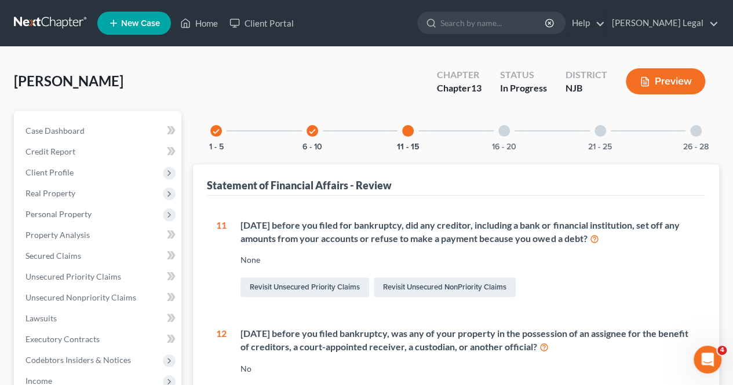
click at [385, 86] on div "[PERSON_NAME] Upgraded Chapter Chapter 13 Status In [GEOGRAPHIC_DATA] [GEOGRAPH…" at bounding box center [366, 86] width 705 height 50
click at [204, 17] on link "Home" at bounding box center [198, 23] width 49 height 21
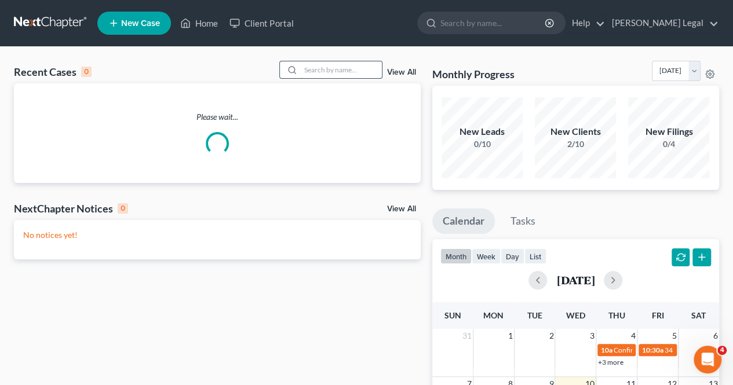
click at [331, 63] on input "search" at bounding box center [341, 69] width 81 height 17
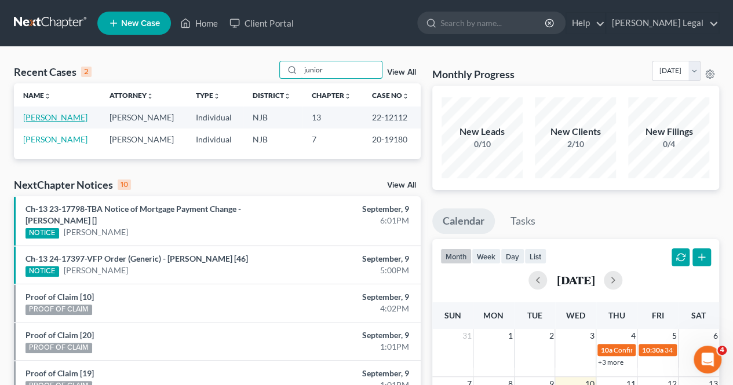
type input "junior"
click at [63, 113] on link "[PERSON_NAME]" at bounding box center [55, 117] width 64 height 10
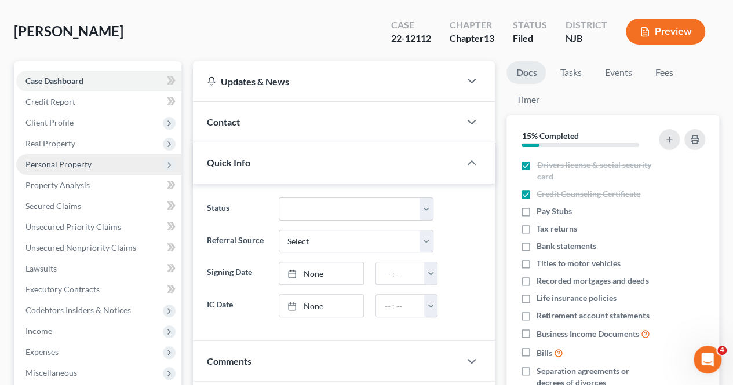
scroll to position [174, 0]
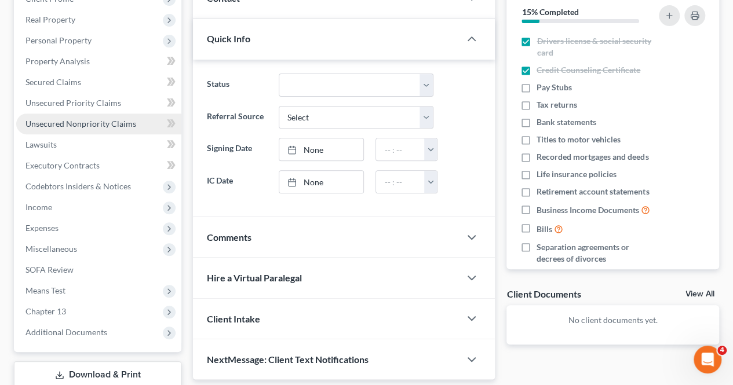
click at [69, 126] on span "Unsecured Nonpriority Claims" at bounding box center [80, 124] width 111 height 10
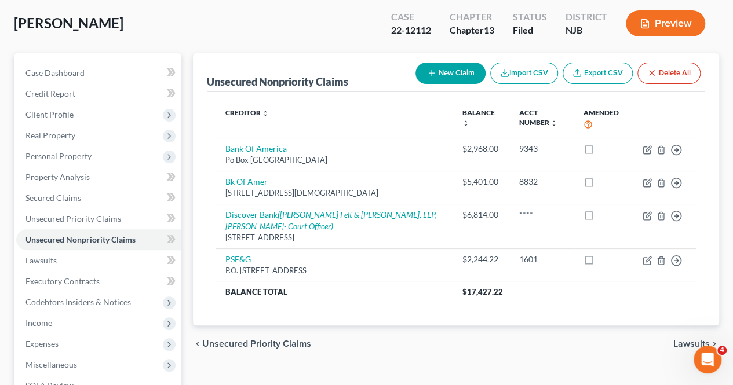
scroll to position [116, 0]
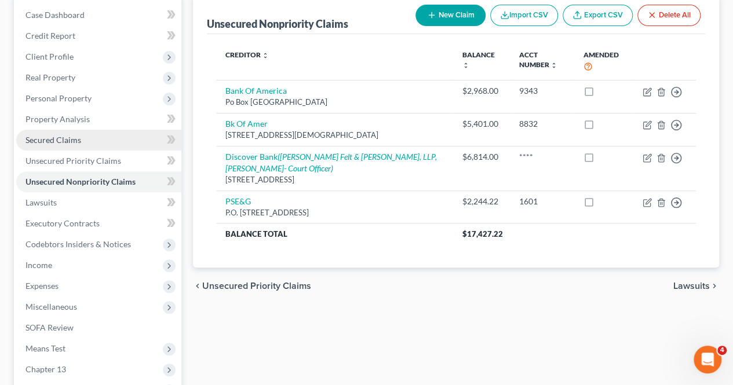
click at [133, 136] on link "Secured Claims" at bounding box center [98, 140] width 165 height 21
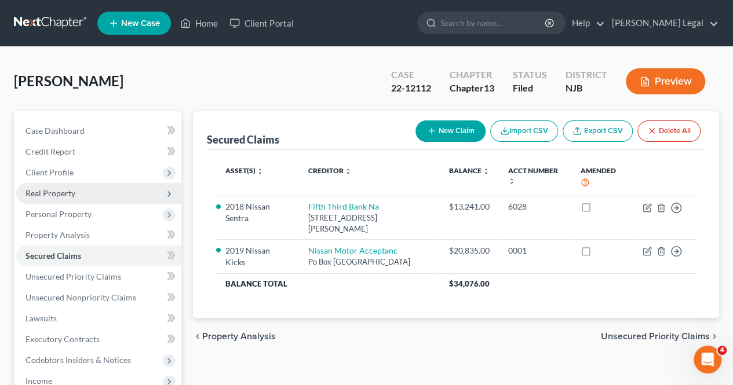
click at [108, 197] on span "Real Property" at bounding box center [98, 193] width 165 height 21
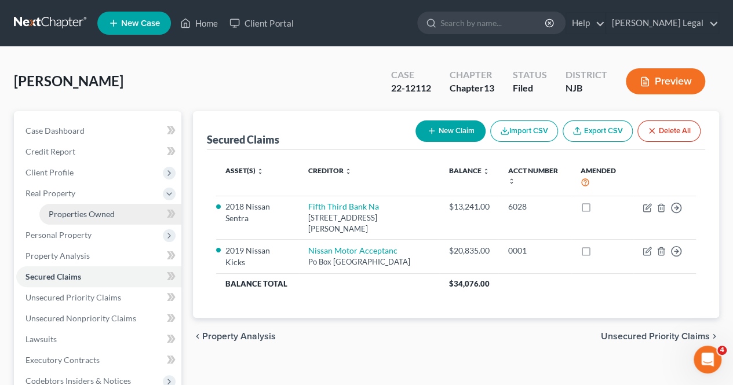
click at [110, 210] on span "Properties Owned" at bounding box center [82, 214] width 66 height 10
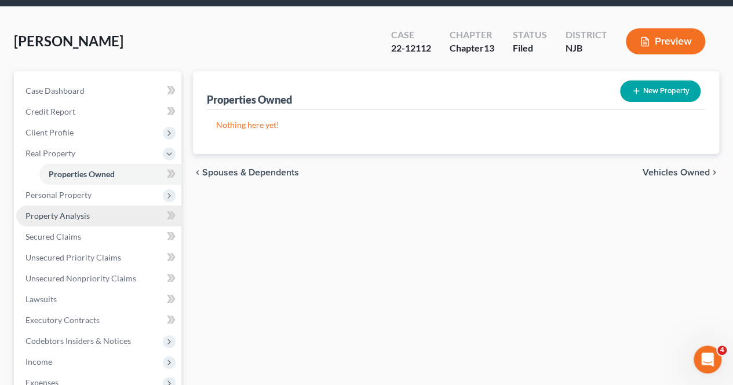
scroll to position [58, 0]
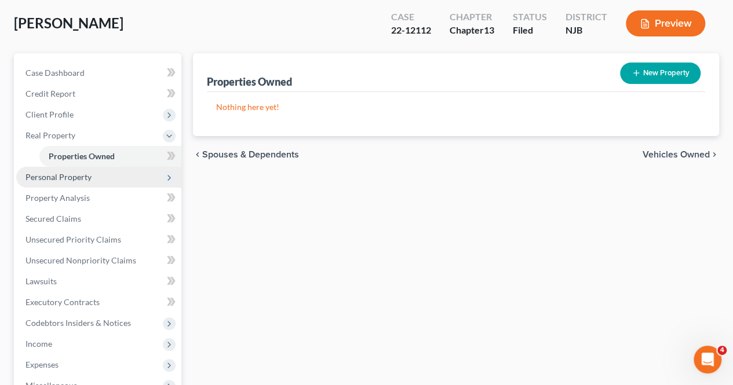
click at [105, 182] on span "Personal Property" at bounding box center [98, 177] width 165 height 21
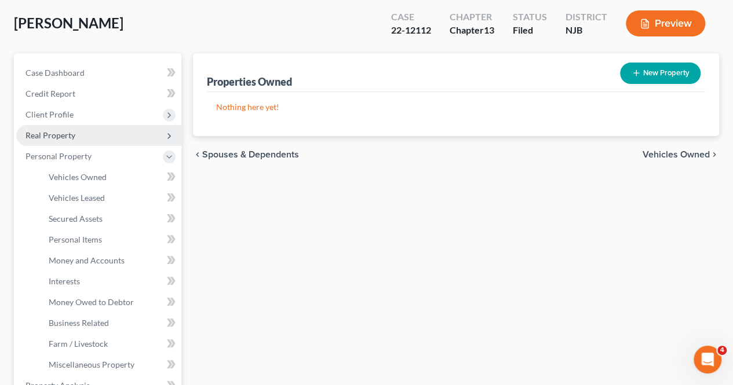
click at [91, 138] on span "Real Property" at bounding box center [98, 135] width 165 height 21
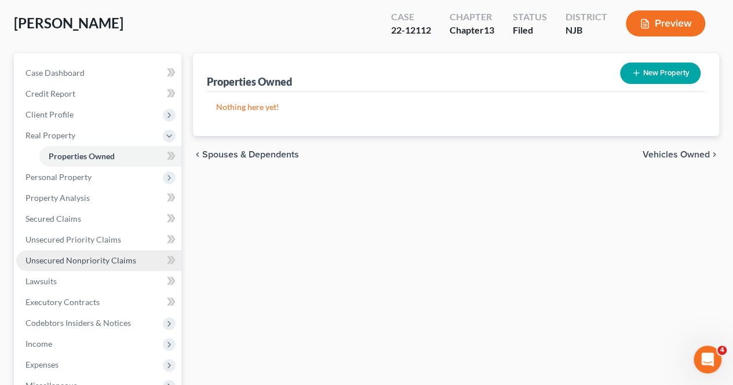
click at [118, 265] on span "Unsecured Nonpriority Claims" at bounding box center [80, 260] width 111 height 10
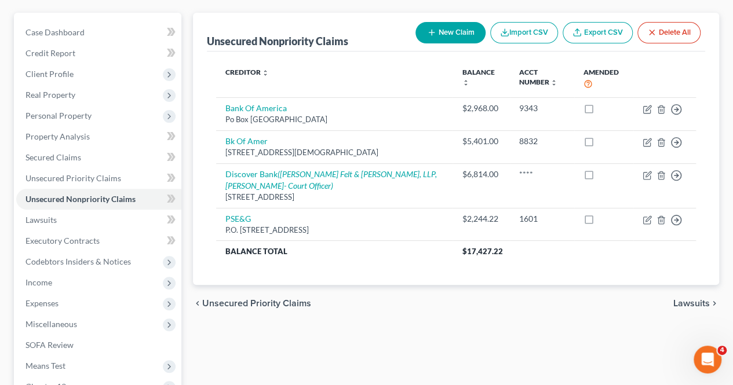
scroll to position [116, 0]
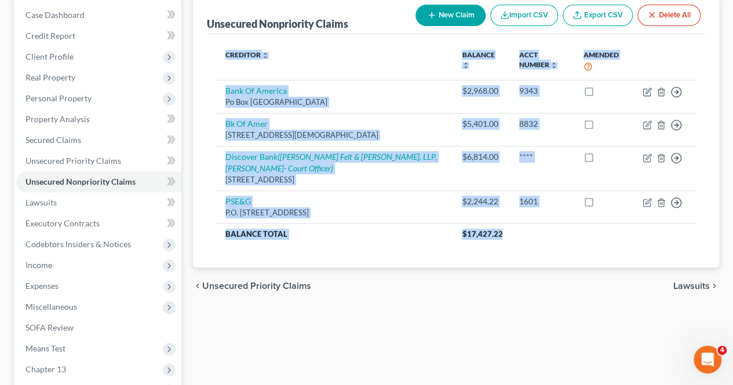
drag, startPoint x: 499, startPoint y: 238, endPoint x: 436, endPoint y: 244, distance: 62.9
click at [436, 244] on div "Creditor expand_more expand_less unfold_more Balance expand_more expand_less un…" at bounding box center [456, 151] width 498 height 234
click at [429, 244] on div "Creditor expand_more expand_less unfold_more Balance expand_more expand_less un…" at bounding box center [456, 151] width 498 height 234
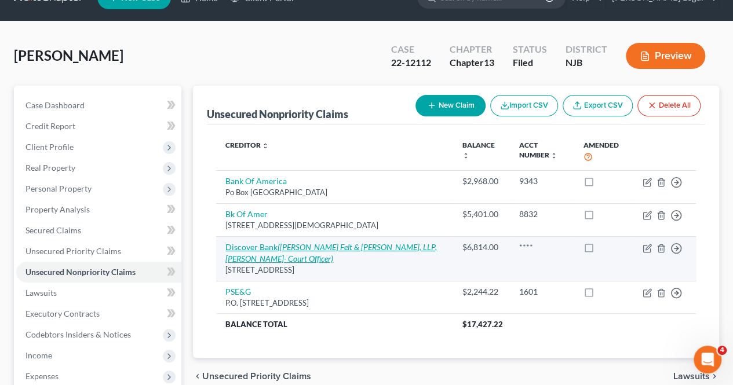
scroll to position [0, 0]
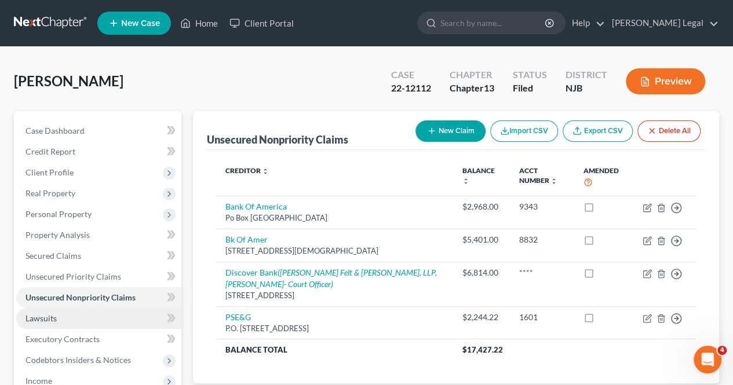
click at [66, 310] on link "Lawsuits" at bounding box center [98, 318] width 165 height 21
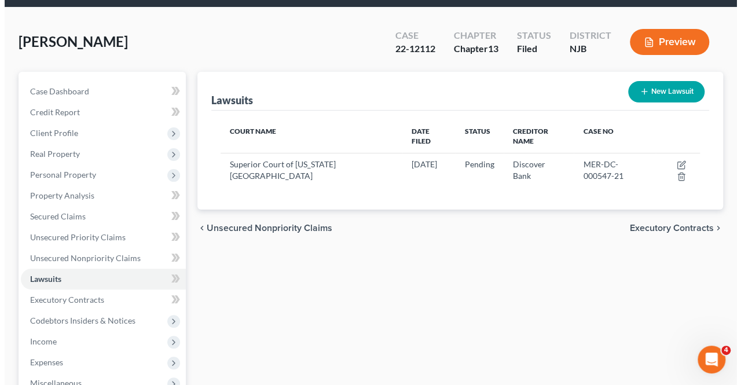
scroll to position [58, 0]
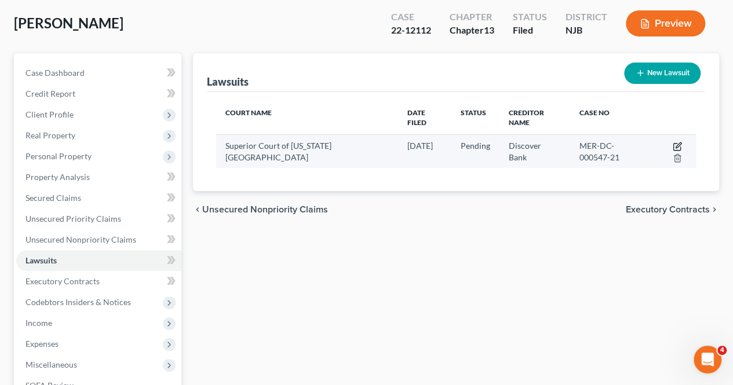
click at [675, 145] on icon "button" at bounding box center [676, 146] width 9 height 9
select select "33"
select select "0"
select select "3"
select select "14"
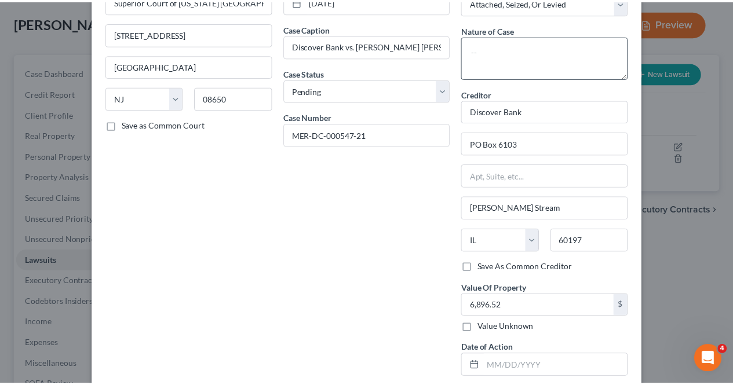
scroll to position [21, 0]
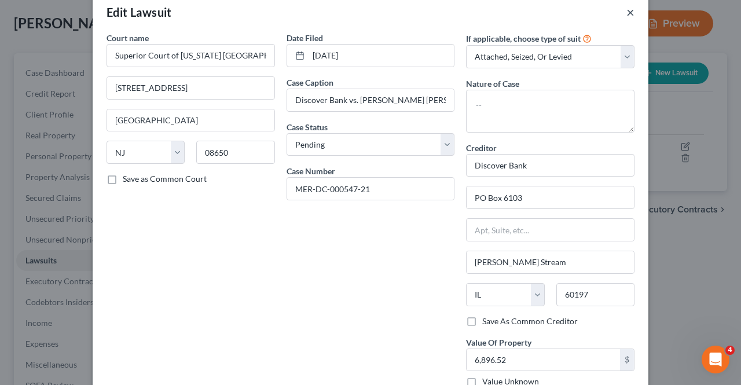
click at [627, 12] on button "×" at bounding box center [631, 12] width 8 height 14
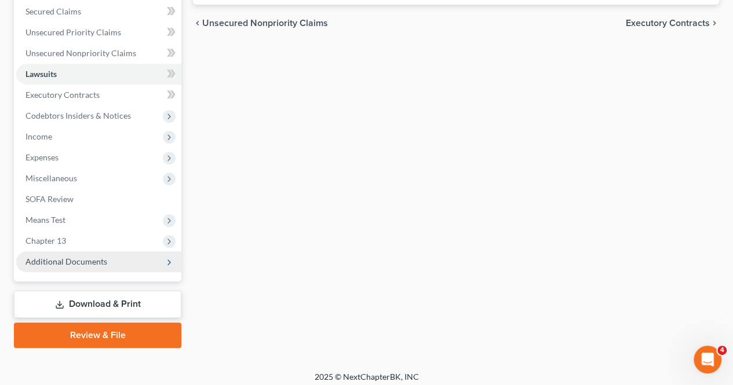
scroll to position [250, 0]
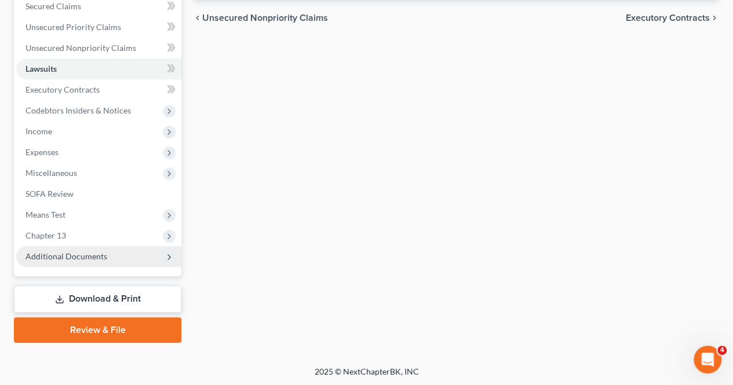
click at [123, 263] on span "Additional Documents" at bounding box center [98, 256] width 165 height 21
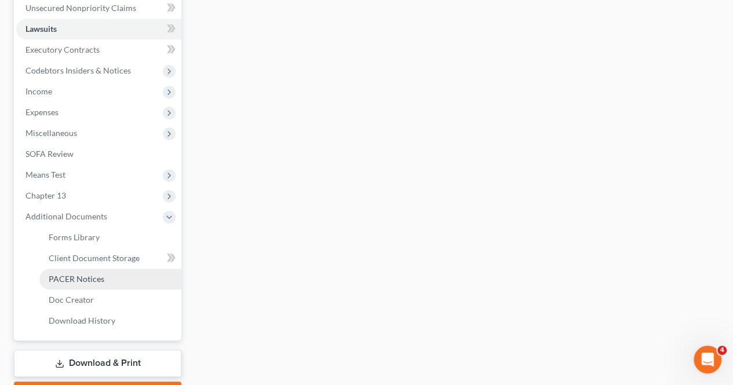
scroll to position [307, 0]
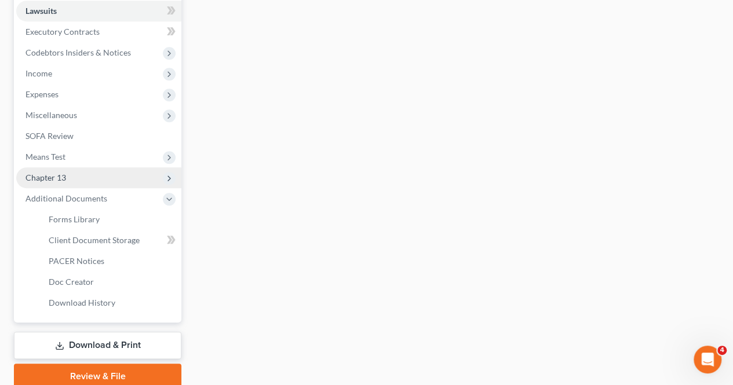
click at [107, 184] on span "Chapter 13" at bounding box center [98, 177] width 165 height 21
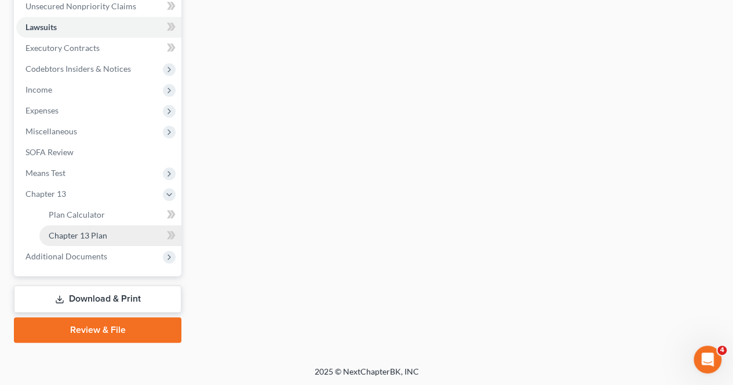
click at [93, 233] on span "Chapter 13 Plan" at bounding box center [78, 235] width 58 height 10
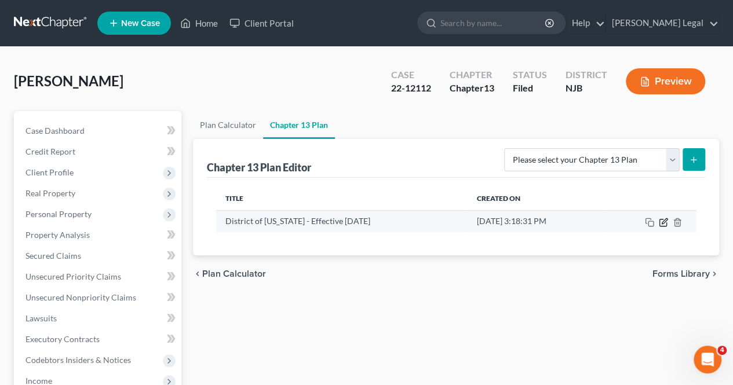
click at [661, 221] on icon "button" at bounding box center [662, 222] width 9 height 9
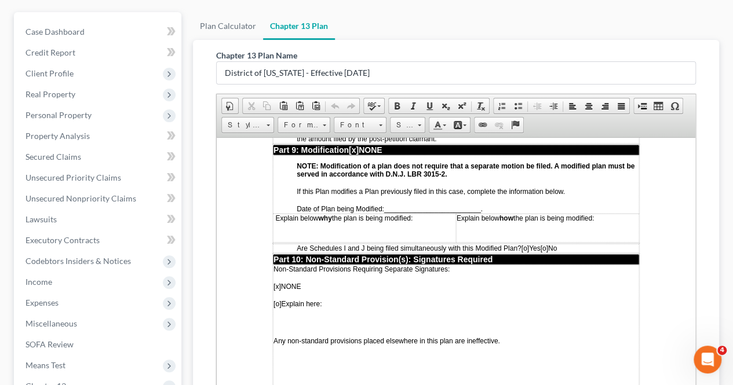
scroll to position [116, 0]
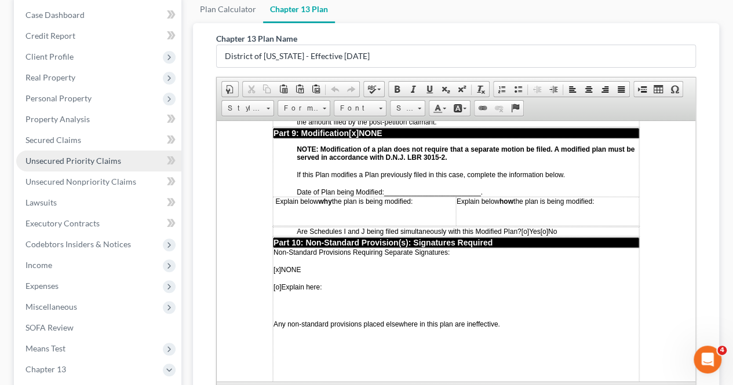
click at [134, 158] on link "Unsecured Priority Claims" at bounding box center [98, 161] width 165 height 21
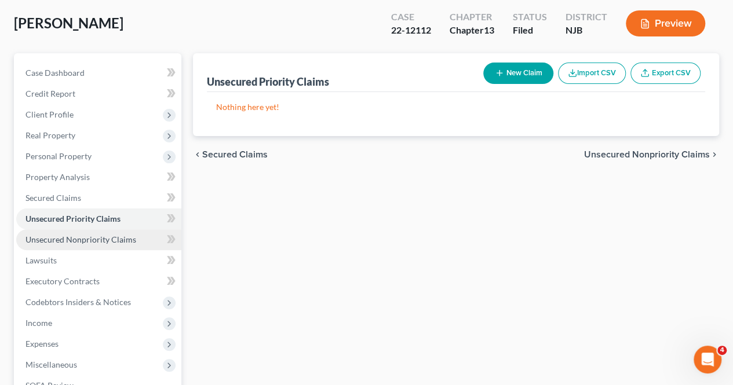
click at [130, 240] on span "Unsecured Nonpriority Claims" at bounding box center [80, 240] width 111 height 10
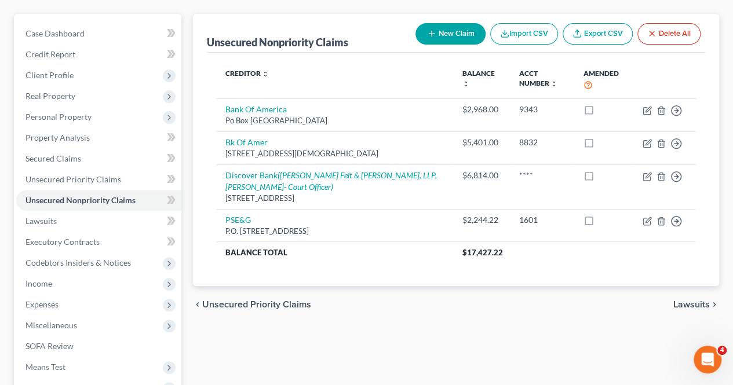
scroll to position [116, 0]
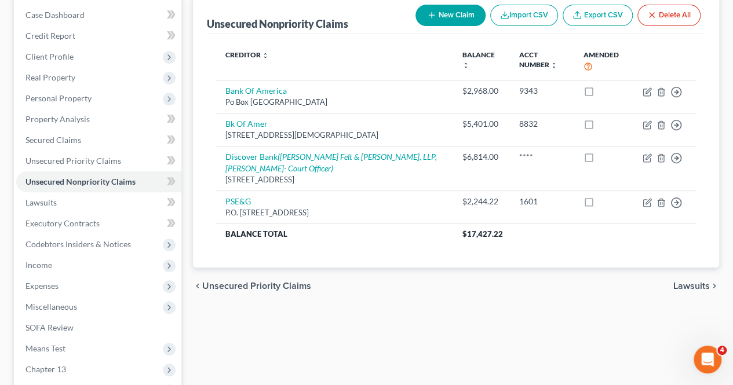
click at [424, 298] on div "chevron_left Unsecured Priority Claims Lawsuits chevron_right" at bounding box center [456, 286] width 526 height 37
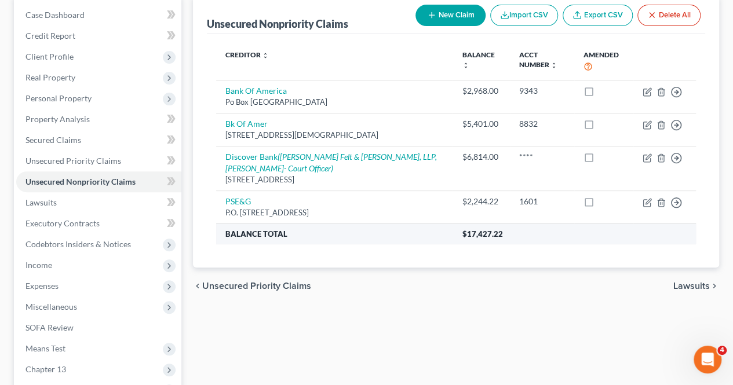
click at [462, 236] on span "$17,427.22" at bounding box center [482, 233] width 41 height 9
drag, startPoint x: 459, startPoint y: 236, endPoint x: 506, endPoint y: 229, distance: 48.0
click at [506, 229] on th "$17,427.22" at bounding box center [573, 234] width 243 height 21
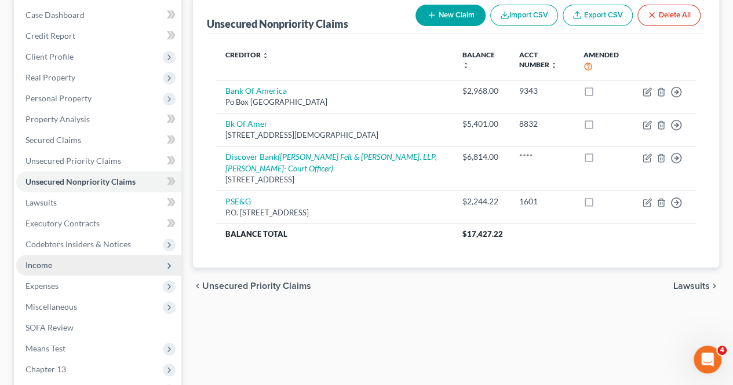
click at [78, 261] on span "Income" at bounding box center [98, 265] width 165 height 21
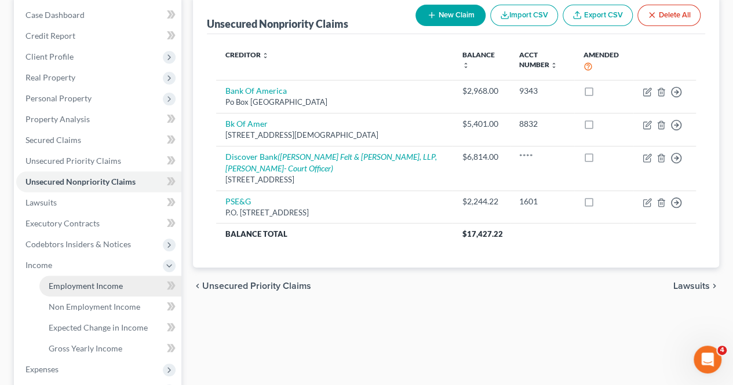
click at [68, 280] on link "Employment Income" at bounding box center [110, 286] width 142 height 21
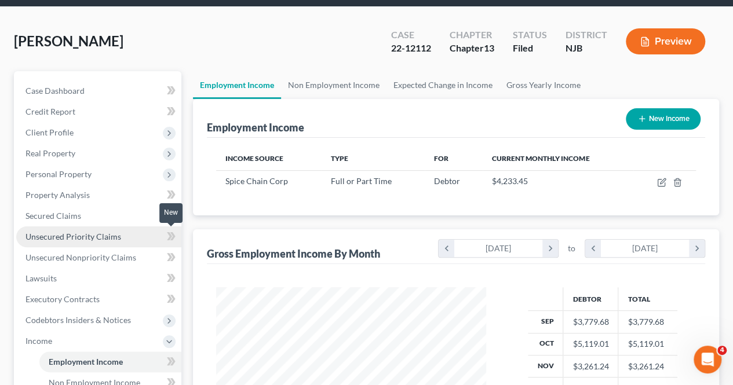
scroll to position [58, 0]
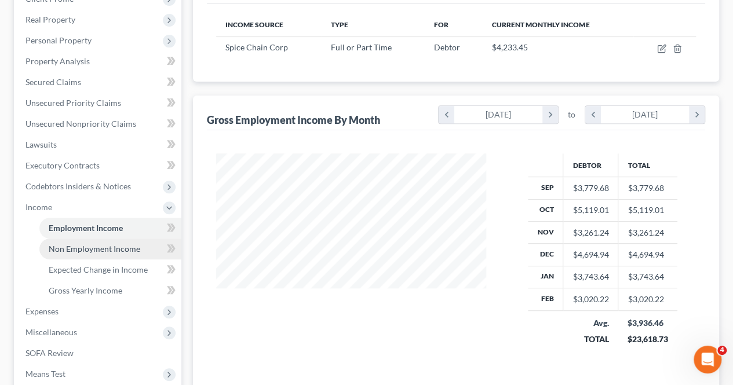
click at [149, 245] on link "Non Employment Income" at bounding box center [110, 249] width 142 height 21
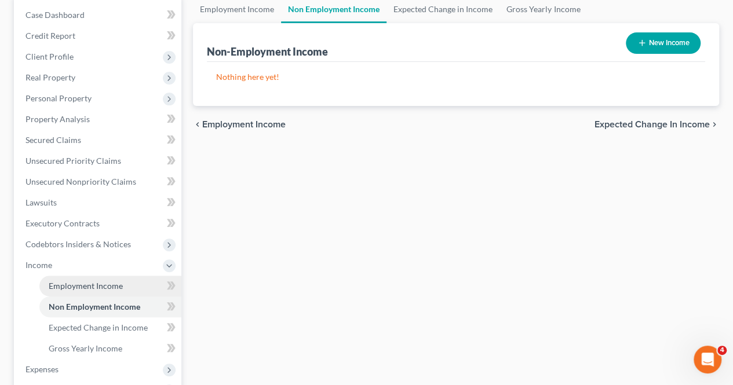
click at [134, 279] on link "Employment Income" at bounding box center [110, 286] width 142 height 21
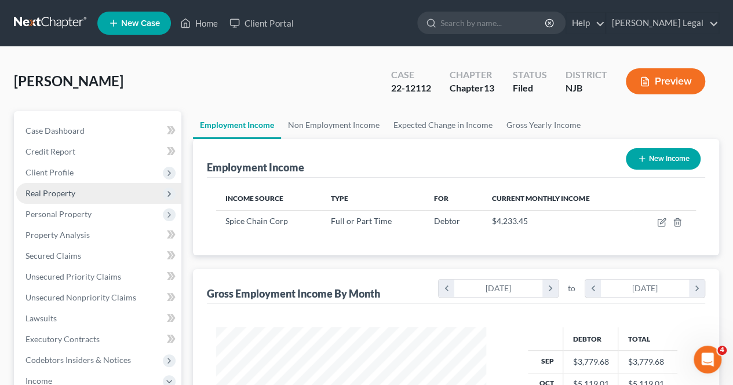
scroll to position [206, 293]
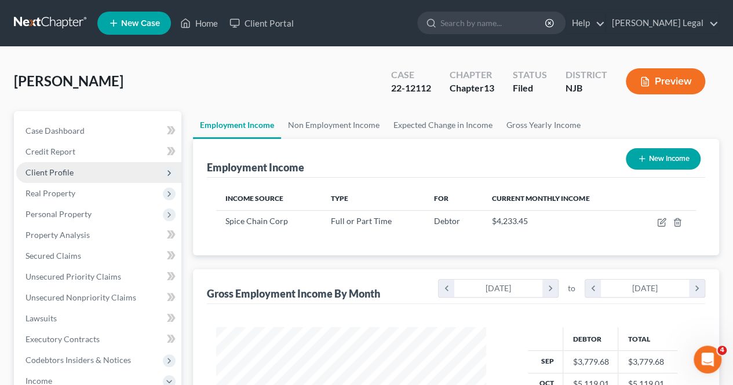
click at [101, 180] on span "Client Profile" at bounding box center [98, 172] width 165 height 21
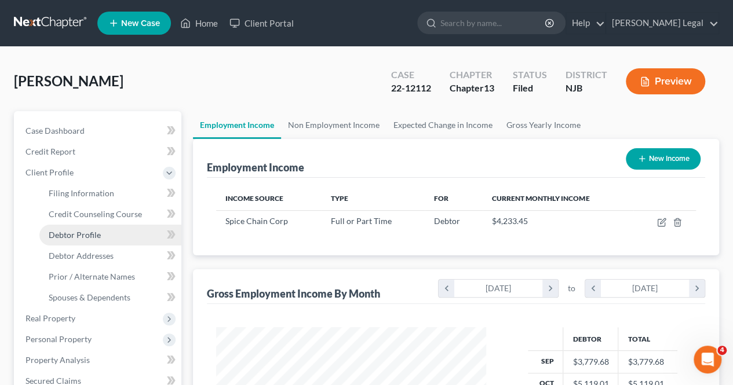
click at [100, 238] on link "Debtor Profile" at bounding box center [110, 235] width 142 height 21
select select "2"
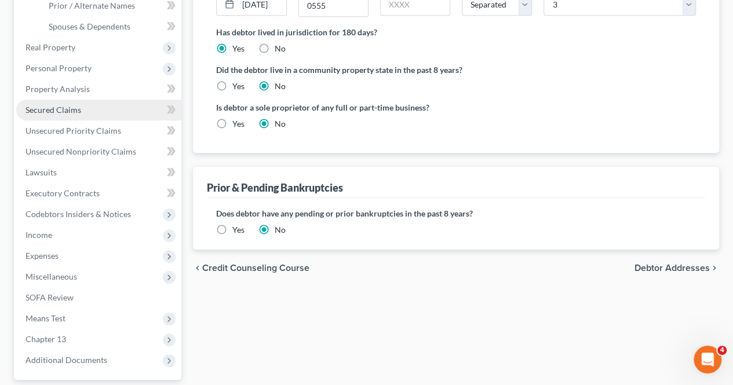
scroll to position [290, 0]
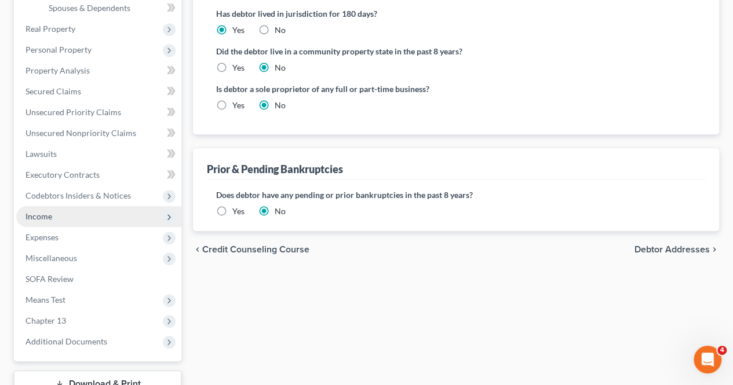
click at [86, 211] on span "Income" at bounding box center [98, 216] width 165 height 21
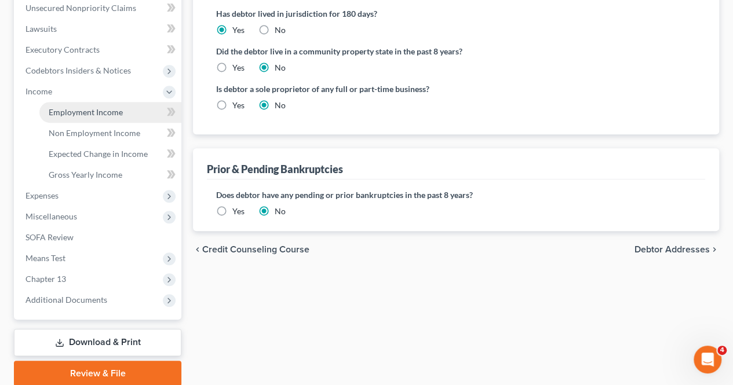
click at [91, 109] on span "Employment Income" at bounding box center [86, 112] width 74 height 10
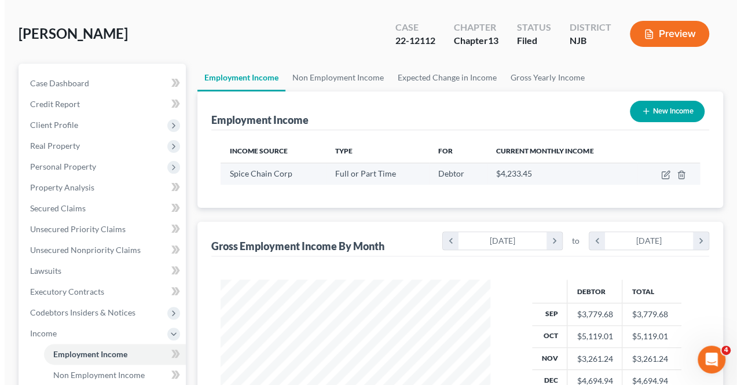
scroll to position [58, 0]
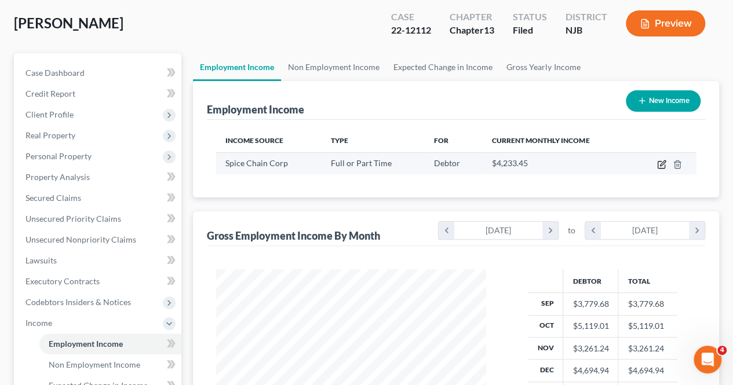
click at [661, 165] on icon "button" at bounding box center [662, 162] width 5 height 5
select select "0"
select select "33"
select select "3"
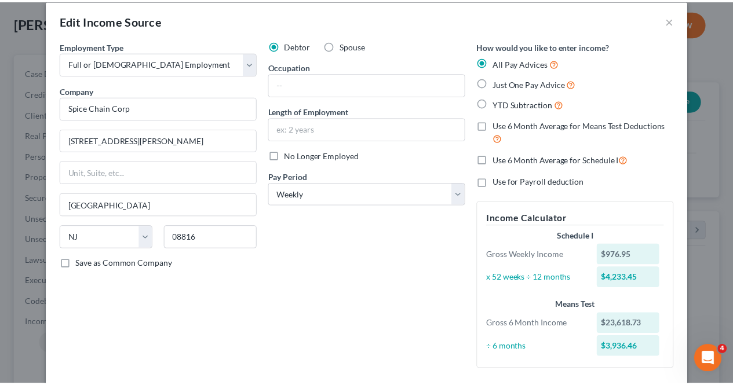
scroll to position [0, 0]
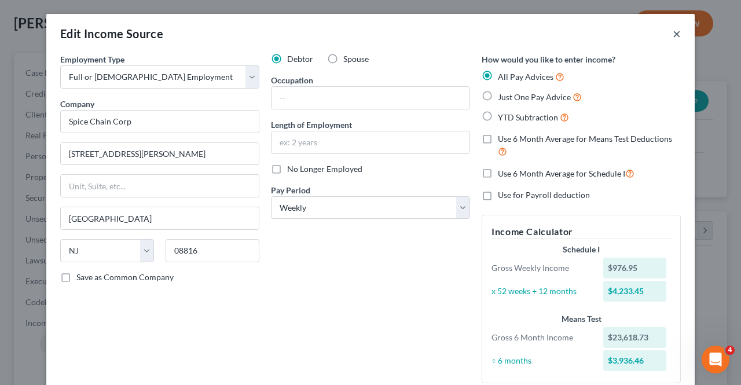
click at [673, 34] on button "×" at bounding box center [677, 34] width 8 height 14
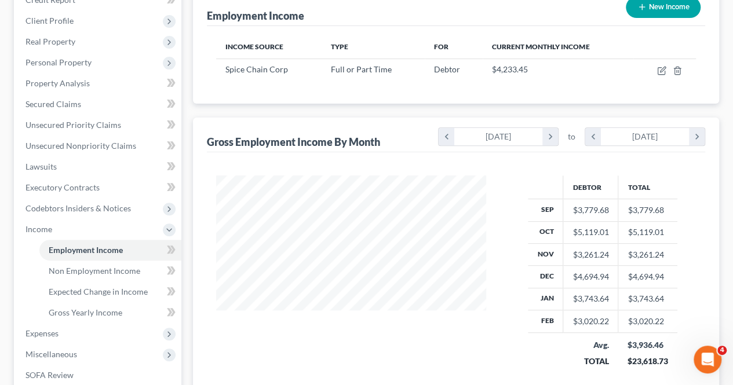
scroll to position [232, 0]
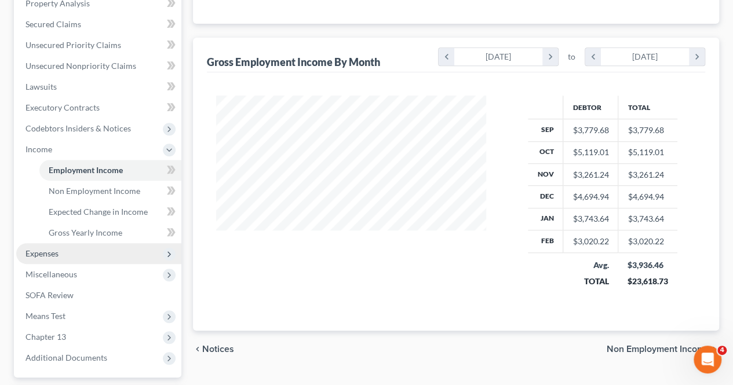
click at [107, 260] on span "Expenses" at bounding box center [98, 253] width 165 height 21
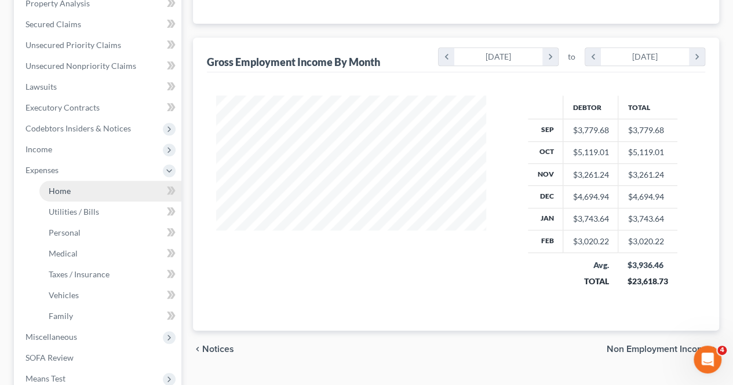
click at [82, 193] on link "Home" at bounding box center [110, 191] width 142 height 21
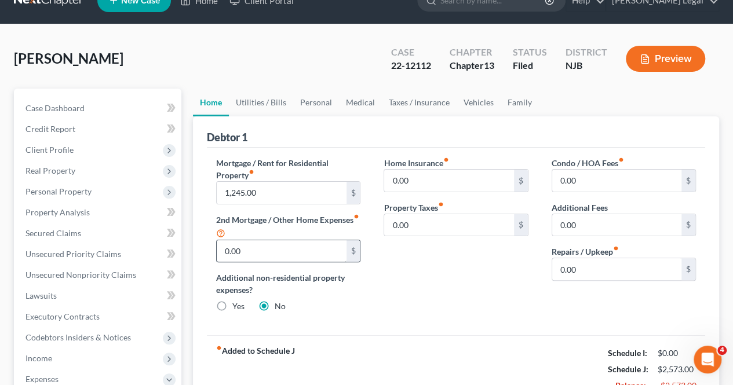
scroll to position [58, 0]
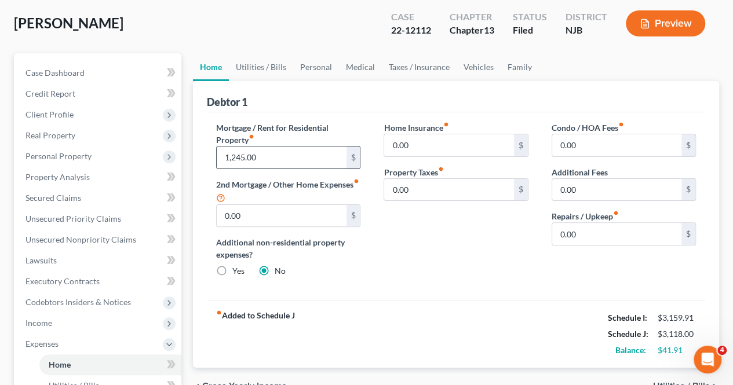
click at [271, 157] on input "1,245.00" at bounding box center [281, 158] width 129 height 22
click at [276, 153] on input "1,245.00" at bounding box center [281, 158] width 129 height 22
click at [444, 272] on div "Home Insurance fiber_manual_record 0.00 $ Property Taxes fiber_manual_record 0.…" at bounding box center [455, 204] width 167 height 165
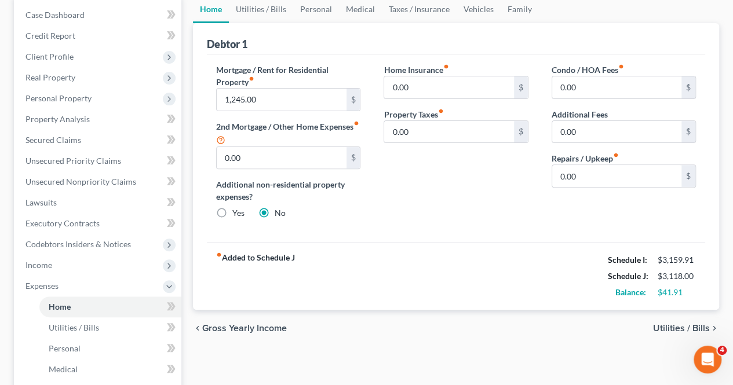
click at [662, 326] on span "Utilities / Bills" at bounding box center [681, 328] width 57 height 9
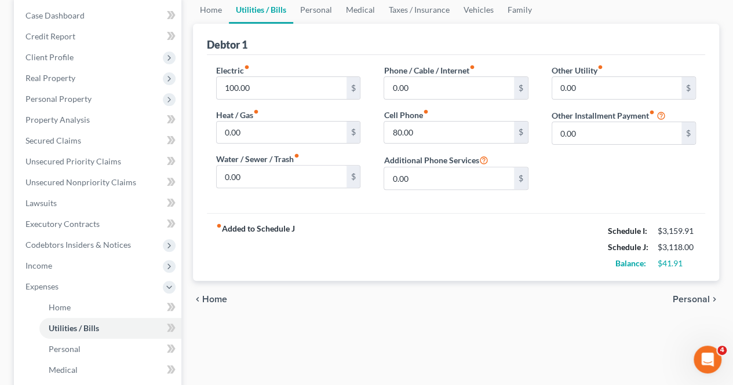
scroll to position [116, 0]
click at [217, 299] on span "Home" at bounding box center [214, 298] width 25 height 9
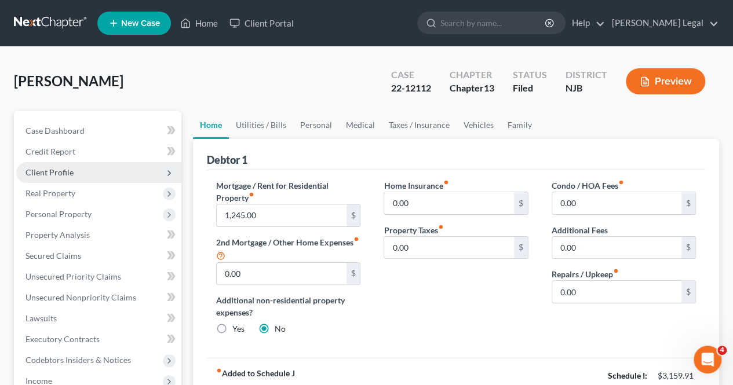
click at [69, 177] on span "Client Profile" at bounding box center [49, 172] width 48 height 10
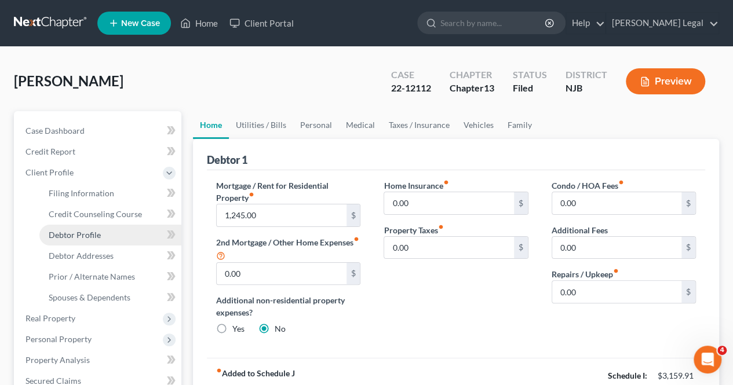
click at [89, 234] on span "Debtor Profile" at bounding box center [75, 235] width 52 height 10
select select "2"
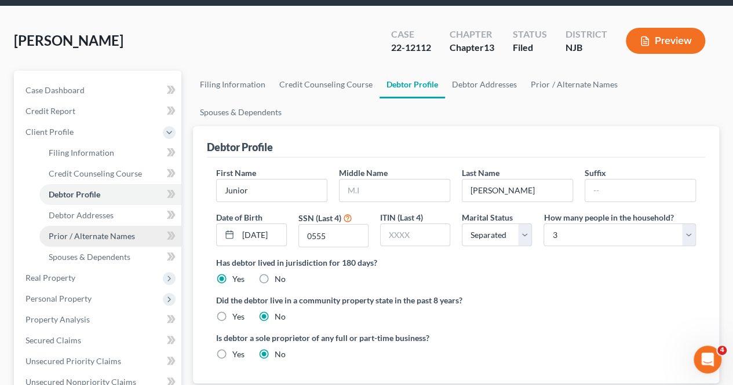
scroll to position [58, 0]
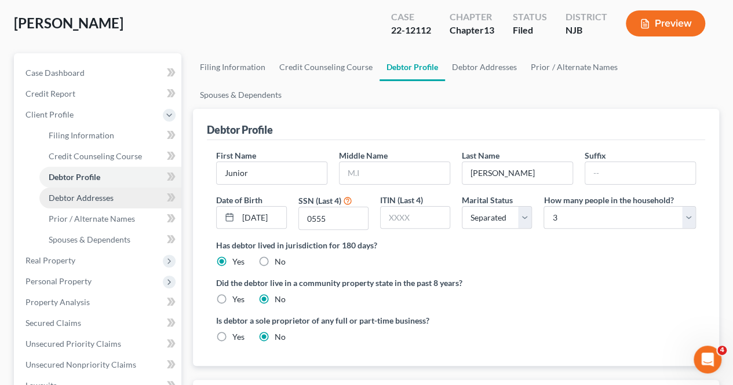
click at [97, 203] on link "Debtor Addresses" at bounding box center [110, 198] width 142 height 21
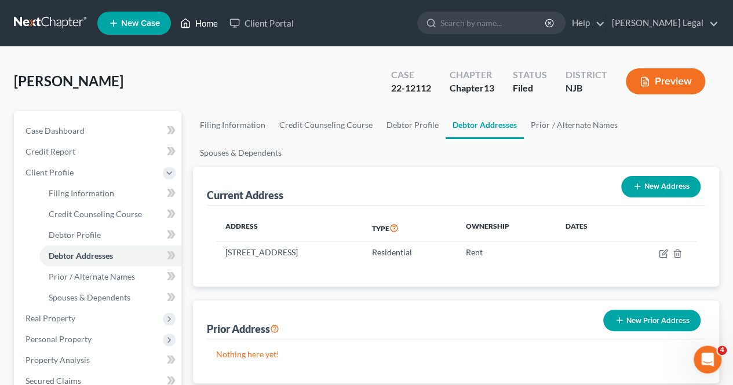
click at [206, 21] on link "Home" at bounding box center [198, 23] width 49 height 21
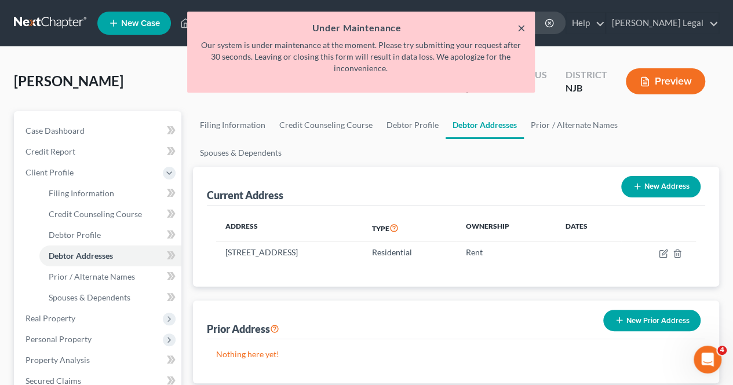
drag, startPoint x: 522, startPoint y: 32, endPoint x: 511, endPoint y: 32, distance: 11.0
click at [522, 32] on button "×" at bounding box center [521, 28] width 8 height 14
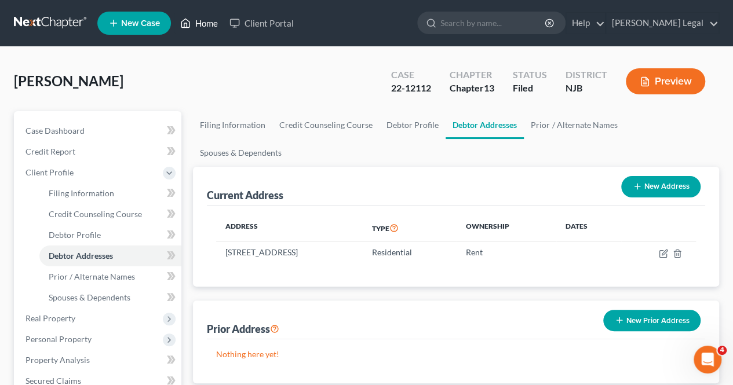
click at [190, 27] on icon at bounding box center [186, 23] width 8 height 9
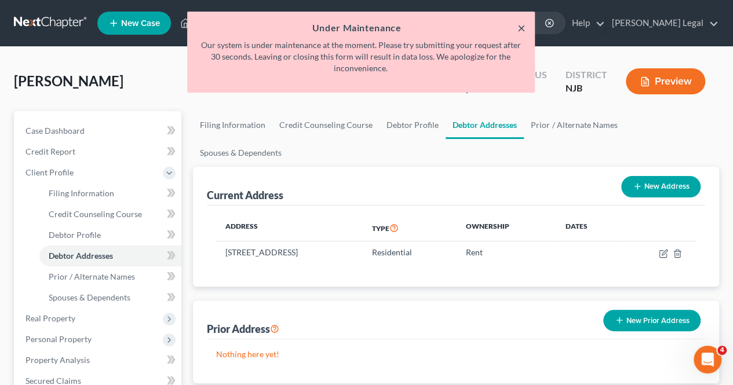
click at [521, 32] on button "×" at bounding box center [521, 28] width 8 height 14
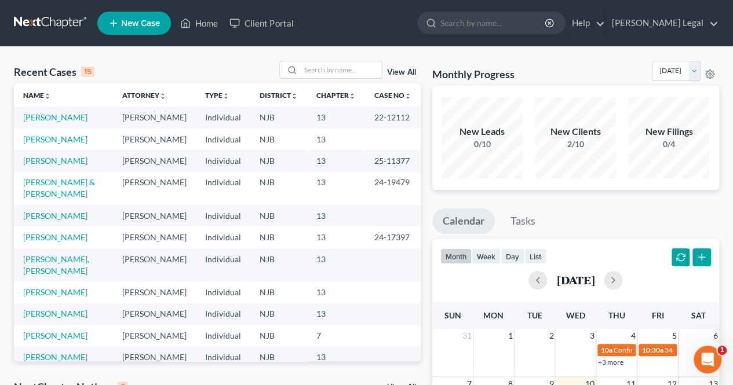
click at [336, 77] on input "search" at bounding box center [341, 69] width 81 height 17
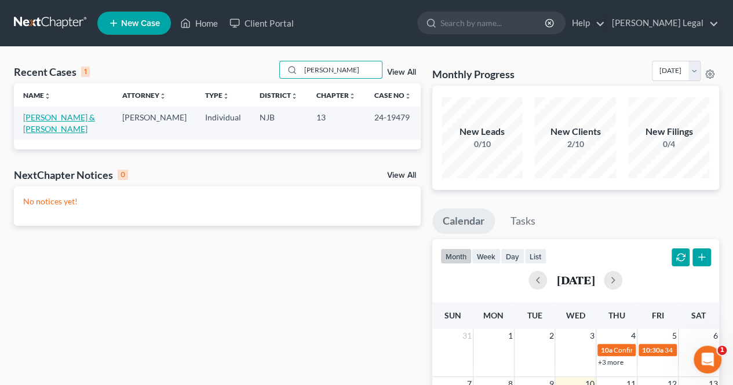
type input "[PERSON_NAME]"
click at [95, 120] on link "[PERSON_NAME] & [PERSON_NAME]" at bounding box center [59, 122] width 72 height 21
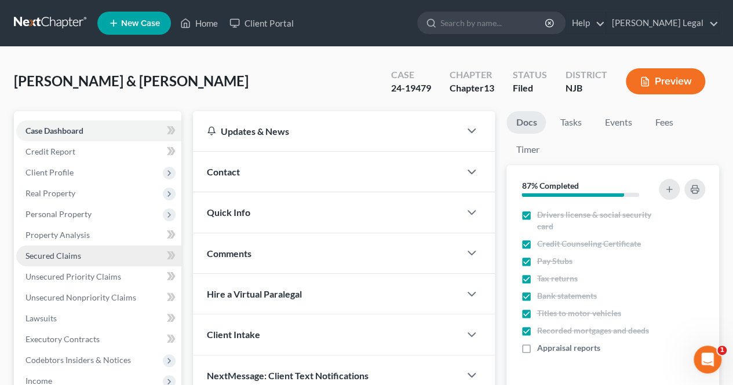
click at [76, 257] on span "Secured Claims" at bounding box center [53, 256] width 56 height 10
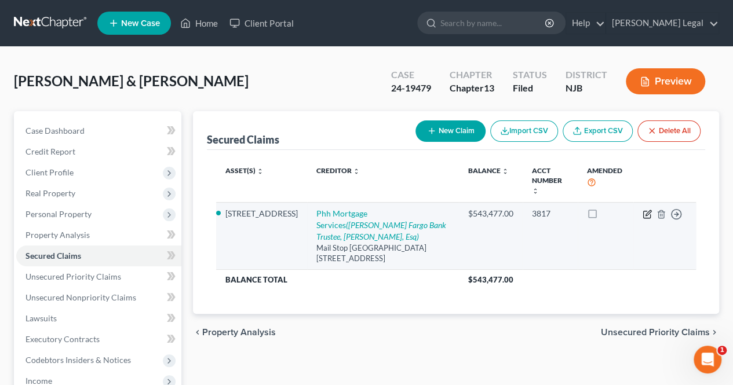
click at [643, 203] on td "Move to E Move to F Move to G Move to Notice Only" at bounding box center [664, 236] width 63 height 67
click at [643, 211] on icon "button" at bounding box center [646, 214] width 7 height 7
select select "33"
select select "2"
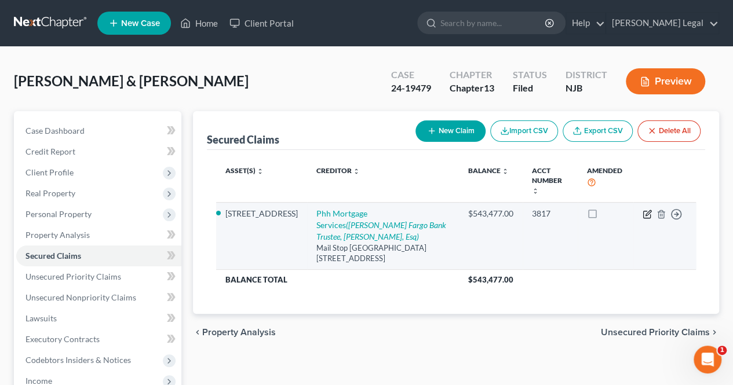
select select "0"
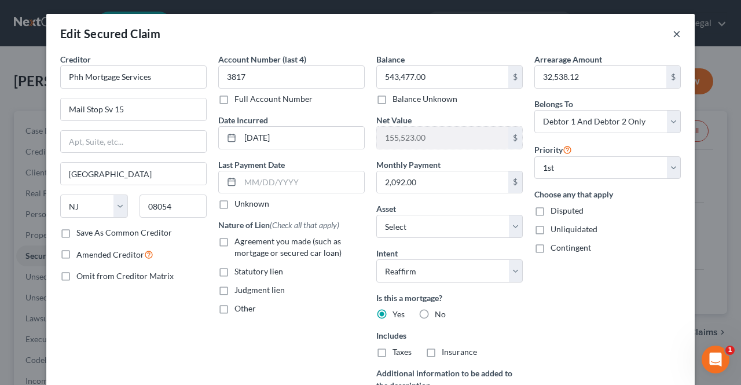
click at [673, 35] on button "×" at bounding box center [677, 34] width 8 height 14
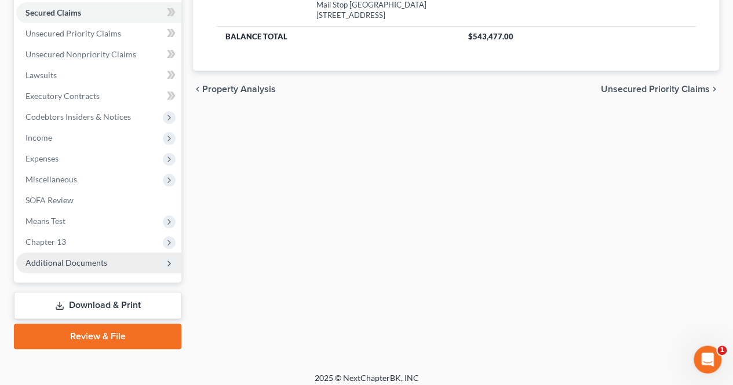
scroll to position [250, 0]
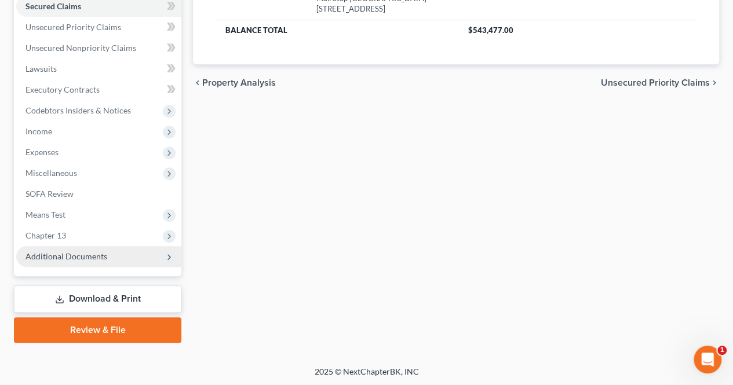
click at [108, 260] on span "Additional Documents" at bounding box center [98, 256] width 165 height 21
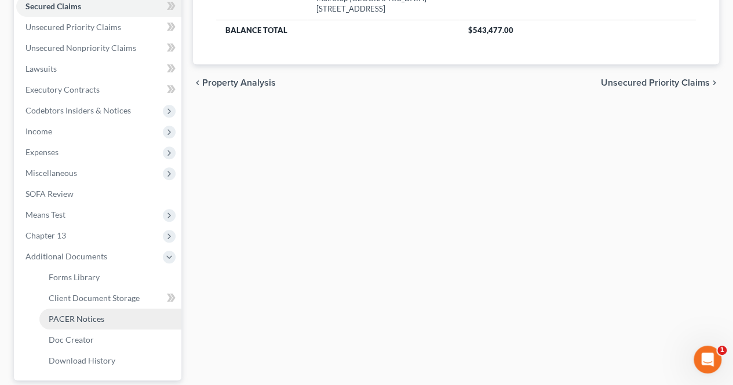
click at [107, 317] on link "PACER Notices" at bounding box center [110, 319] width 142 height 21
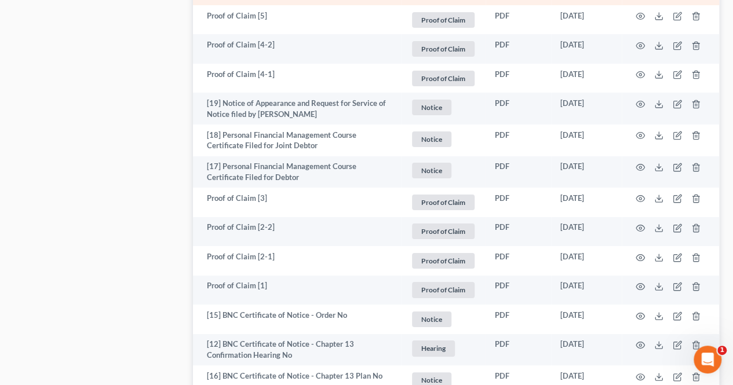
scroll to position [2143, 0]
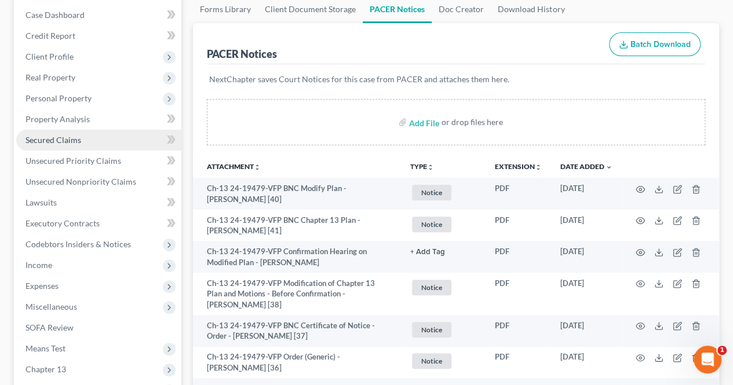
click at [108, 141] on link "Secured Claims" at bounding box center [98, 140] width 165 height 21
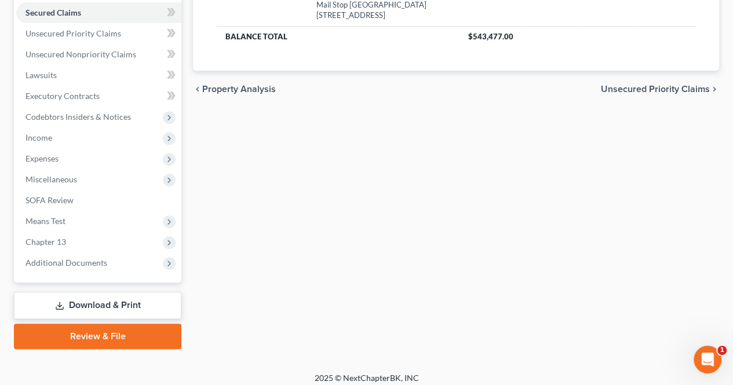
scroll to position [250, 0]
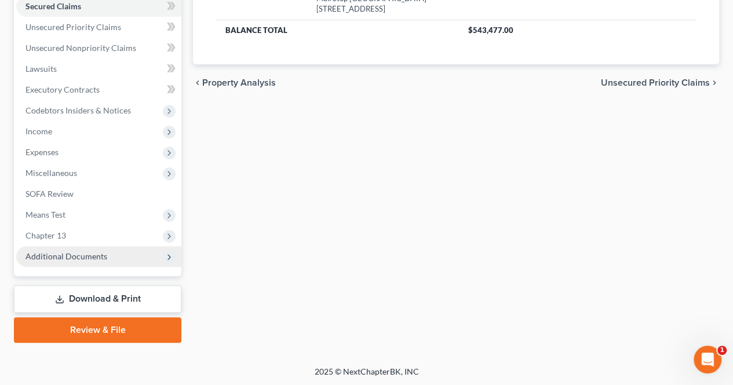
click at [123, 261] on span "Additional Documents" at bounding box center [98, 256] width 165 height 21
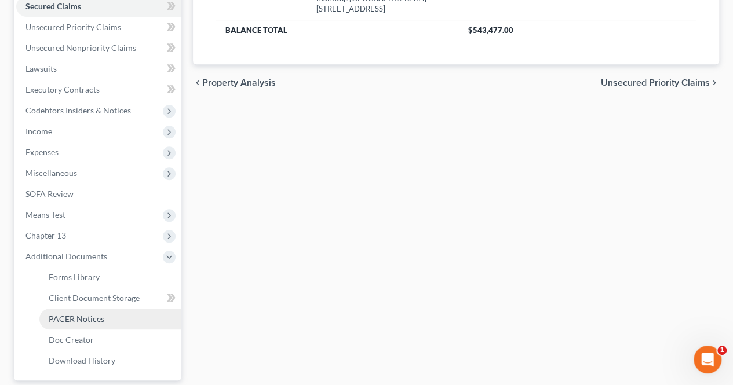
click at [109, 314] on link "PACER Notices" at bounding box center [110, 319] width 142 height 21
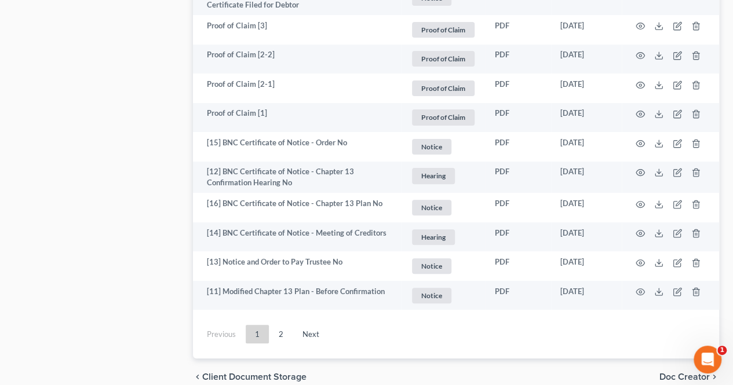
scroll to position [2226, 0]
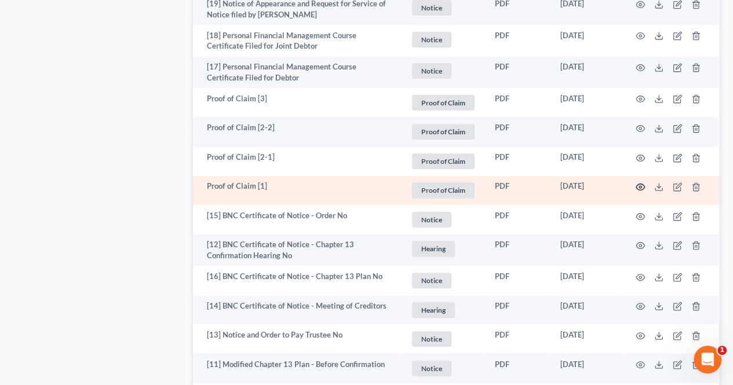
click at [637, 184] on icon "button" at bounding box center [640, 187] width 9 height 6
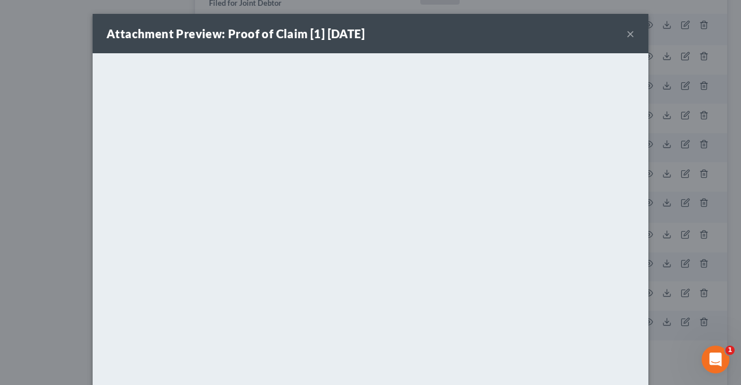
click at [628, 34] on button "×" at bounding box center [631, 34] width 8 height 14
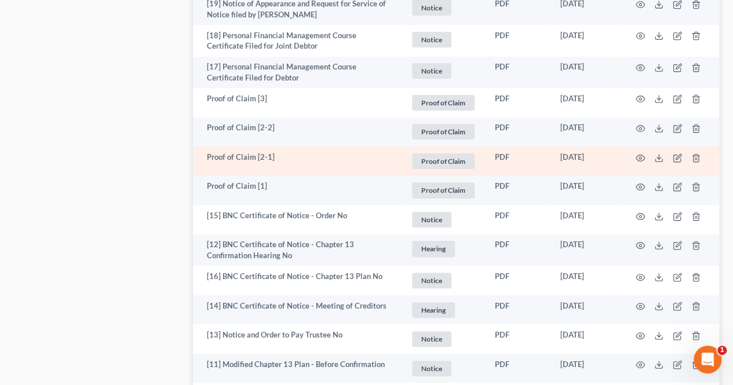
click at [645, 147] on td at bounding box center [669, 162] width 97 height 30
click at [642, 153] on icon "button" at bounding box center [639, 157] width 9 height 9
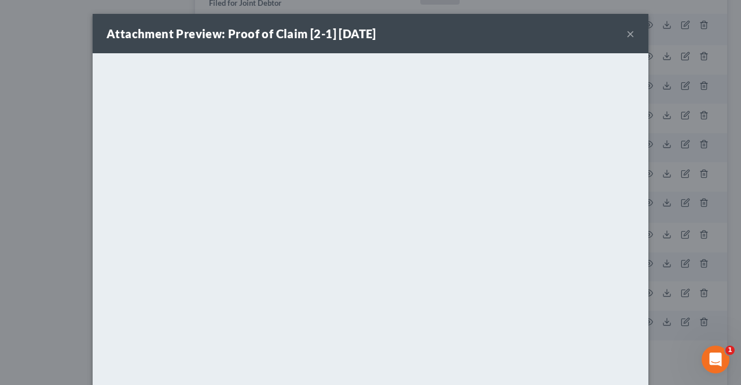
click at [627, 34] on button "×" at bounding box center [631, 34] width 8 height 14
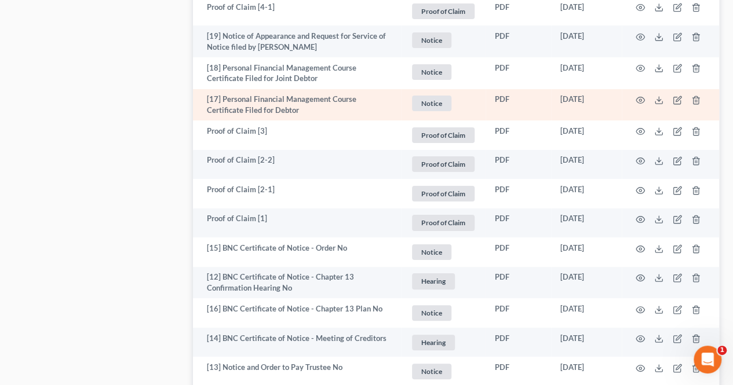
scroll to position [2168, 0]
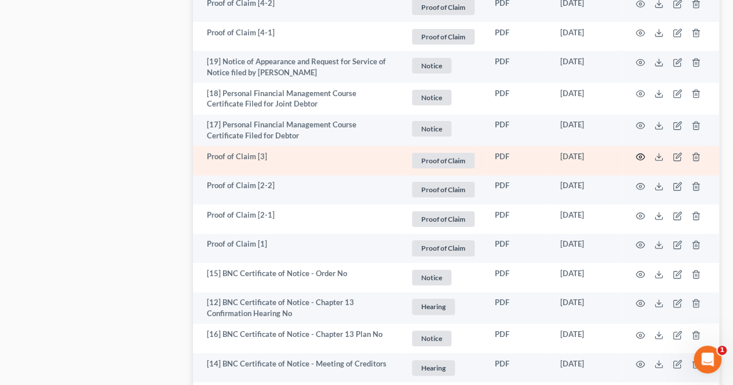
click at [642, 152] on icon "button" at bounding box center [639, 156] width 9 height 9
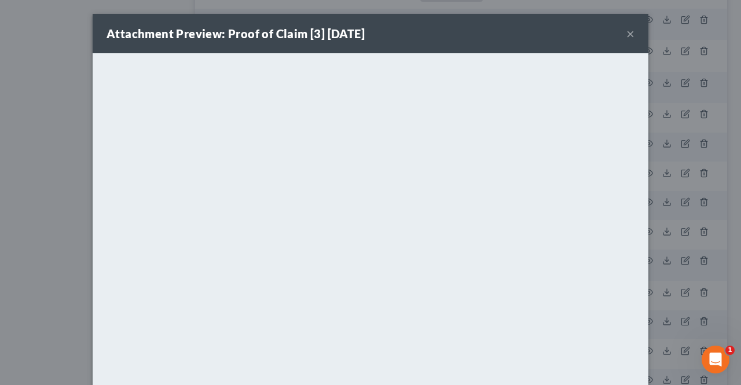
click at [621, 32] on div "Attachment Preview: Proof of Claim [3] 10/07/2024 ×" at bounding box center [371, 33] width 556 height 39
click at [627, 31] on button "×" at bounding box center [631, 34] width 8 height 14
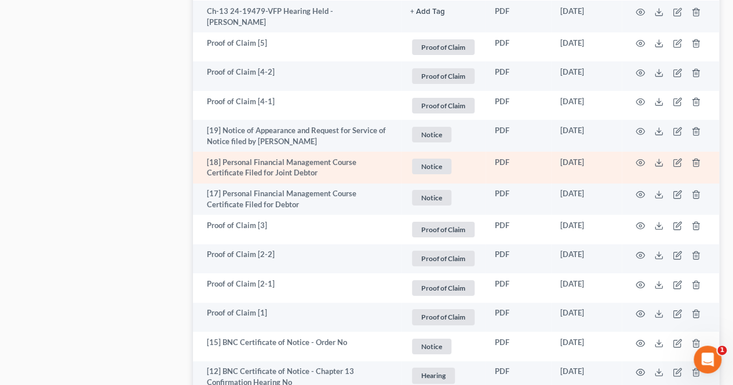
scroll to position [2052, 0]
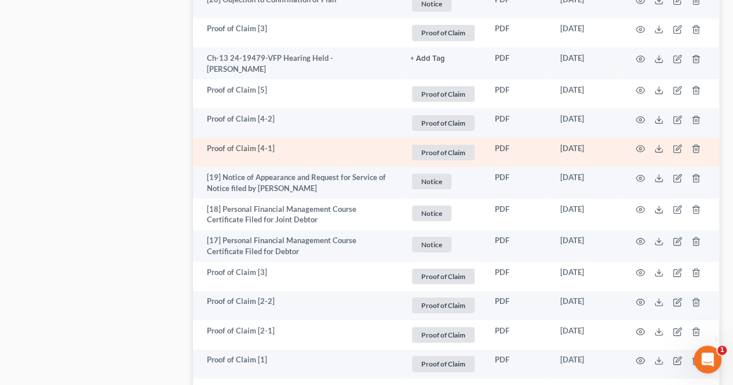
click at [646, 138] on td at bounding box center [669, 153] width 97 height 30
click at [635, 144] on icon "button" at bounding box center [639, 148] width 9 height 9
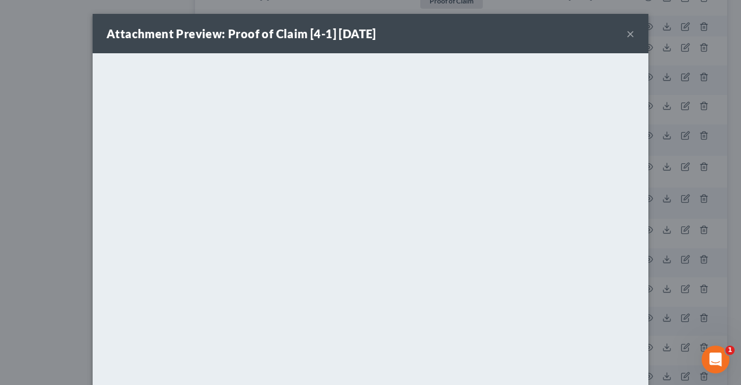
click at [632, 36] on div "Attachment Preview: Proof of Claim [4-1] 10/10/2024 ×" at bounding box center [371, 33] width 556 height 39
click at [627, 36] on button "×" at bounding box center [631, 34] width 8 height 14
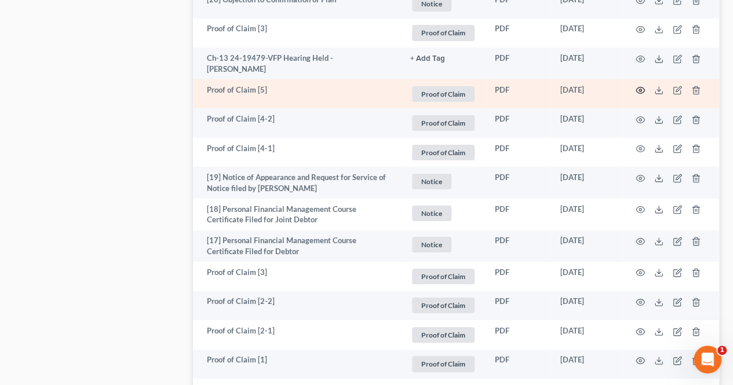
click at [642, 87] on icon "button" at bounding box center [640, 90] width 9 height 6
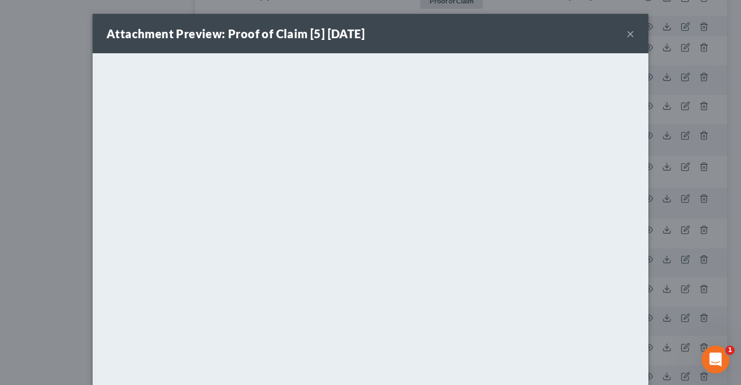
click at [628, 32] on button "×" at bounding box center [631, 34] width 8 height 14
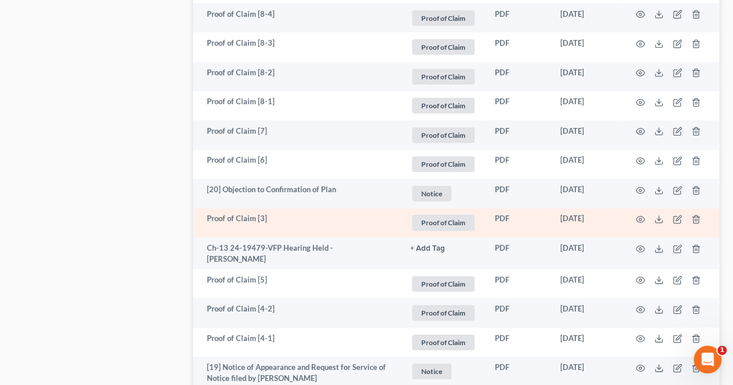
scroll to position [1821, 0]
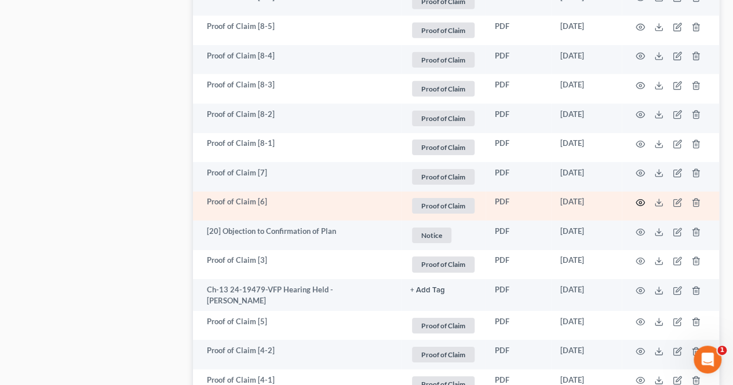
click at [642, 200] on icon "button" at bounding box center [640, 203] width 9 height 6
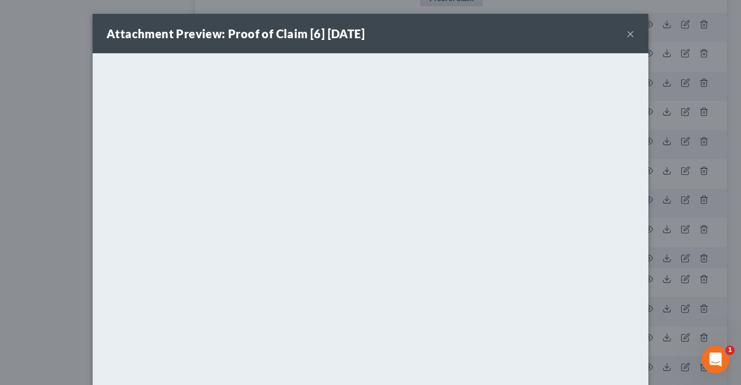
click at [627, 33] on button "×" at bounding box center [631, 34] width 8 height 14
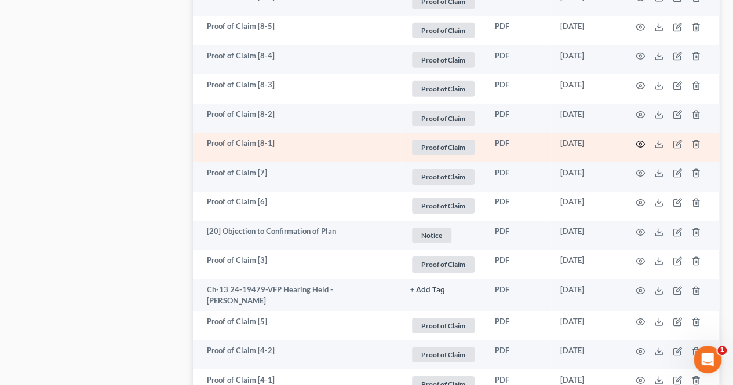
click at [637, 140] on icon "button" at bounding box center [639, 144] width 9 height 9
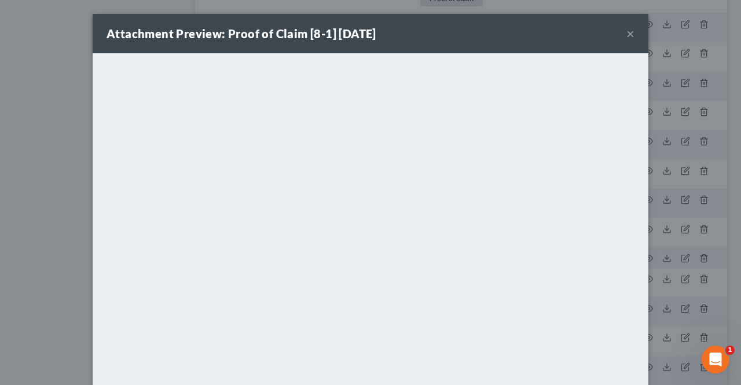
click at [627, 34] on button "×" at bounding box center [631, 34] width 8 height 14
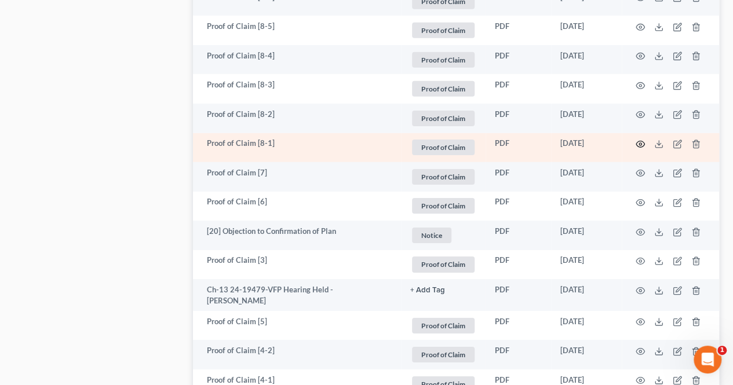
click at [640, 140] on icon "button" at bounding box center [639, 144] width 9 height 9
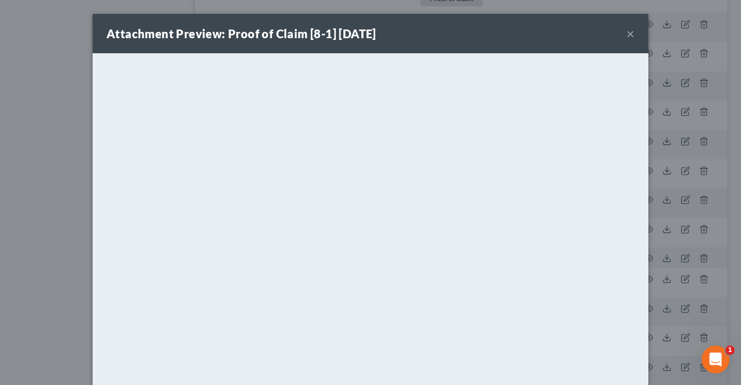
click at [628, 32] on button "×" at bounding box center [631, 34] width 8 height 14
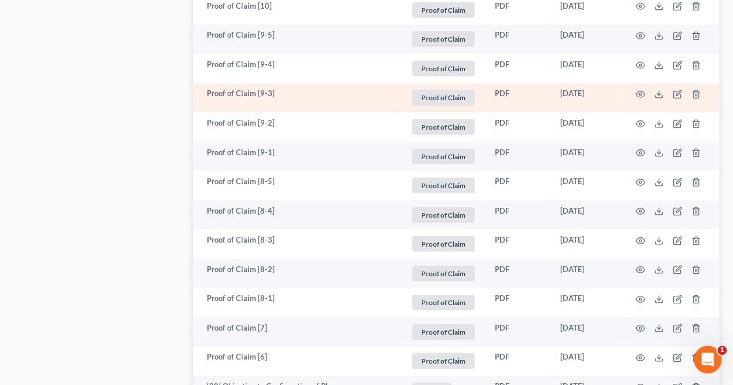
scroll to position [1647, 0]
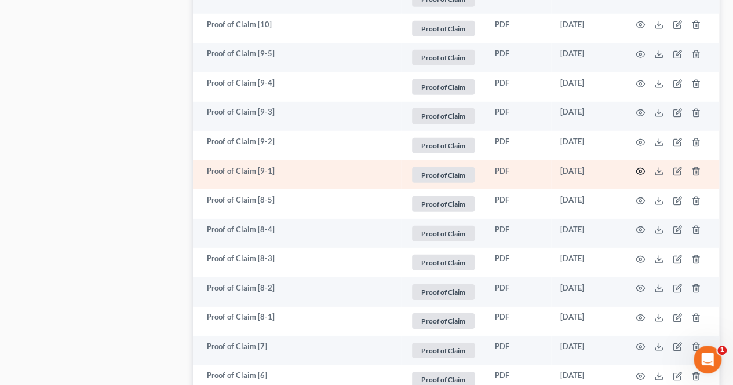
click at [638, 167] on icon "button" at bounding box center [639, 171] width 9 height 9
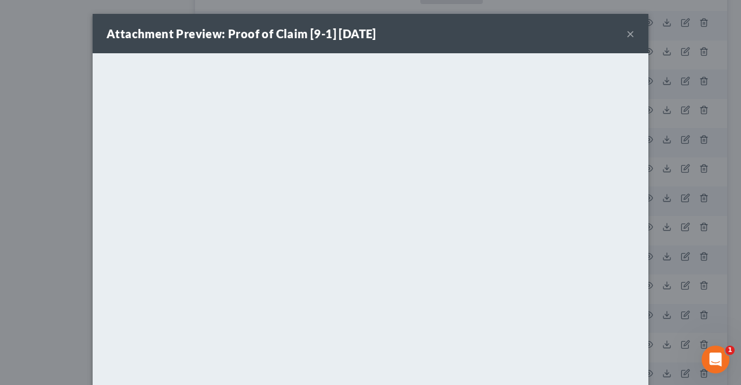
click at [629, 32] on button "×" at bounding box center [631, 34] width 8 height 14
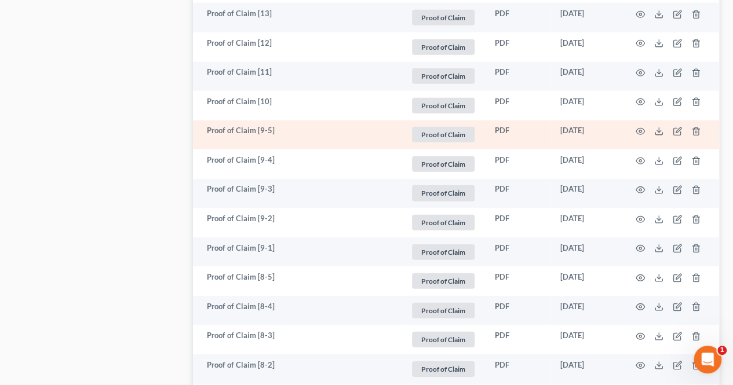
scroll to position [1531, 0]
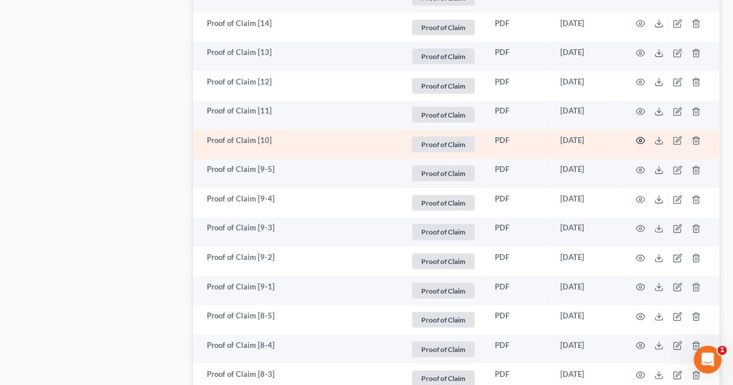
click at [636, 136] on icon "button" at bounding box center [639, 140] width 9 height 9
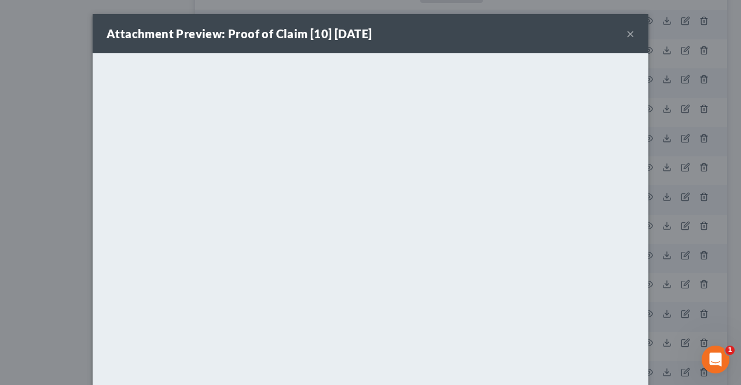
click at [627, 32] on button "×" at bounding box center [631, 34] width 8 height 14
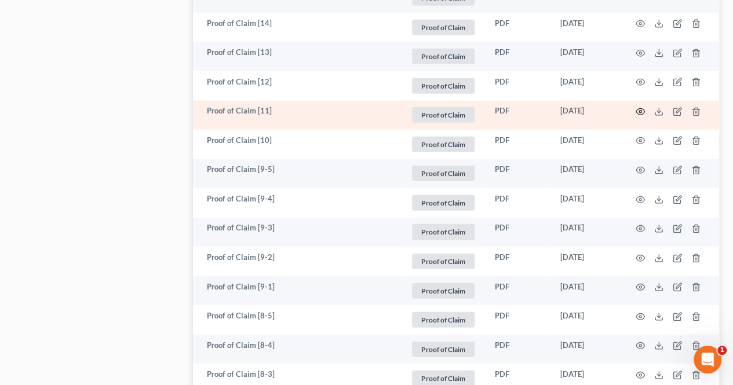
click at [642, 107] on icon "button" at bounding box center [639, 111] width 9 height 9
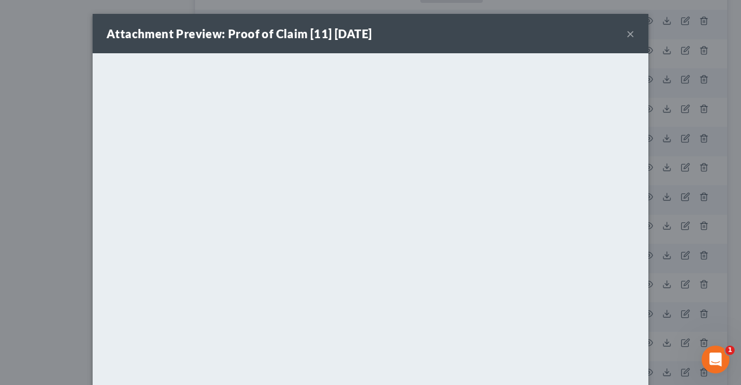
click at [629, 34] on button "×" at bounding box center [631, 34] width 8 height 14
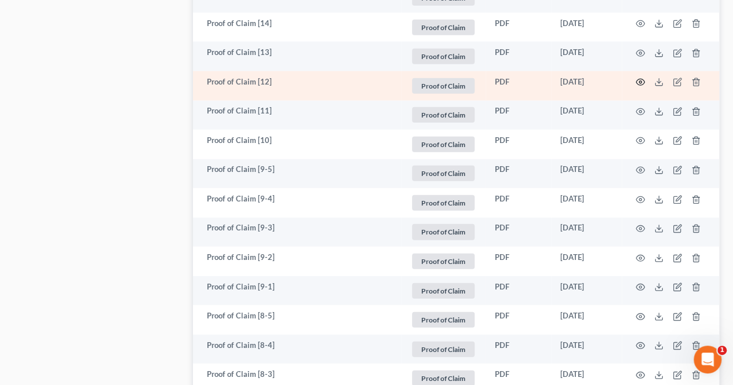
click at [643, 72] on td at bounding box center [669, 86] width 97 height 30
click at [642, 78] on icon "button" at bounding box center [639, 82] width 9 height 9
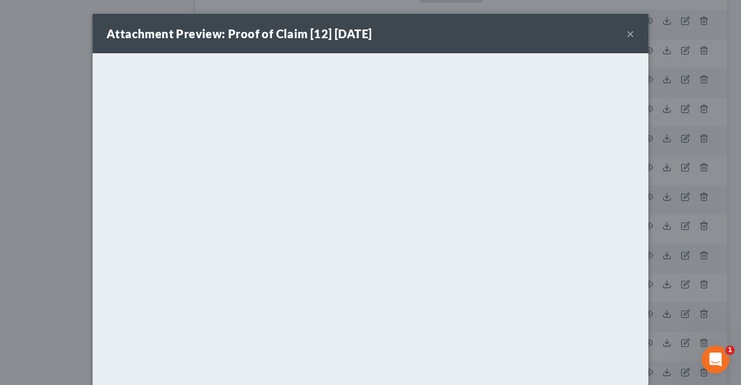
click at [627, 35] on button "×" at bounding box center [631, 34] width 8 height 14
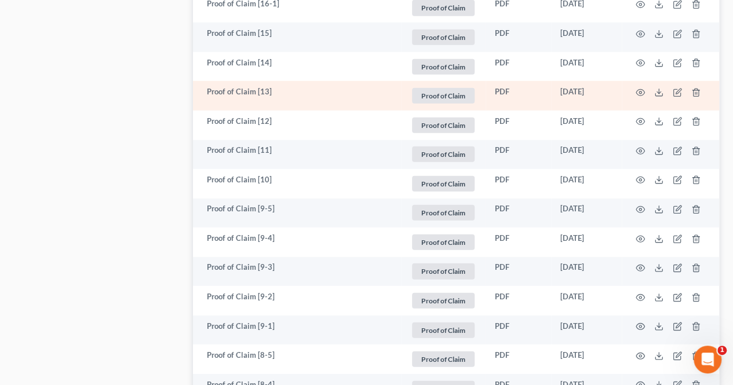
scroll to position [1473, 0]
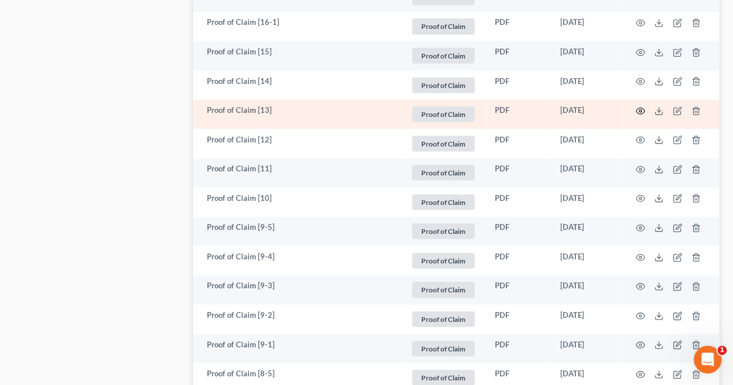
click at [642, 108] on icon "button" at bounding box center [640, 111] width 9 height 6
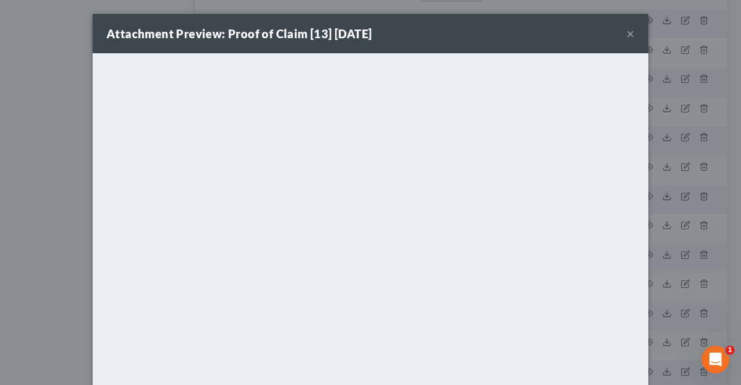
click at [628, 36] on button "×" at bounding box center [631, 34] width 8 height 14
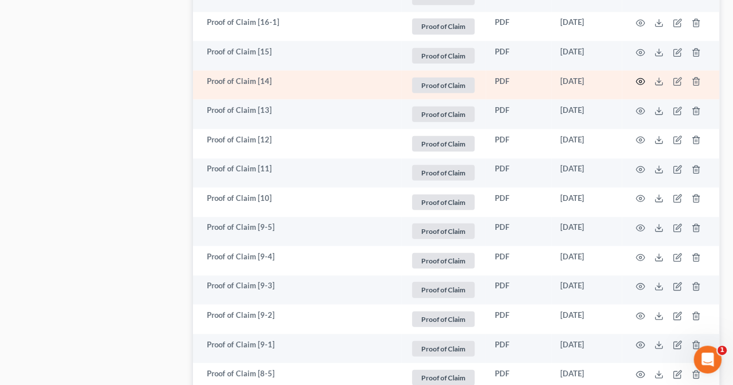
click at [642, 77] on icon "button" at bounding box center [639, 81] width 9 height 9
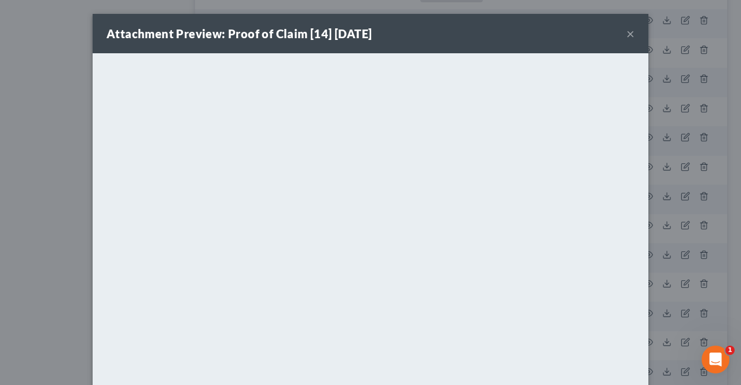
click at [627, 35] on button "×" at bounding box center [631, 34] width 8 height 14
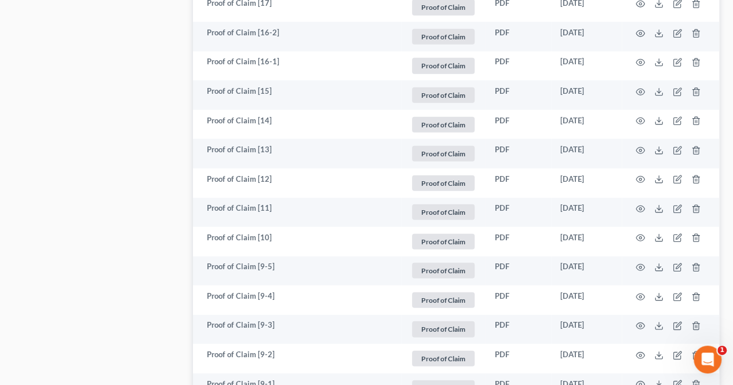
scroll to position [1415, 0]
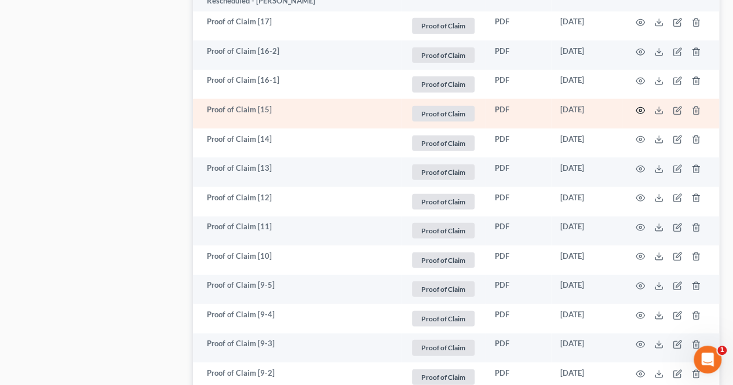
click at [636, 106] on icon "button" at bounding box center [639, 110] width 9 height 9
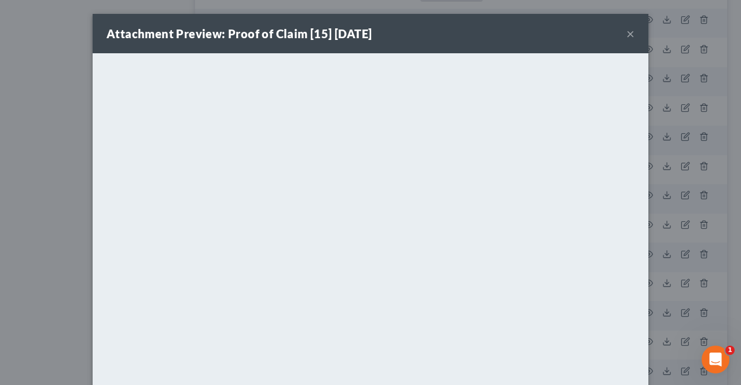
click at [627, 34] on button "×" at bounding box center [631, 34] width 8 height 14
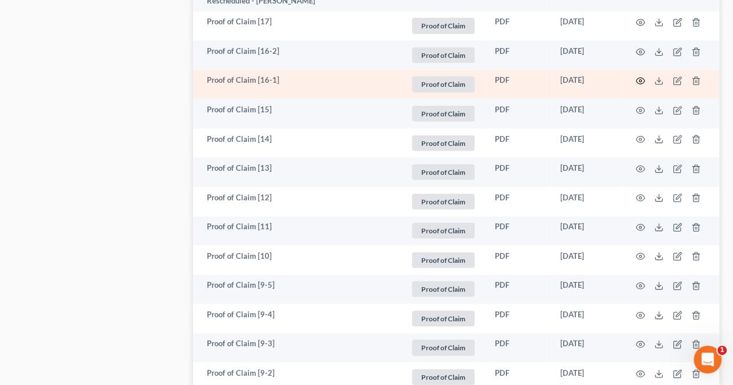
click at [637, 76] on icon "button" at bounding box center [639, 80] width 9 height 9
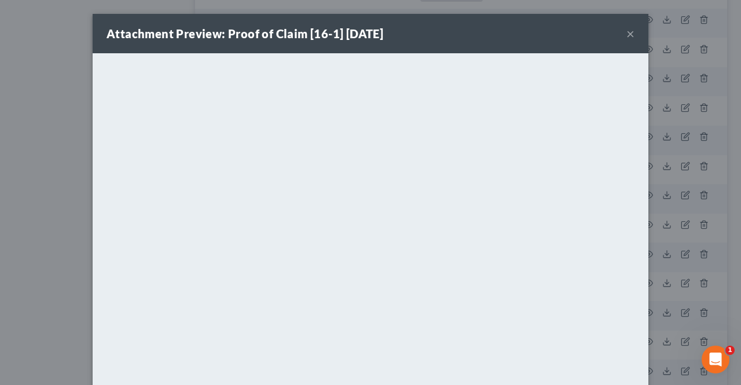
click at [627, 36] on button "×" at bounding box center [631, 34] width 8 height 14
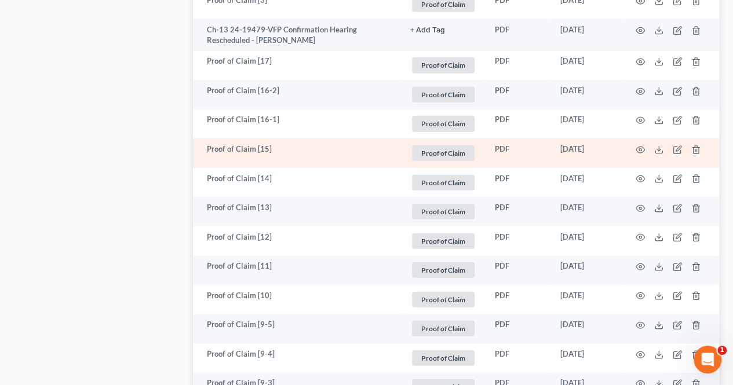
scroll to position [1357, 0]
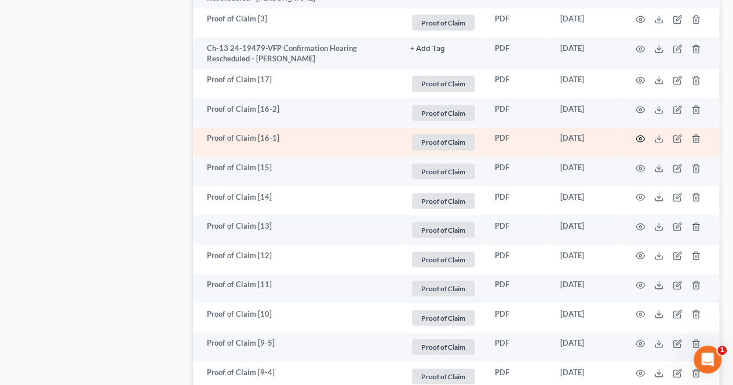
click at [639, 136] on icon "button" at bounding box center [640, 139] width 9 height 6
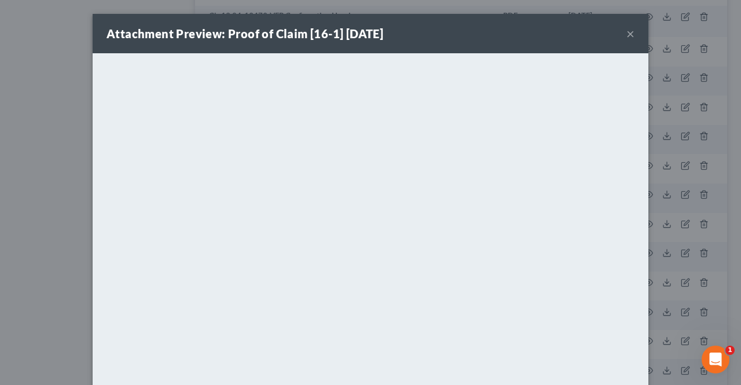
click at [627, 28] on button "×" at bounding box center [631, 34] width 8 height 14
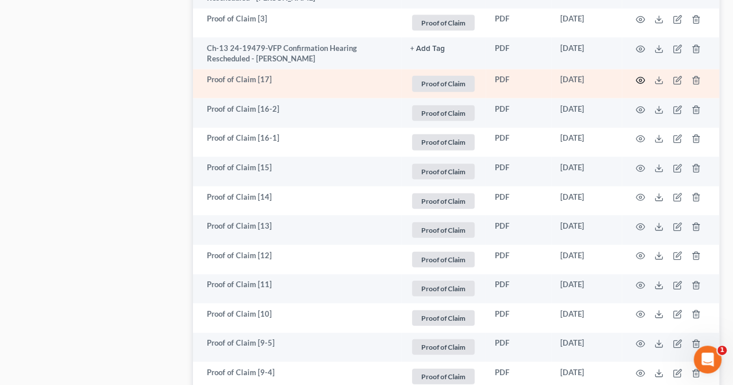
click at [638, 76] on icon "button" at bounding box center [639, 80] width 9 height 9
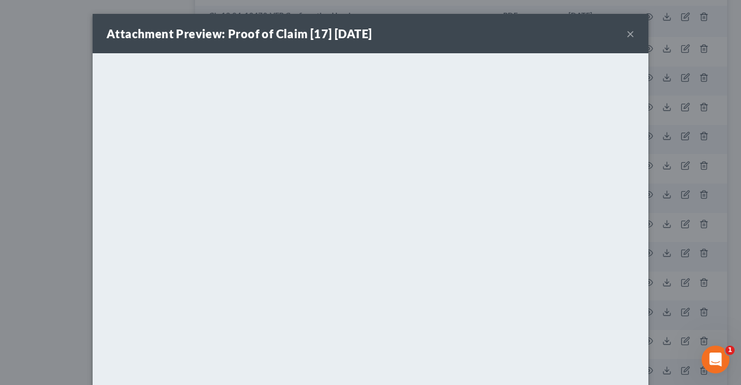
click at [627, 33] on button "×" at bounding box center [631, 34] width 8 height 14
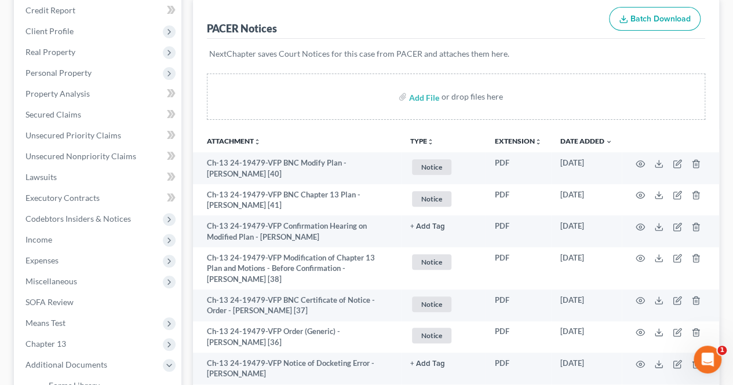
scroll to position [199, 0]
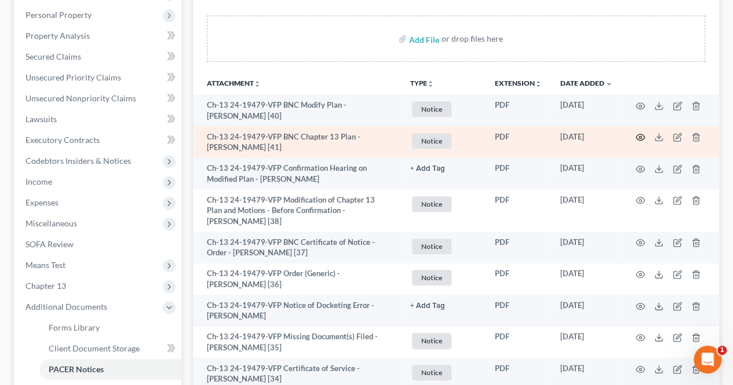
click at [637, 134] on icon "button" at bounding box center [640, 137] width 9 height 6
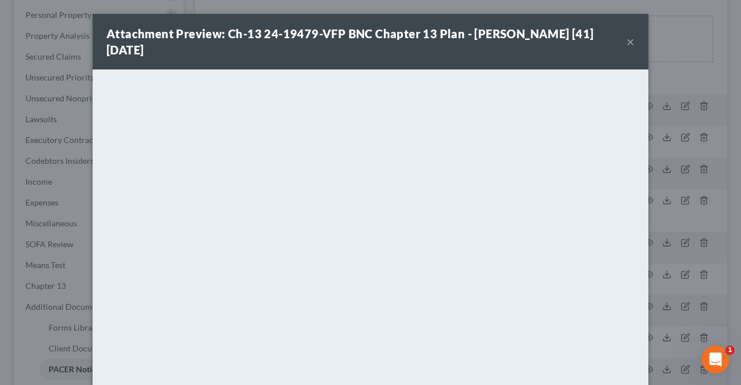
click at [627, 43] on button "×" at bounding box center [631, 42] width 8 height 14
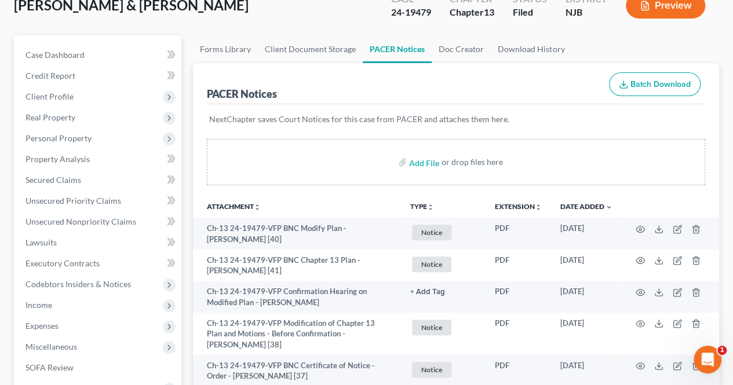
scroll to position [0, 0]
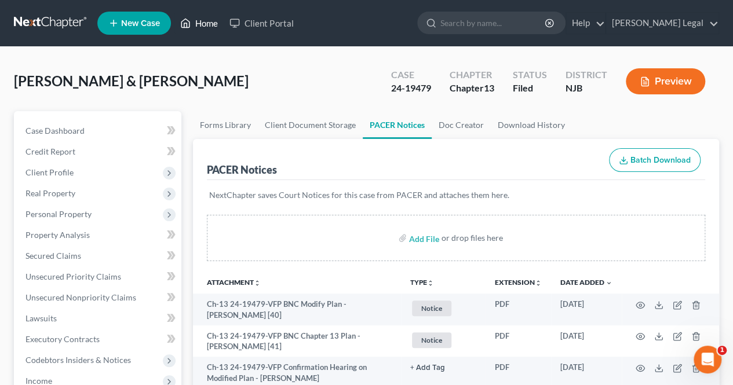
click at [200, 23] on link "Home" at bounding box center [198, 23] width 49 height 21
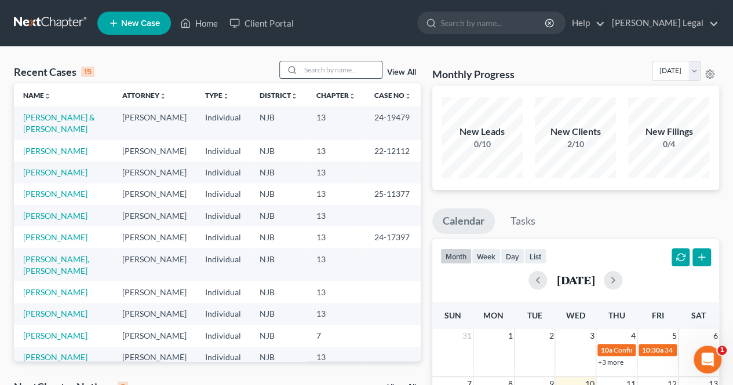
click at [331, 75] on input "search" at bounding box center [341, 69] width 81 height 17
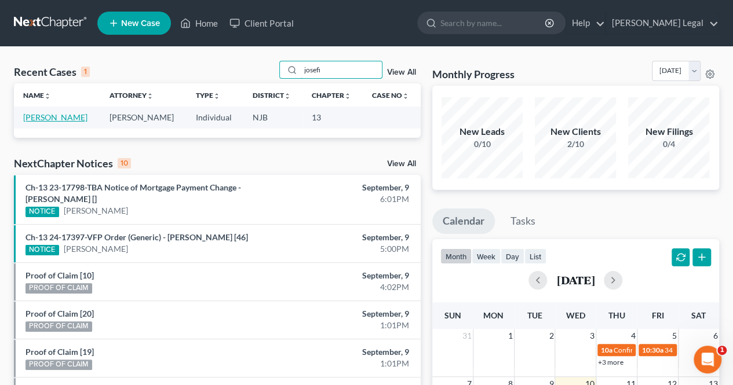
type input "josefi"
click at [64, 116] on link "[PERSON_NAME]" at bounding box center [55, 117] width 64 height 10
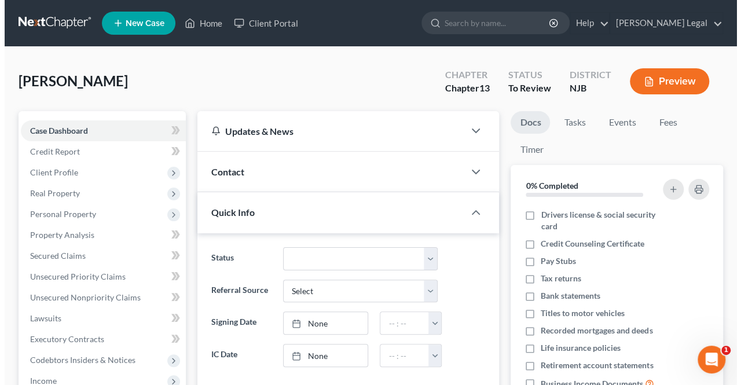
scroll to position [68, 0]
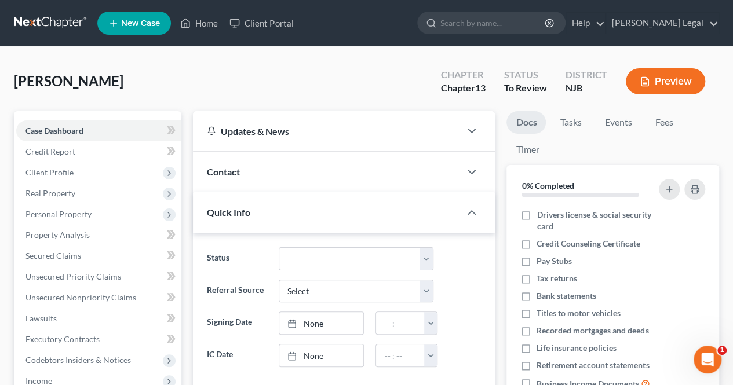
click at [653, 79] on button "Preview" at bounding box center [664, 81] width 79 height 26
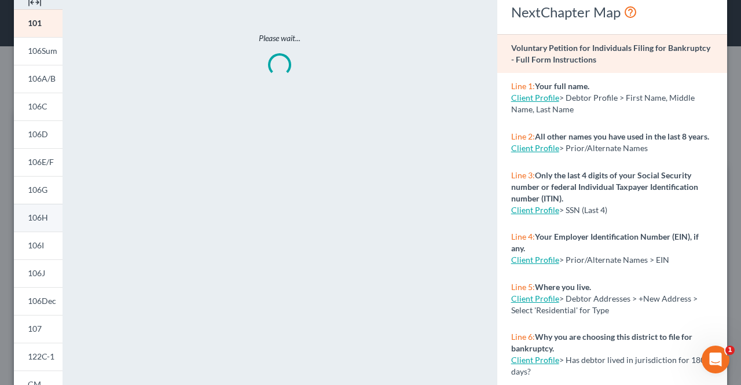
scroll to position [116, 0]
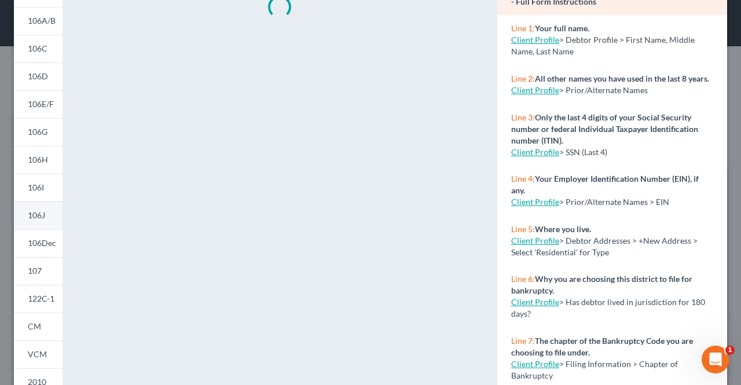
click at [35, 218] on span "106J" at bounding box center [36, 215] width 17 height 10
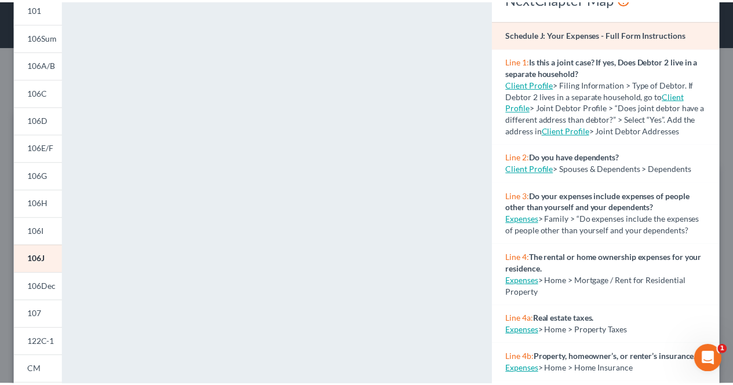
scroll to position [0, 0]
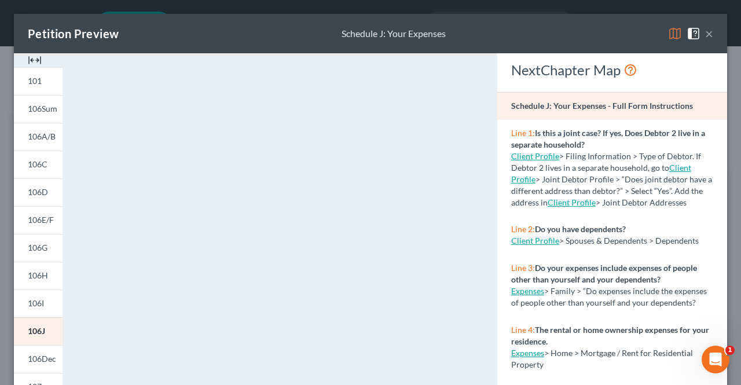
click at [705, 29] on button "×" at bounding box center [709, 34] width 8 height 14
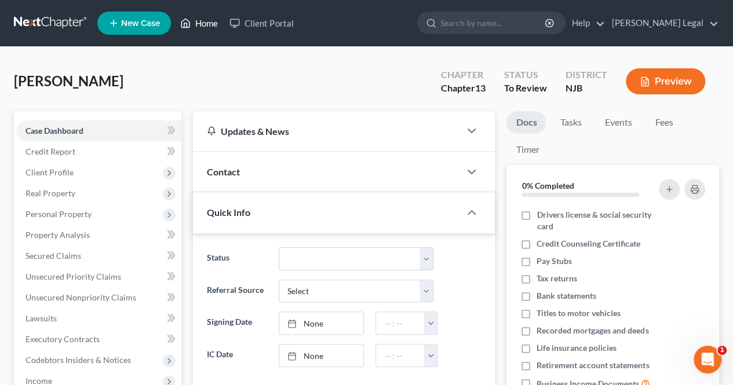
click at [210, 23] on link "Home" at bounding box center [198, 23] width 49 height 21
